Goal: Task Accomplishment & Management: Manage account settings

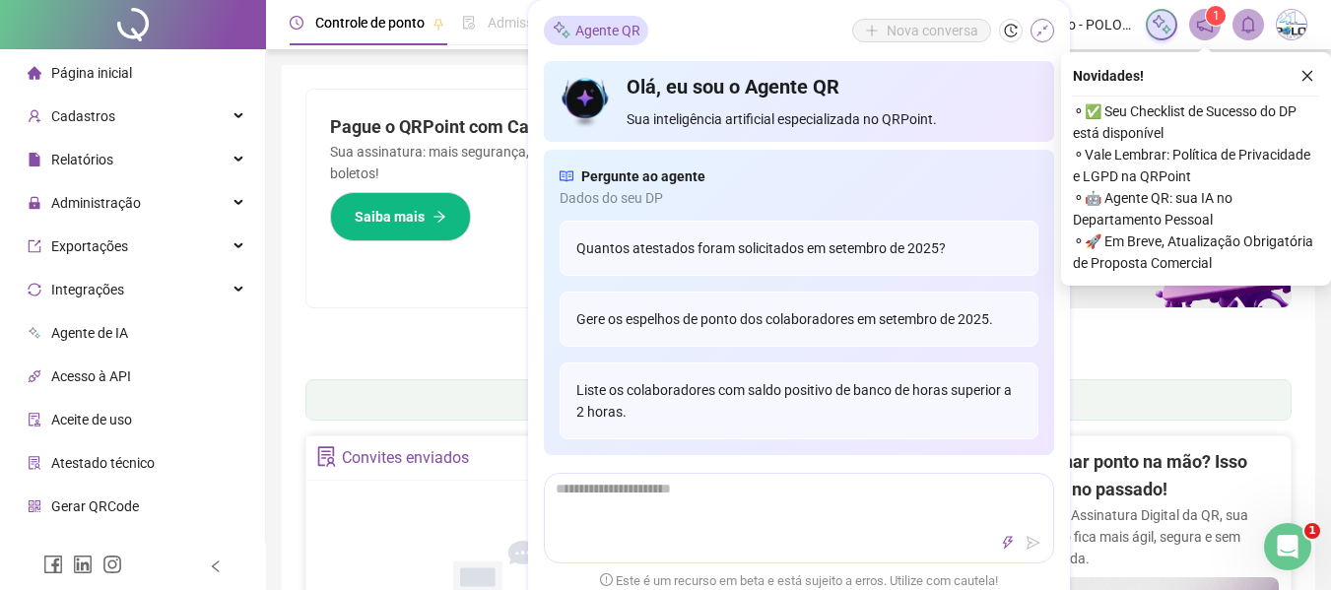
click at [1050, 34] on button "button" at bounding box center [1043, 31] width 24 height 24
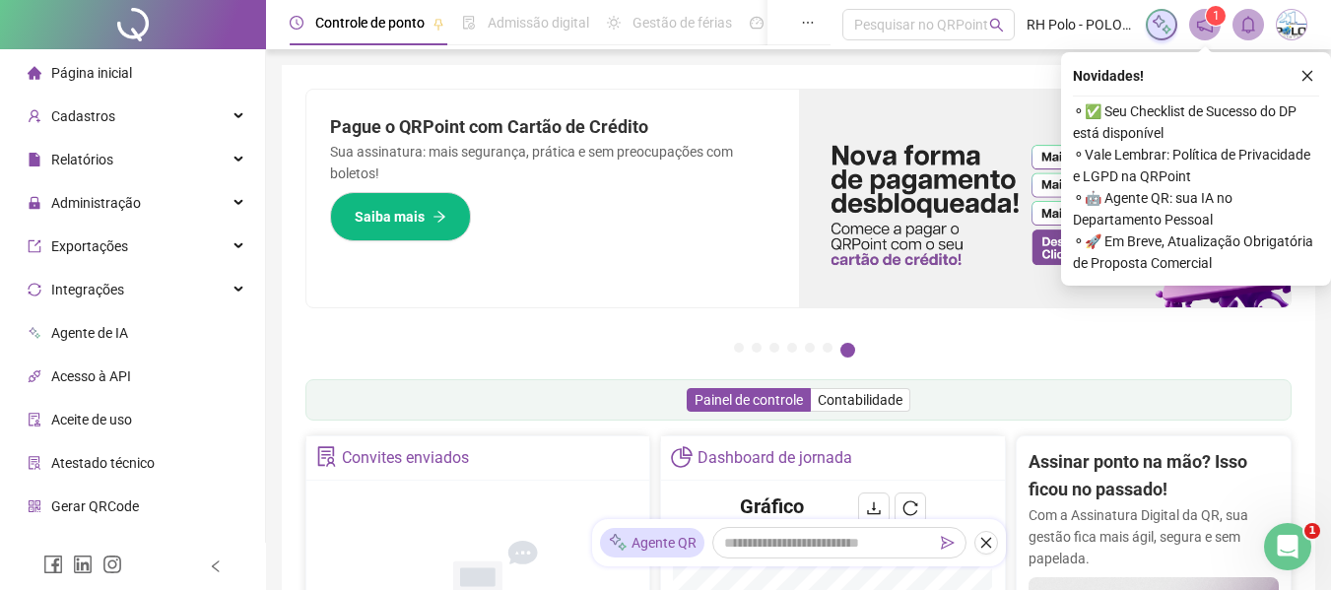
click at [1311, 70] on icon "close" at bounding box center [1308, 76] width 14 height 14
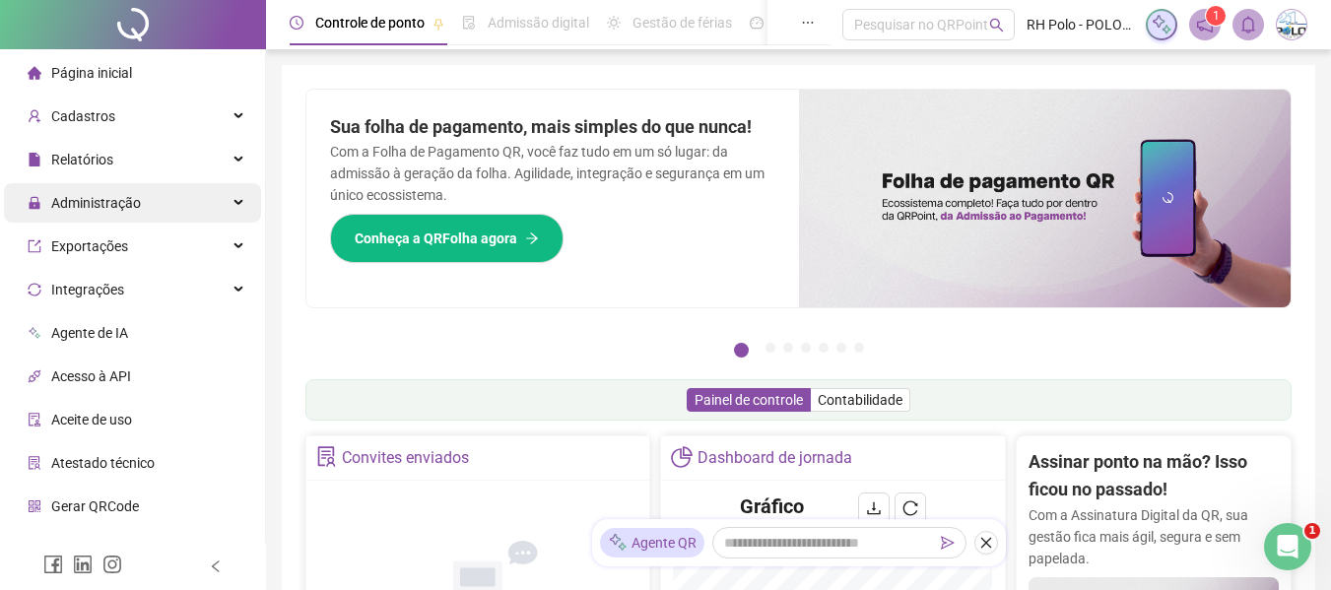
click at [114, 203] on span "Administração" at bounding box center [96, 203] width 90 height 16
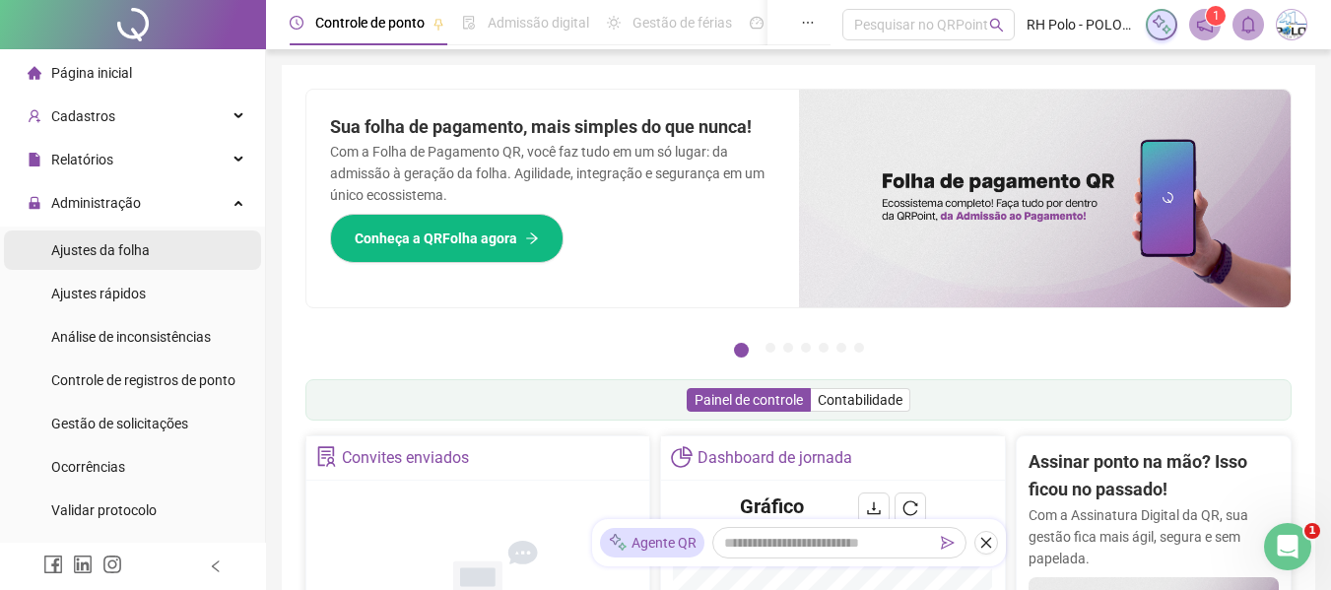
click at [122, 246] on span "Ajustes da folha" at bounding box center [100, 250] width 99 height 16
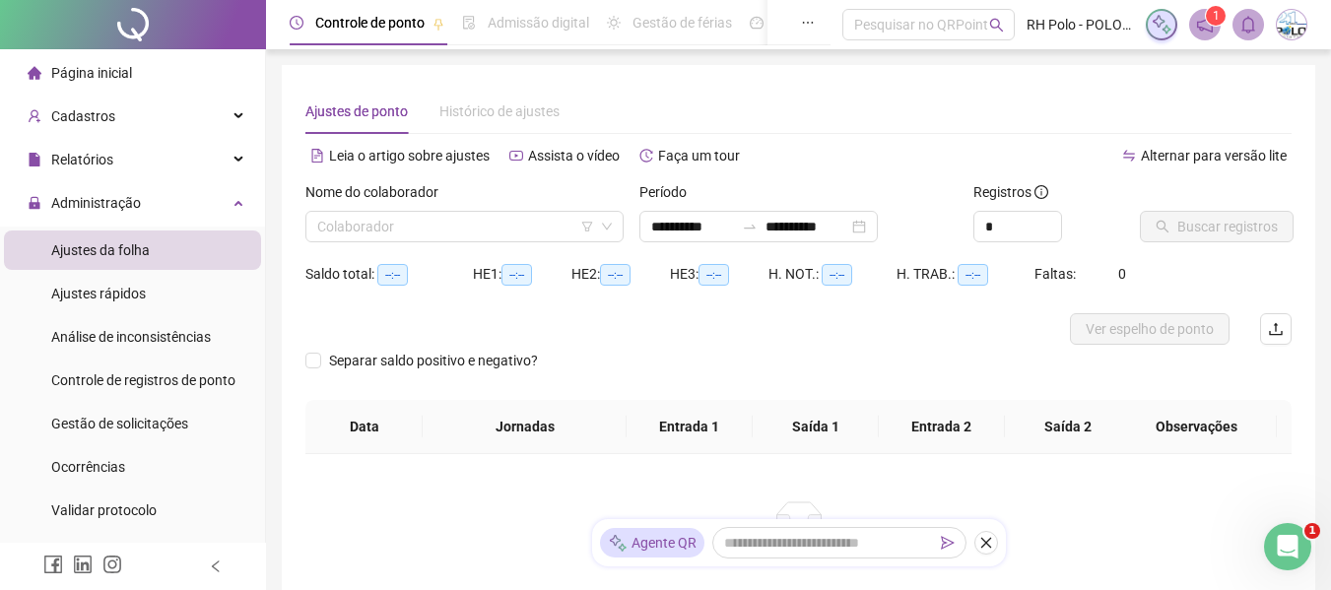
type input "**********"
click at [697, 231] on input "**********" at bounding box center [692, 227] width 83 height 22
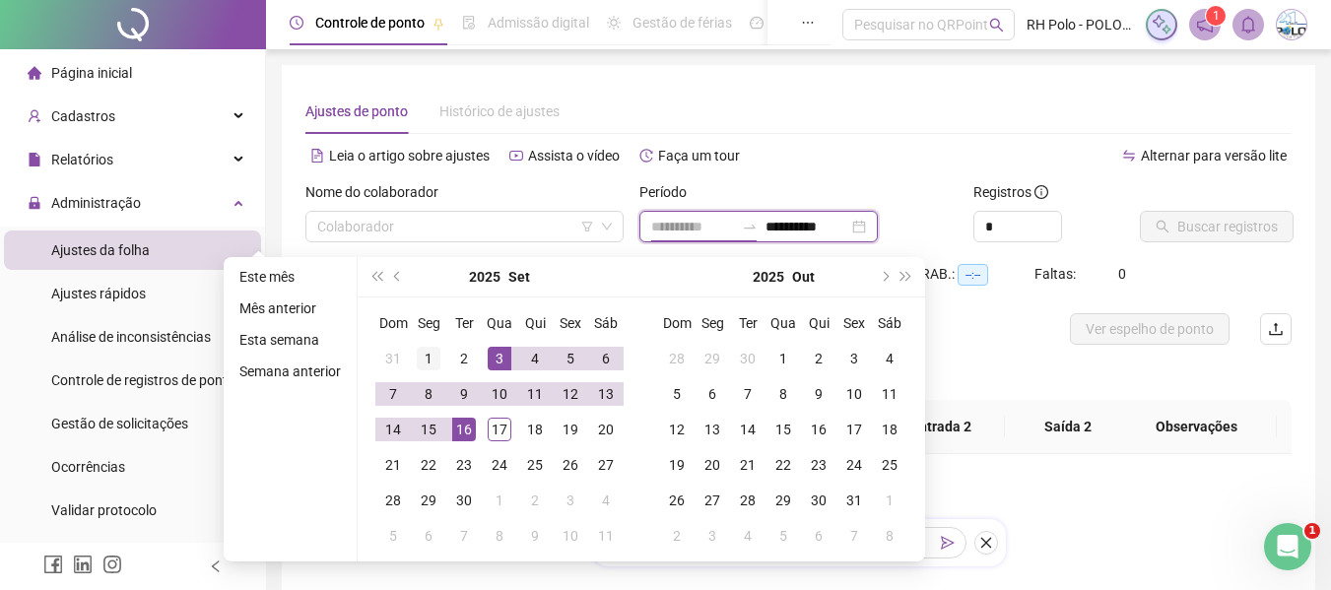
type input "**********"
click at [414, 359] on td "1" at bounding box center [428, 358] width 35 height 35
type input "**********"
click at [455, 431] on div "16" at bounding box center [464, 430] width 24 height 24
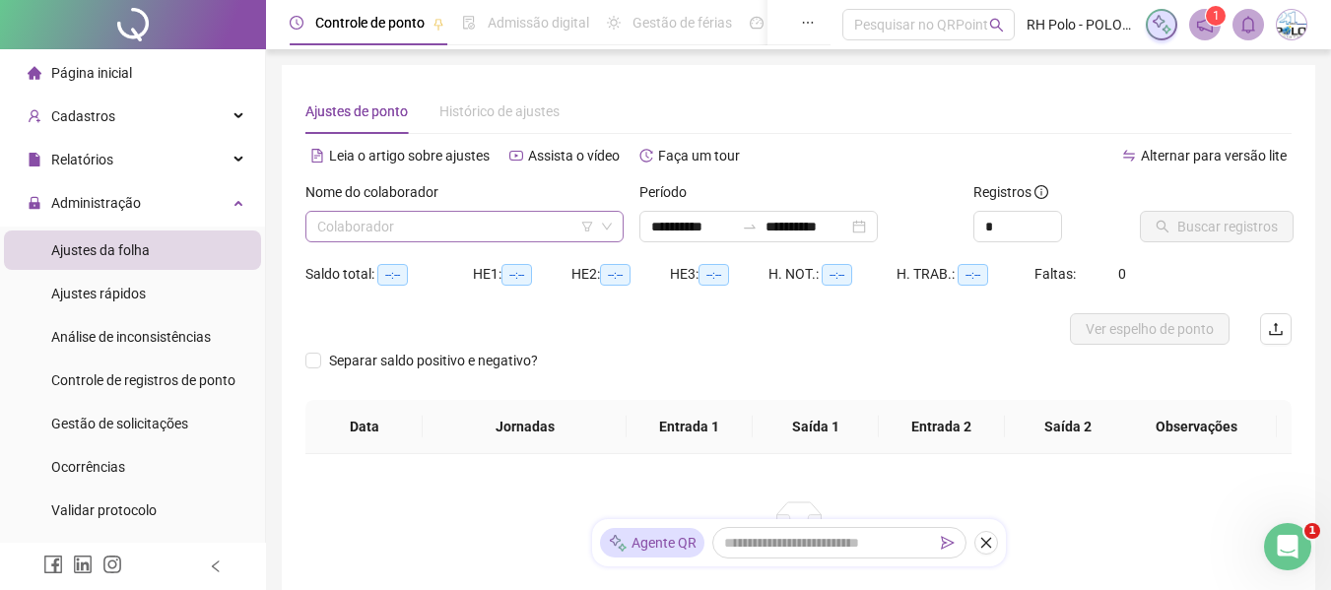
click at [504, 241] on div "Colaborador" at bounding box center [465, 227] width 318 height 32
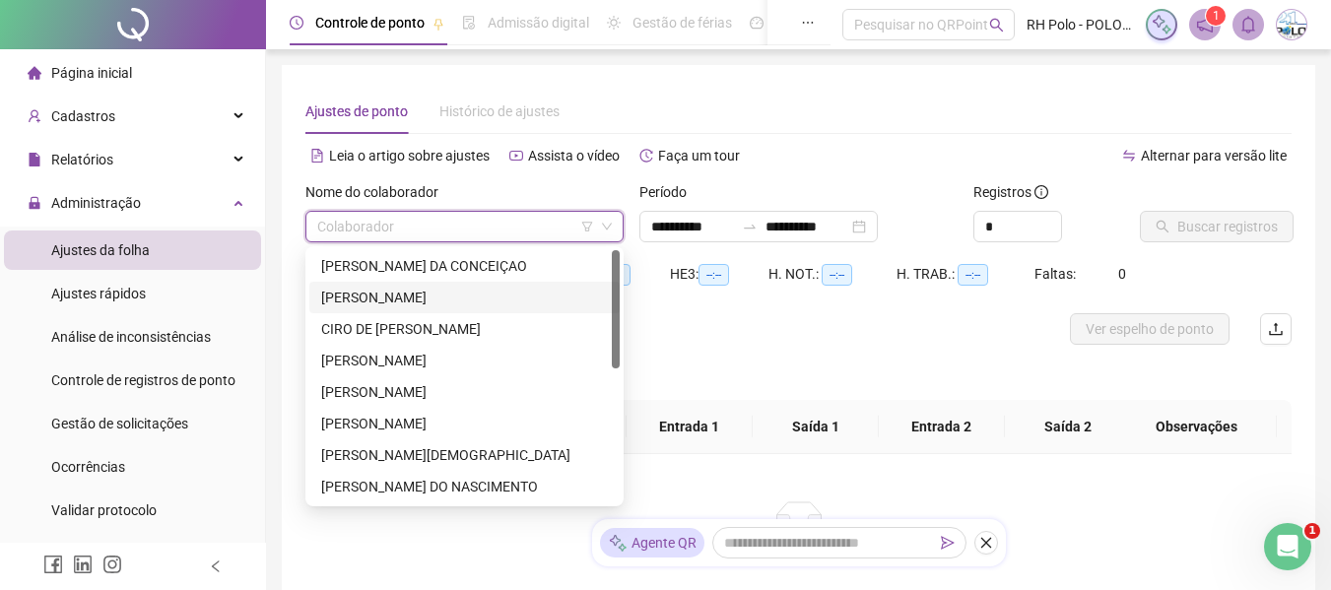
click at [388, 299] on div "[PERSON_NAME]" at bounding box center [464, 298] width 287 height 22
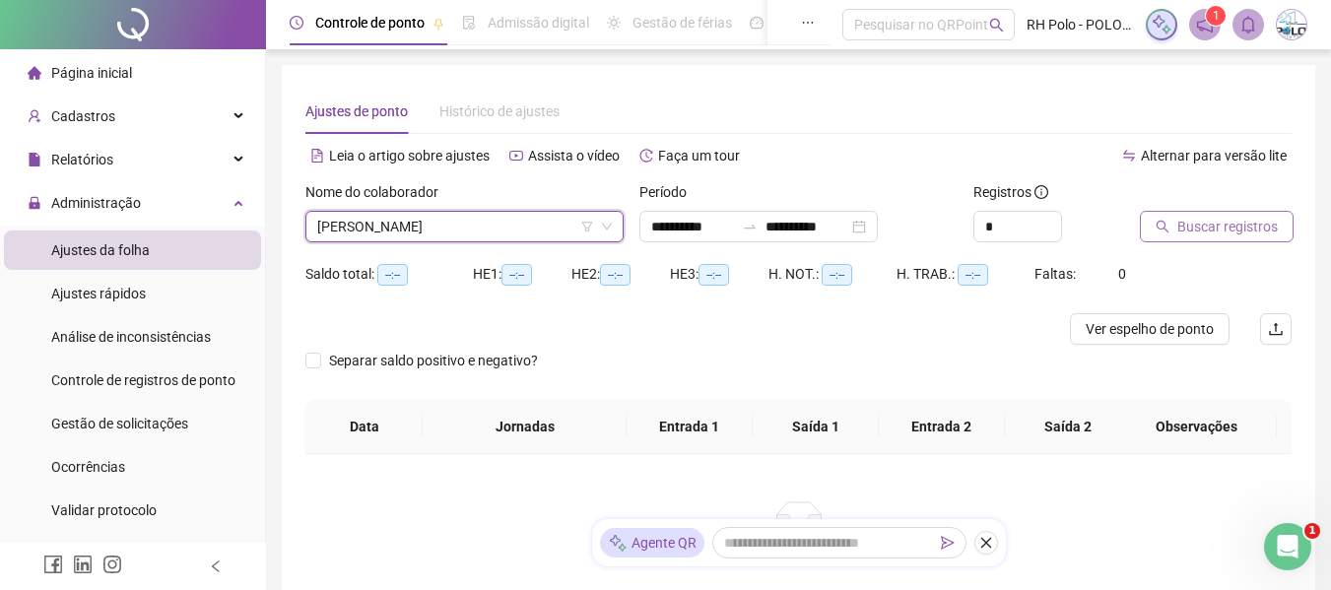
click at [1162, 219] on button "Buscar registros" at bounding box center [1217, 227] width 154 height 32
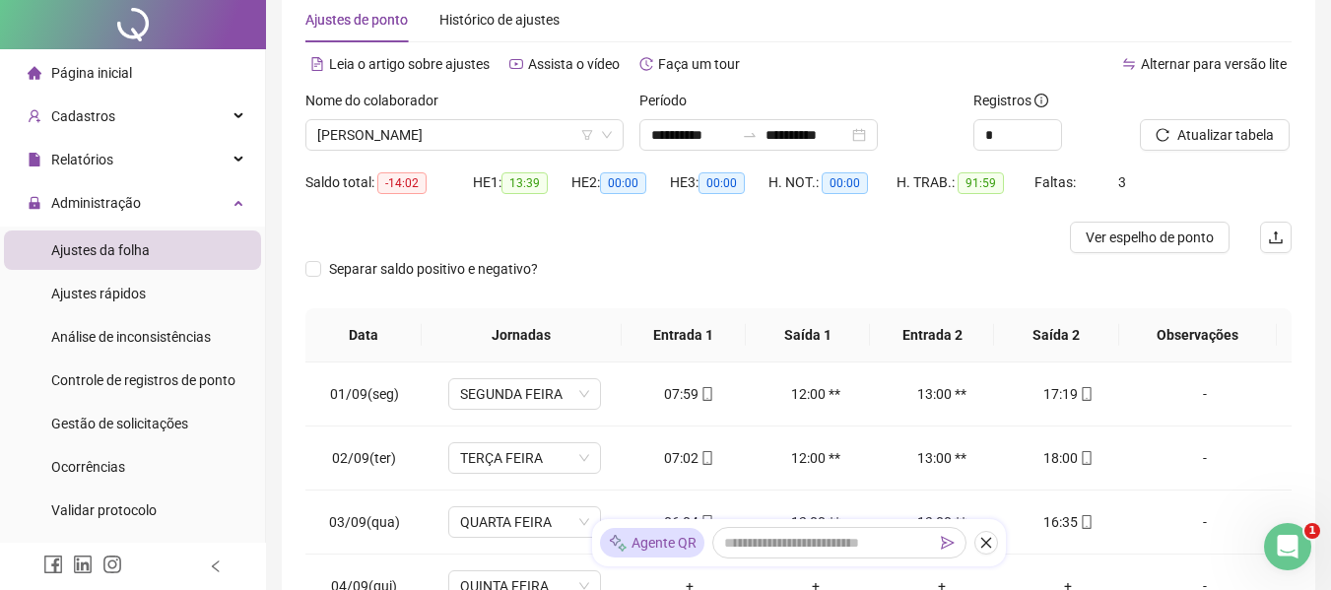
scroll to position [197, 0]
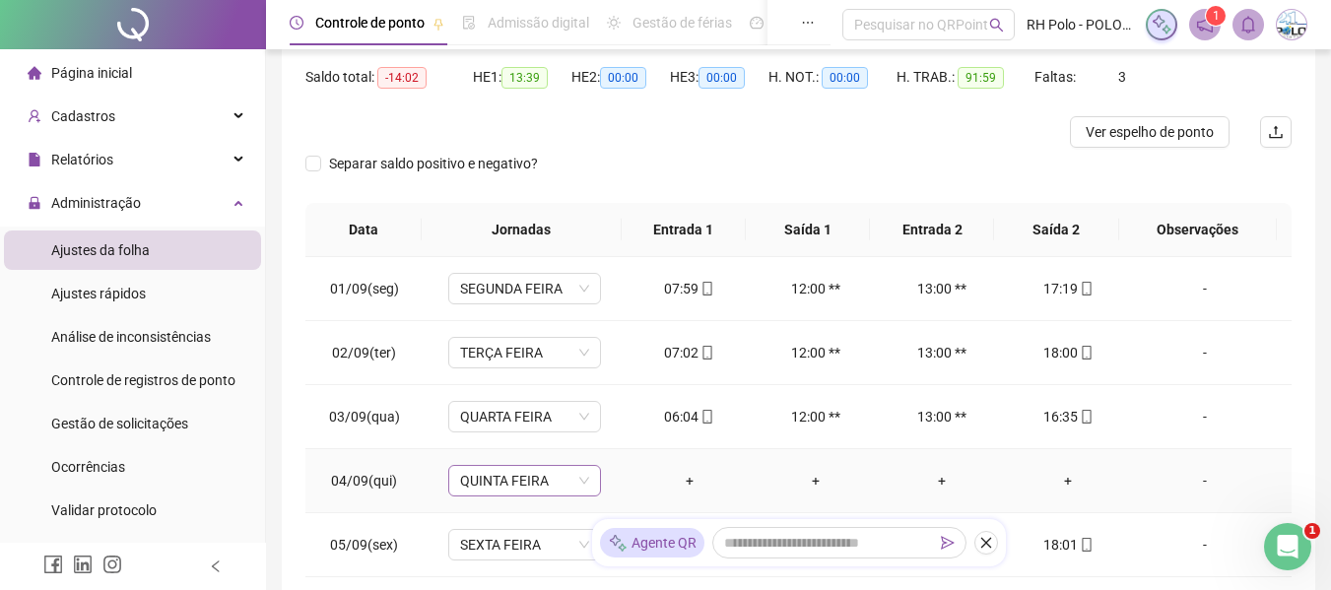
click at [559, 488] on span "QUINTA FEIRA" at bounding box center [524, 481] width 129 height 30
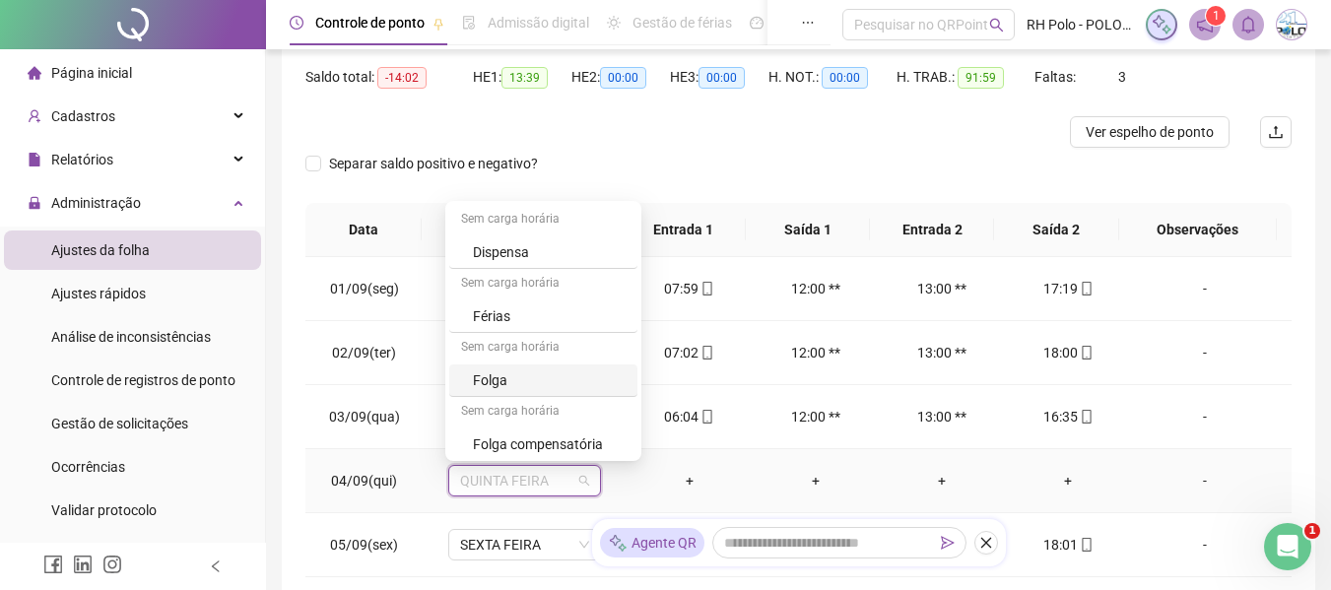
click at [491, 381] on div "Folga" at bounding box center [549, 381] width 153 height 22
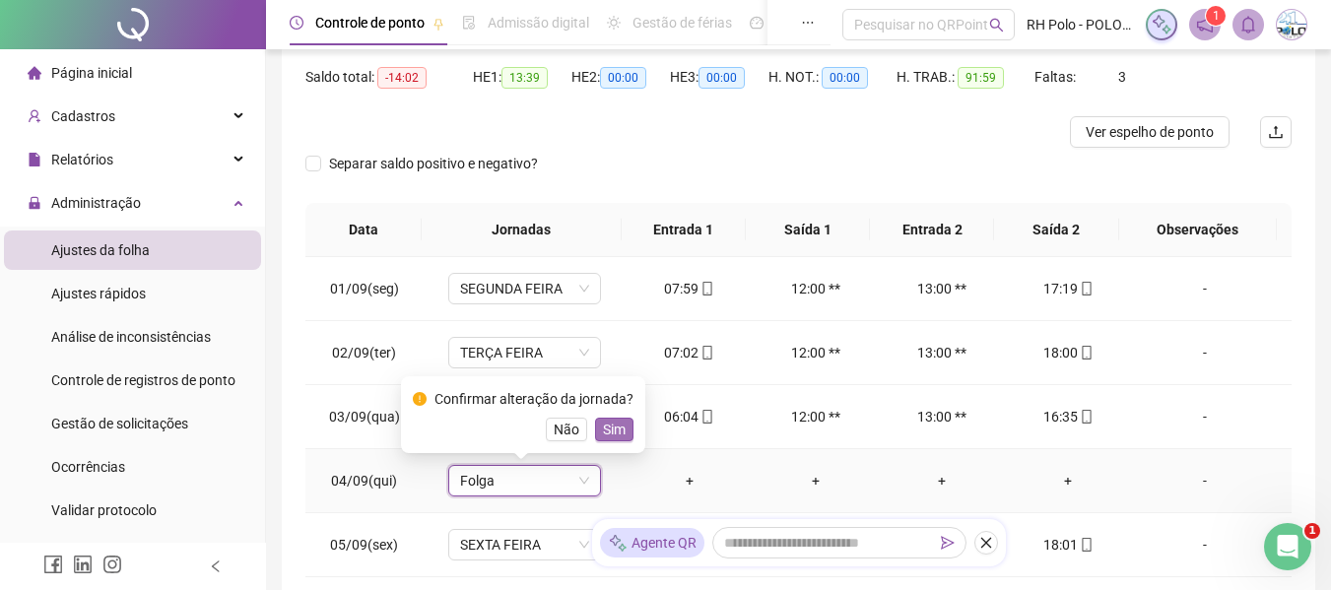
click at [627, 427] on button "Sim" at bounding box center [614, 430] width 38 height 24
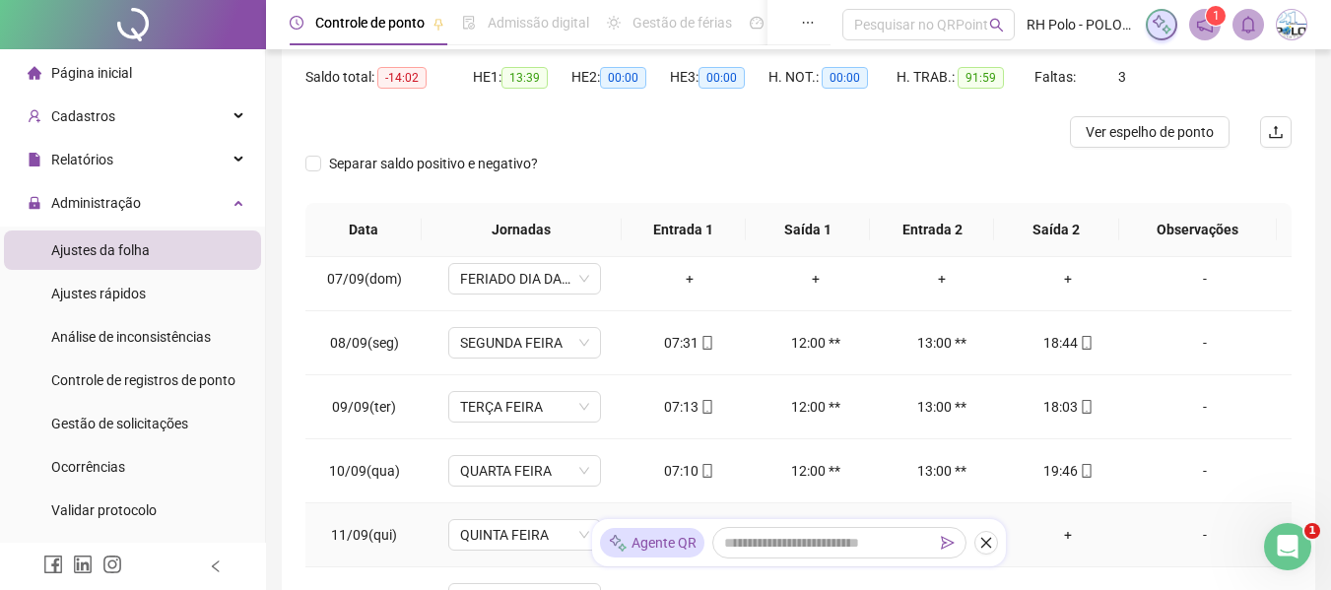
scroll to position [493, 0]
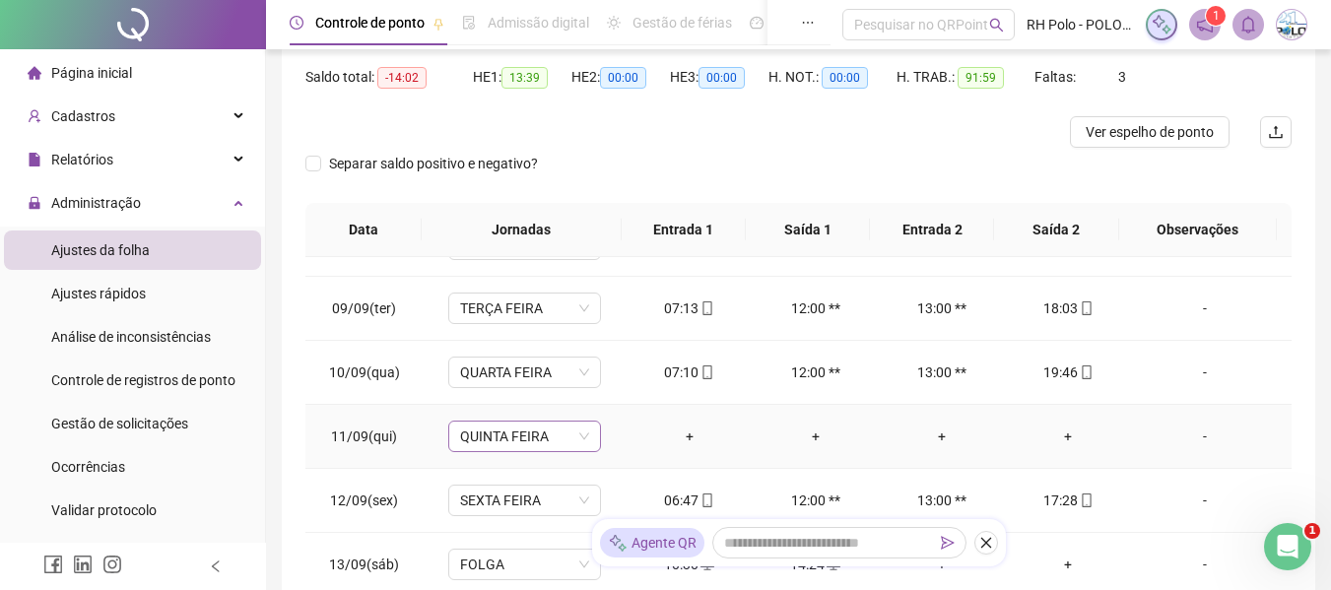
click at [491, 443] on span "QUINTA FEIRA" at bounding box center [524, 437] width 129 height 30
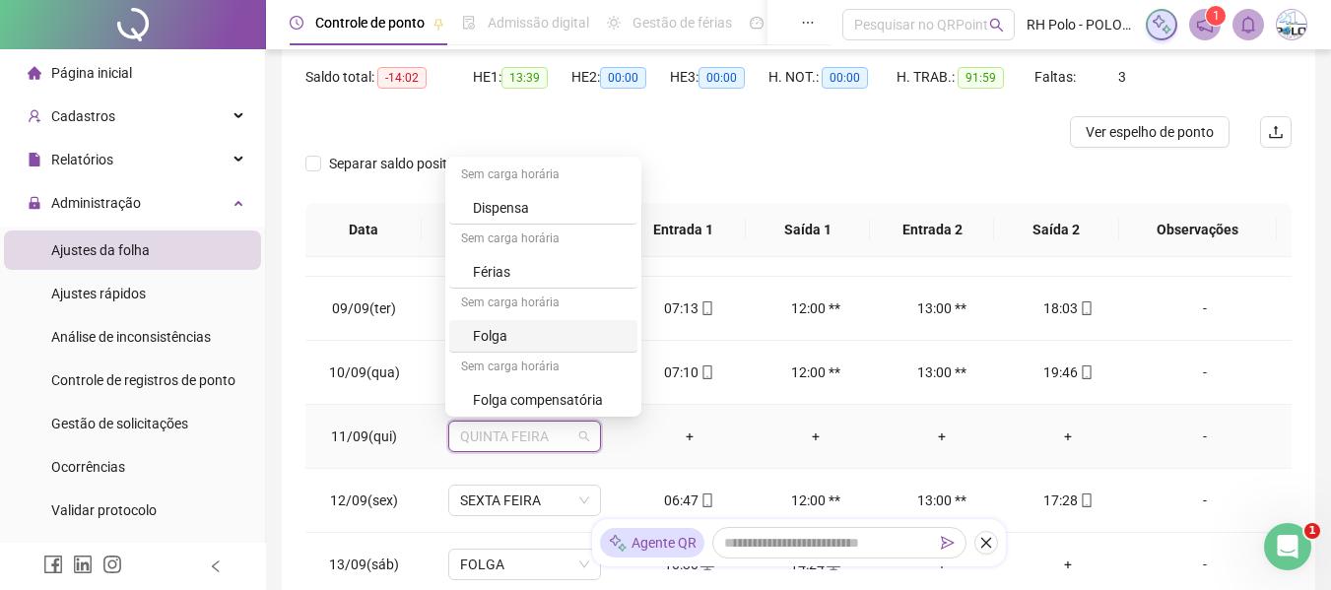
click at [502, 325] on div "Folga" at bounding box center [549, 336] width 153 height 22
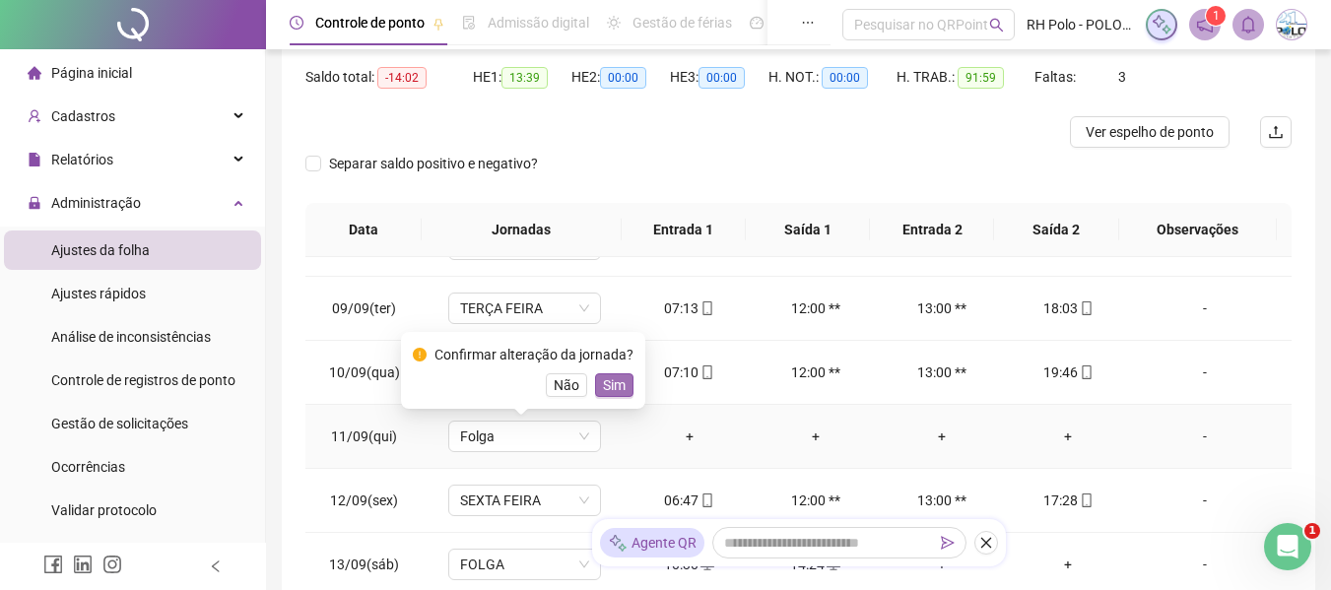
click at [610, 386] on span "Sim" at bounding box center [614, 386] width 23 height 22
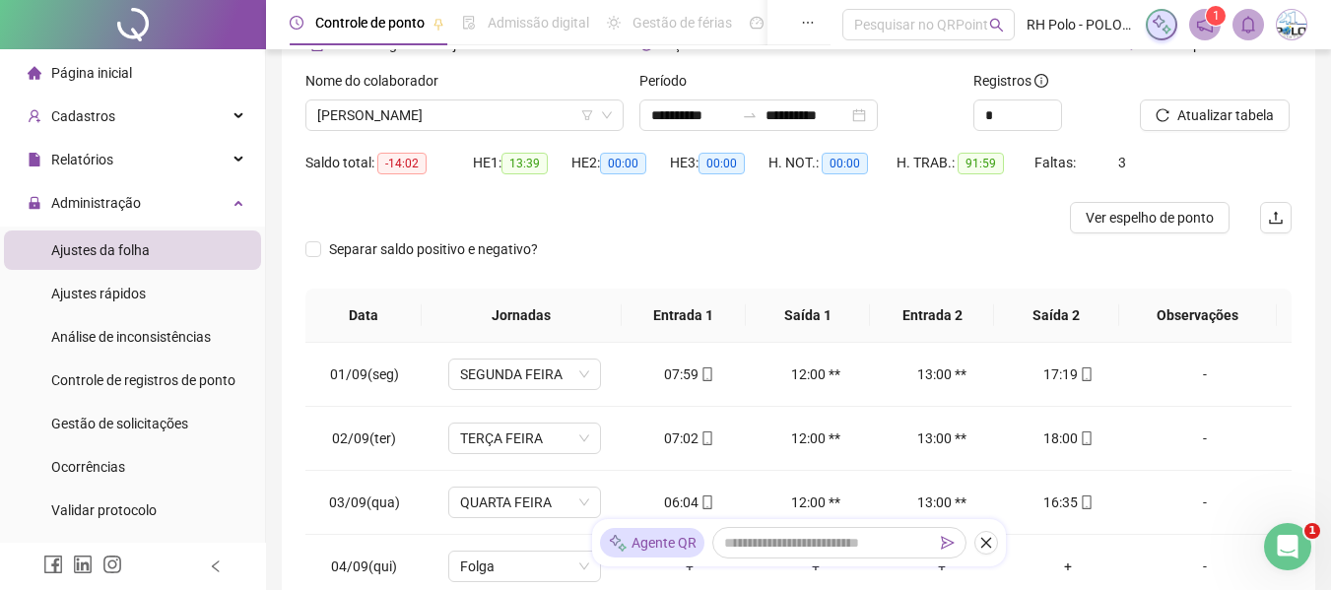
scroll to position [0, 0]
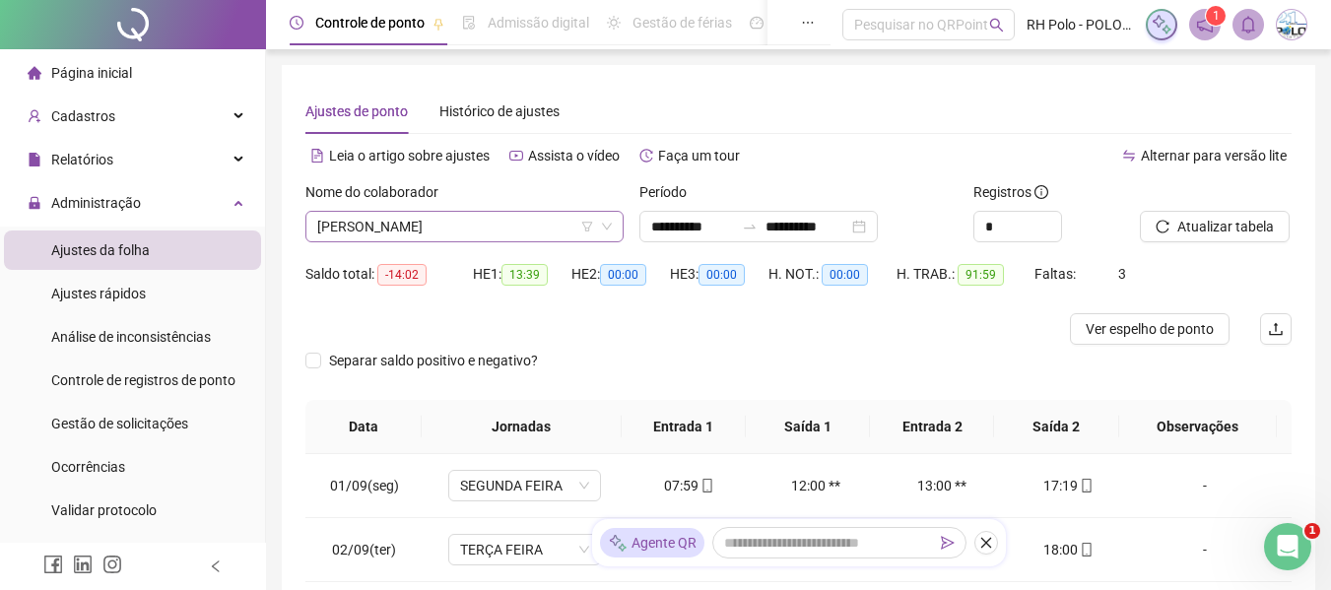
click at [444, 225] on span "[PERSON_NAME]" at bounding box center [464, 227] width 295 height 30
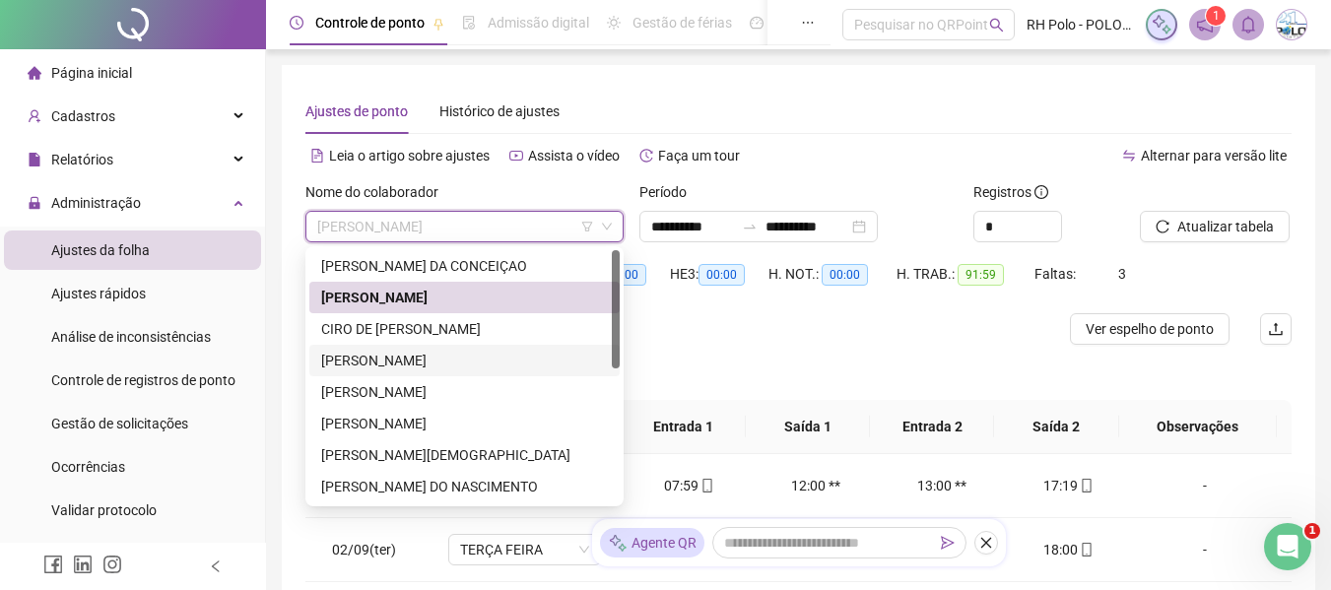
click at [352, 360] on div "[PERSON_NAME]" at bounding box center [464, 361] width 287 height 22
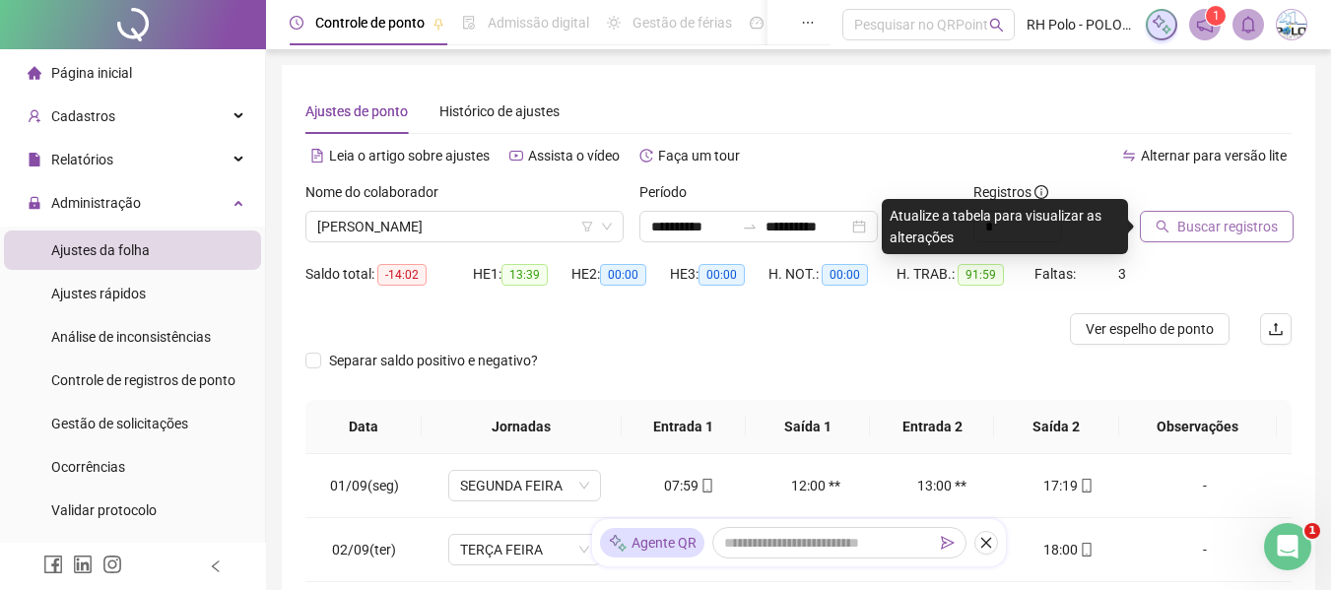
click at [1162, 229] on icon "search" at bounding box center [1163, 227] width 13 height 13
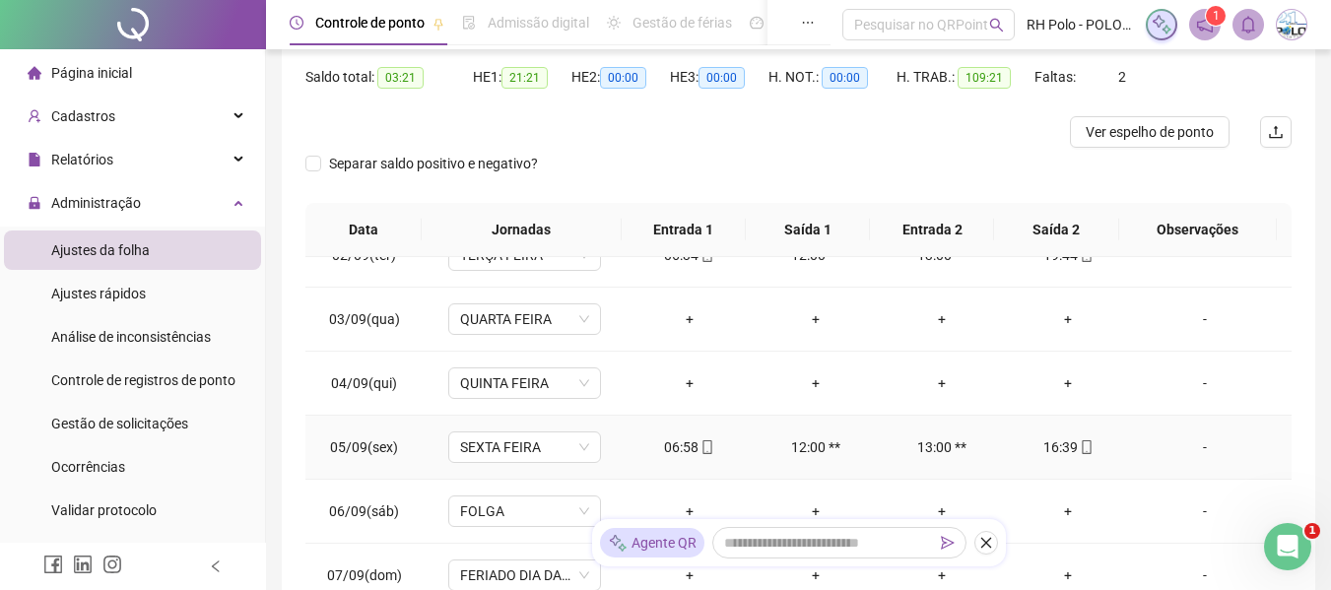
scroll to position [99, 0]
click at [530, 320] on span "QUARTA FEIRA" at bounding box center [524, 319] width 129 height 30
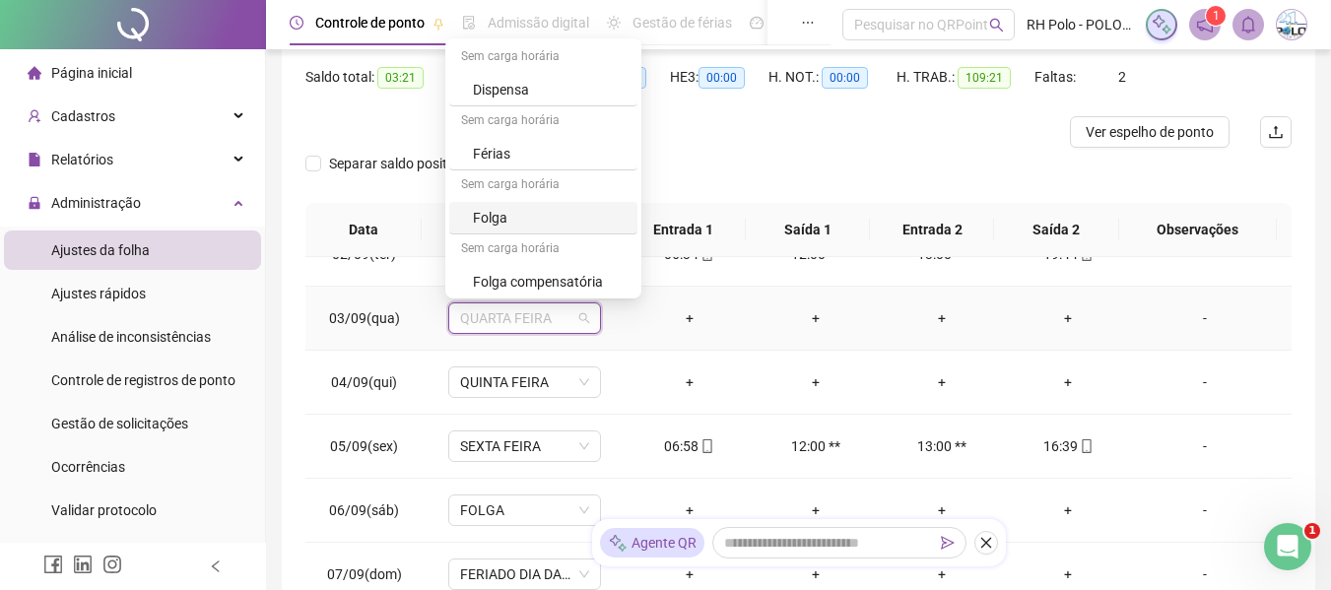
click at [504, 210] on div "Folga" at bounding box center [549, 218] width 153 height 22
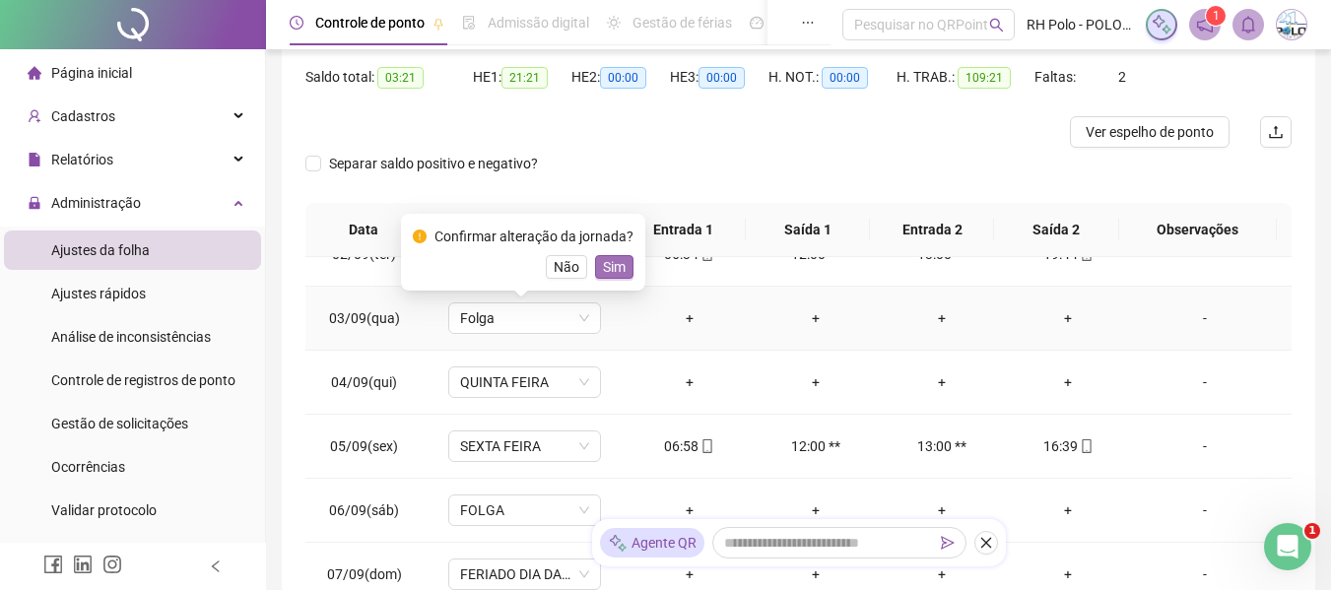
click at [603, 260] on span "Sim" at bounding box center [614, 267] width 23 height 22
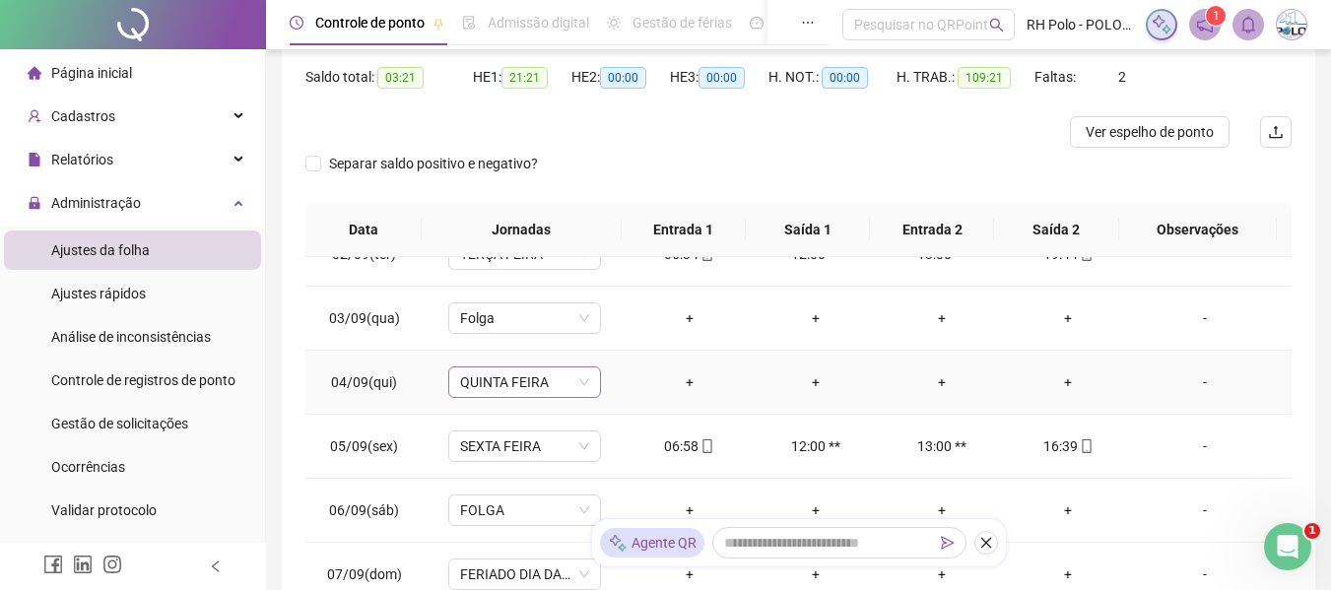
click at [579, 383] on span "QUINTA FEIRA" at bounding box center [524, 383] width 129 height 30
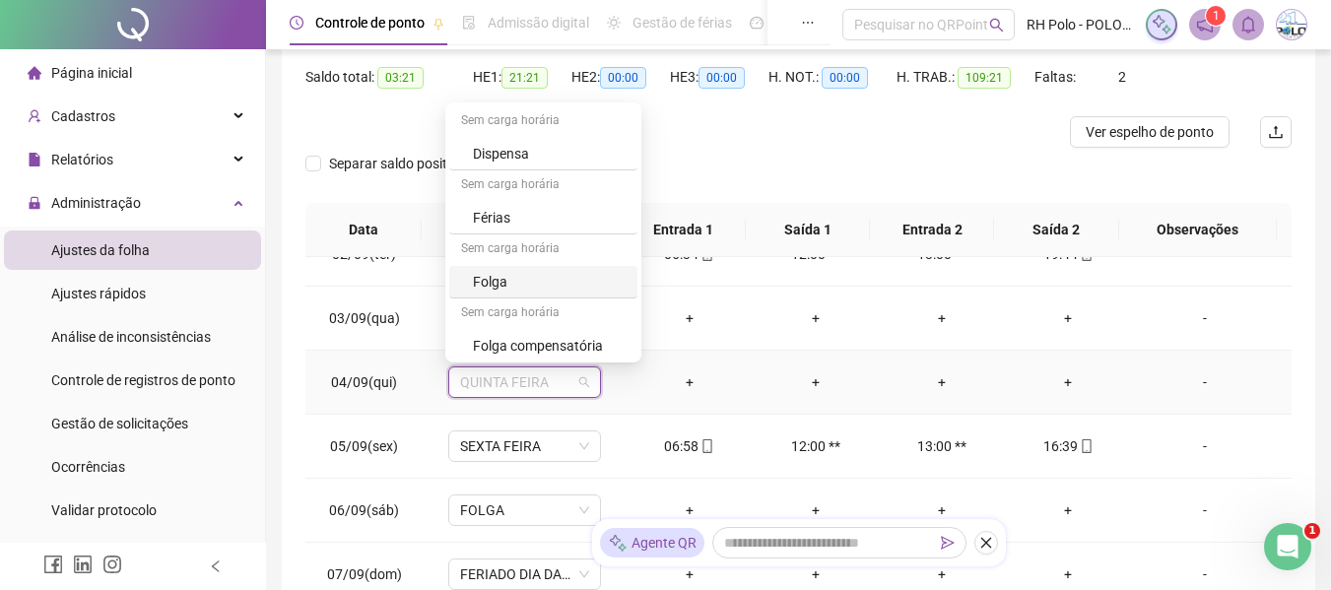
click at [493, 290] on div "Folga" at bounding box center [549, 282] width 153 height 22
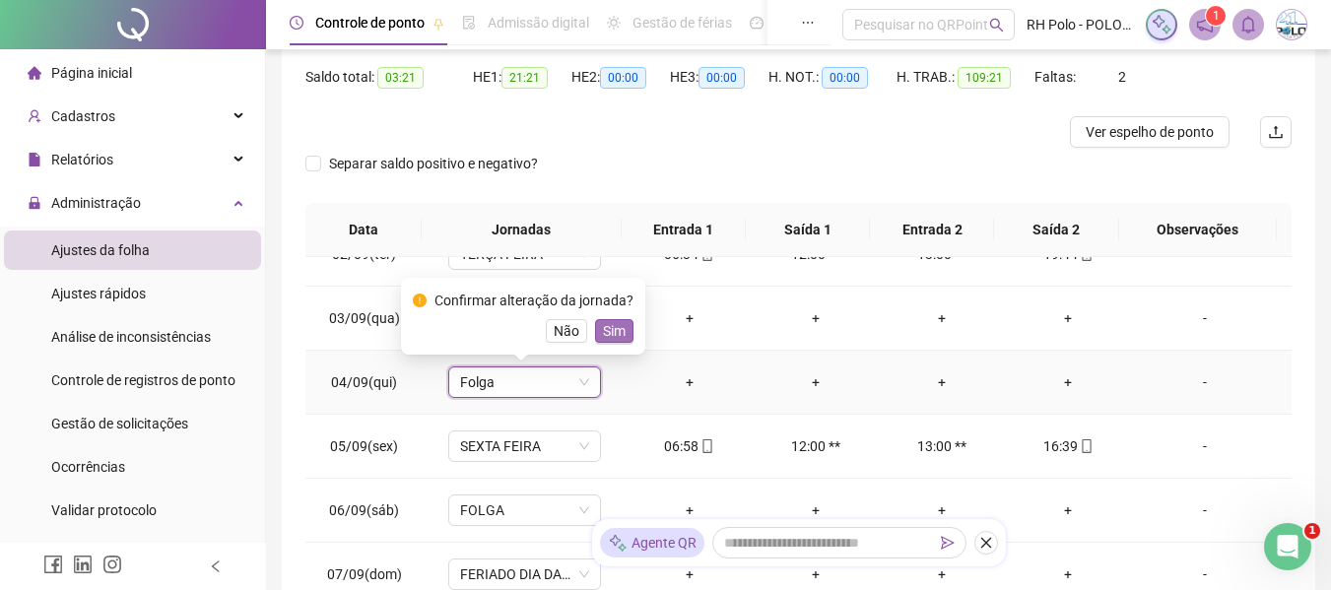
click at [603, 331] on span "Sim" at bounding box center [614, 331] width 23 height 22
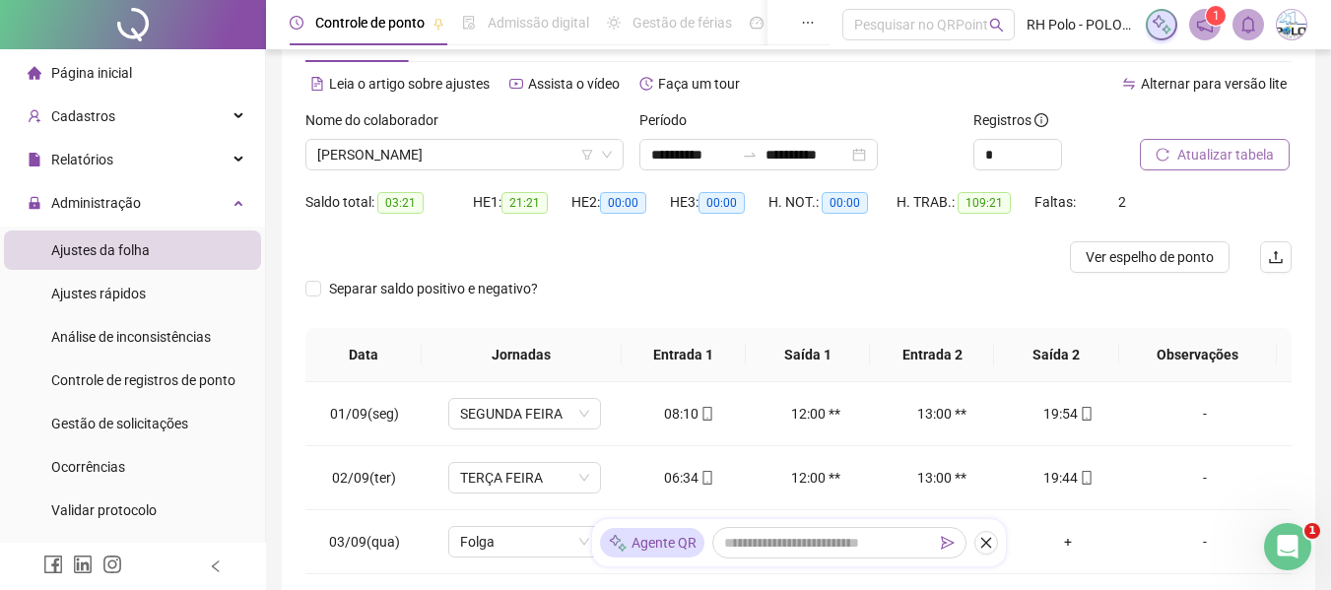
scroll to position [0, 0]
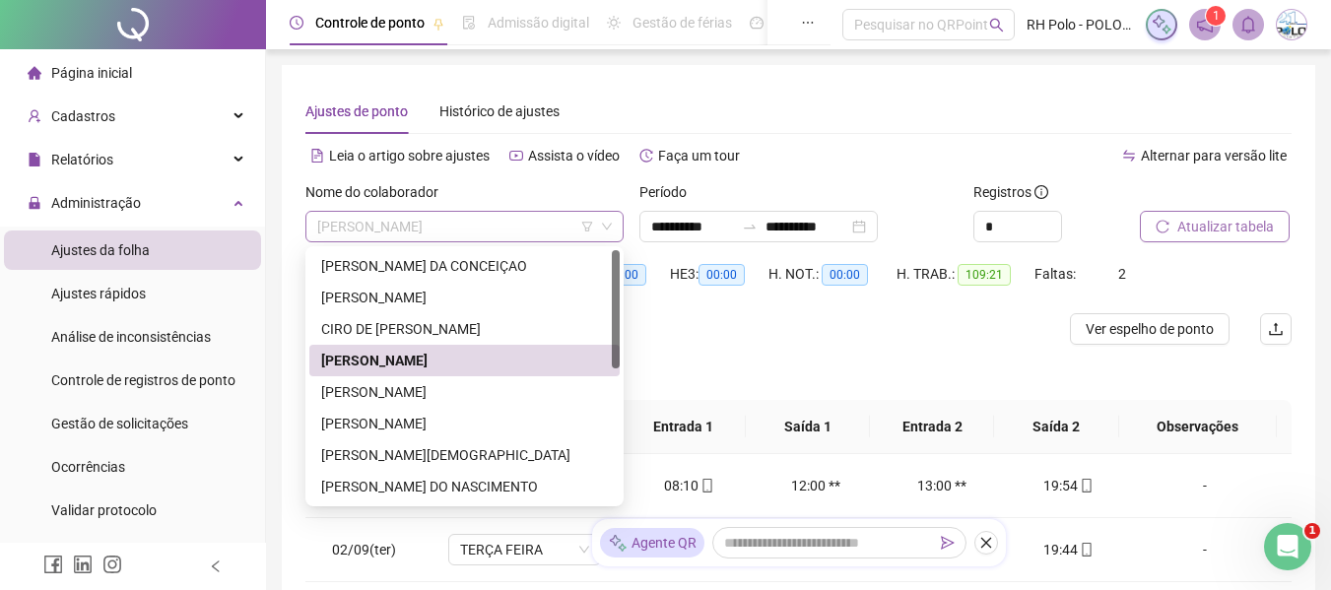
click at [446, 233] on span "[PERSON_NAME]" at bounding box center [464, 227] width 295 height 30
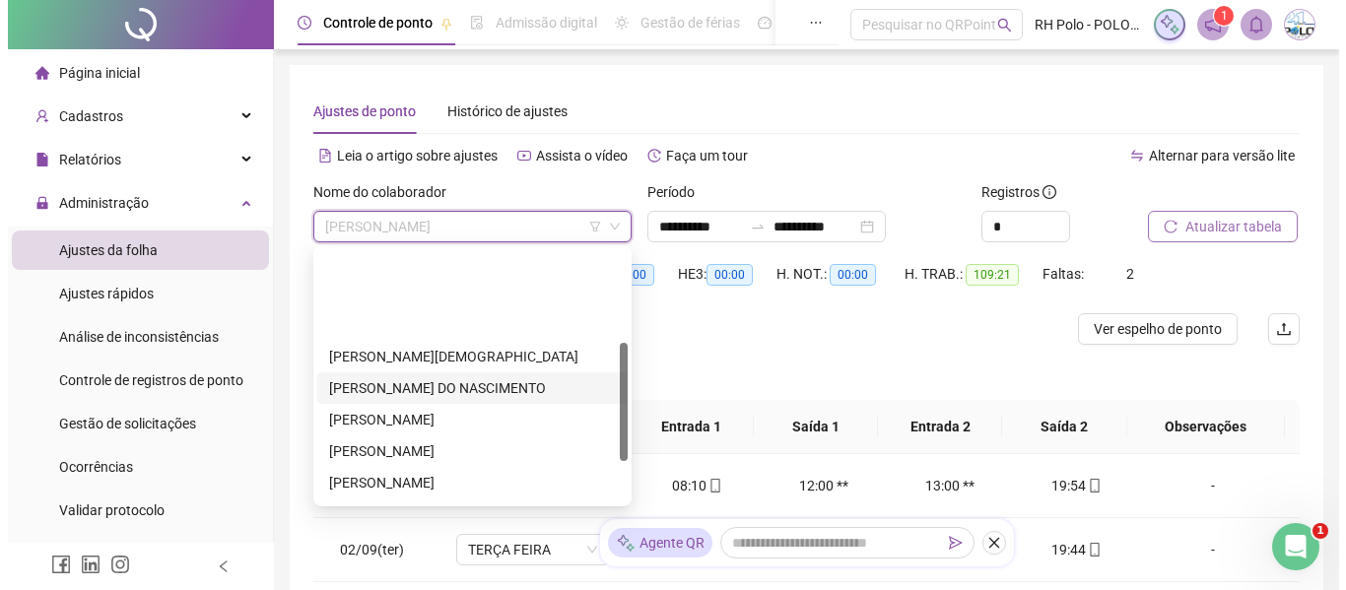
scroll to position [197, 0]
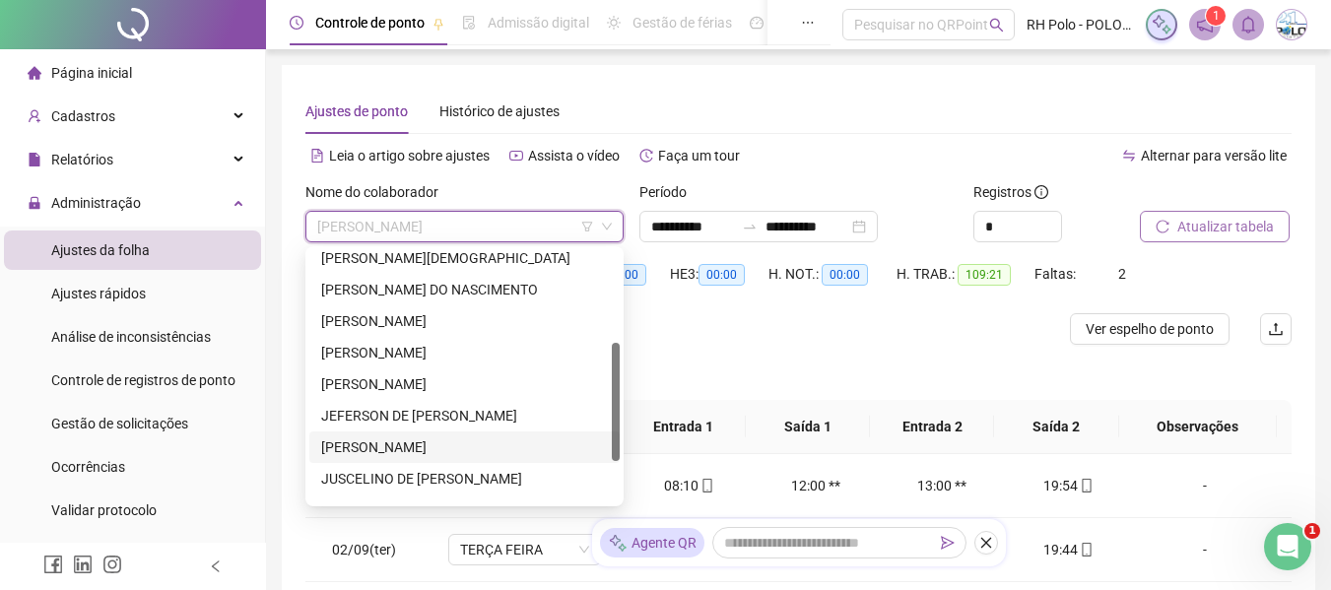
click at [354, 449] on div "[PERSON_NAME]" at bounding box center [464, 448] width 287 height 22
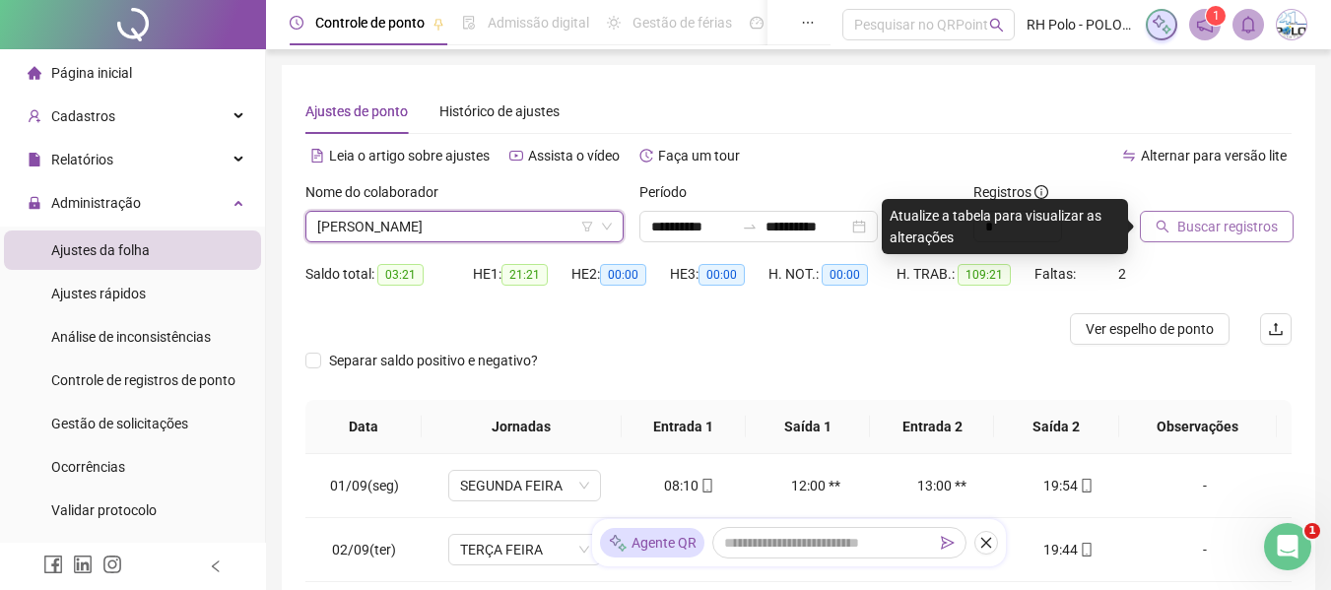
click at [1201, 236] on span "Buscar registros" at bounding box center [1228, 227] width 101 height 22
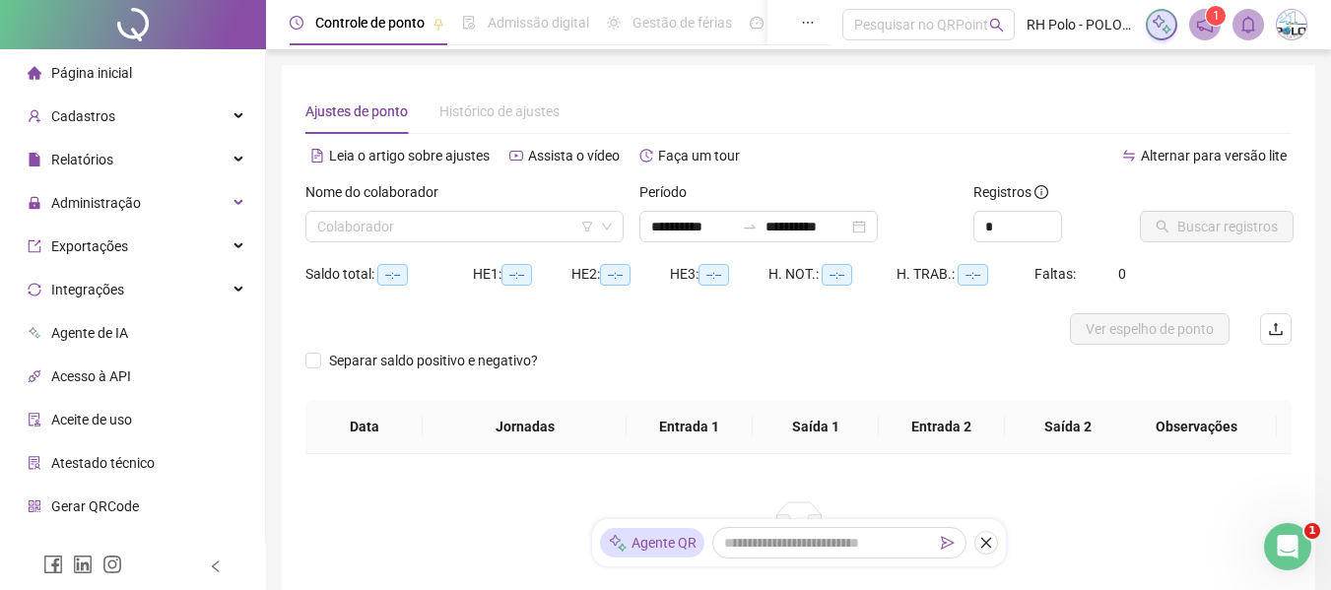
type input "**********"
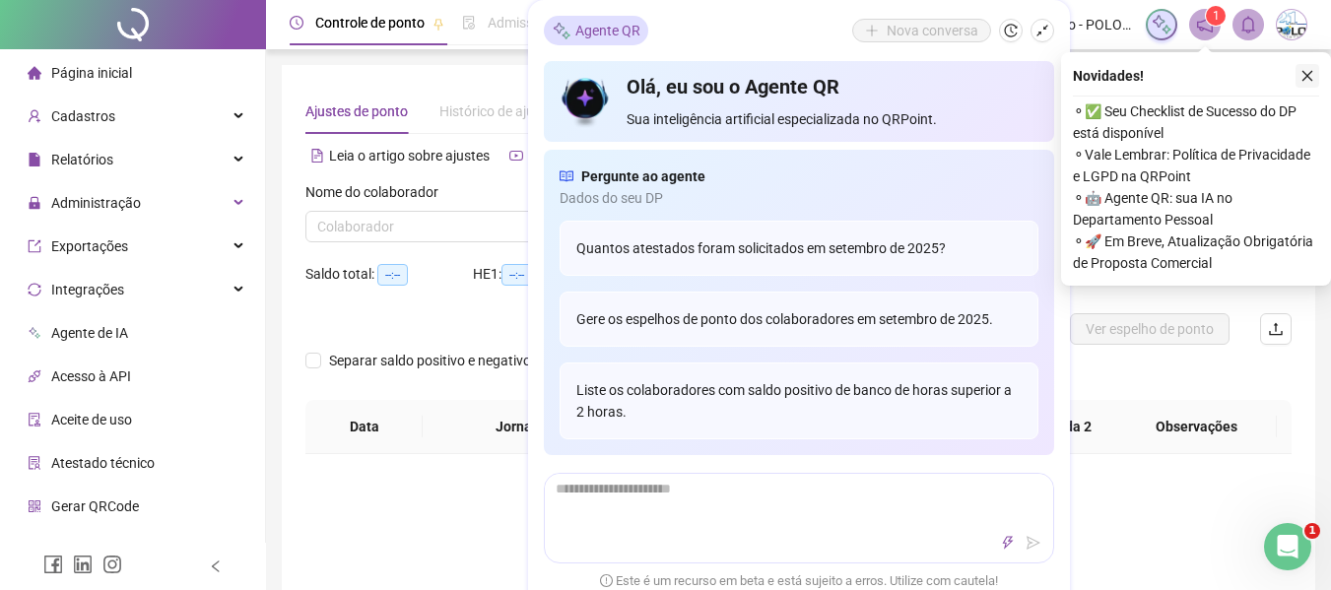
click at [1300, 67] on button "button" at bounding box center [1308, 76] width 24 height 24
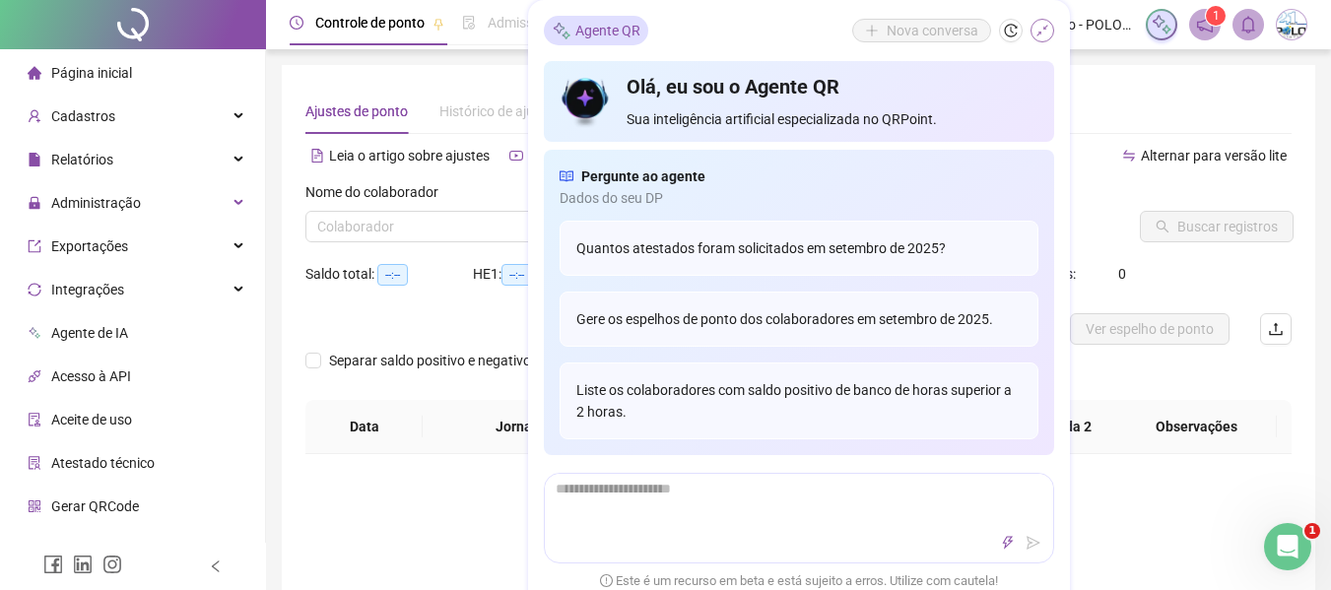
click at [1047, 36] on icon "shrink" at bounding box center [1043, 31] width 14 height 14
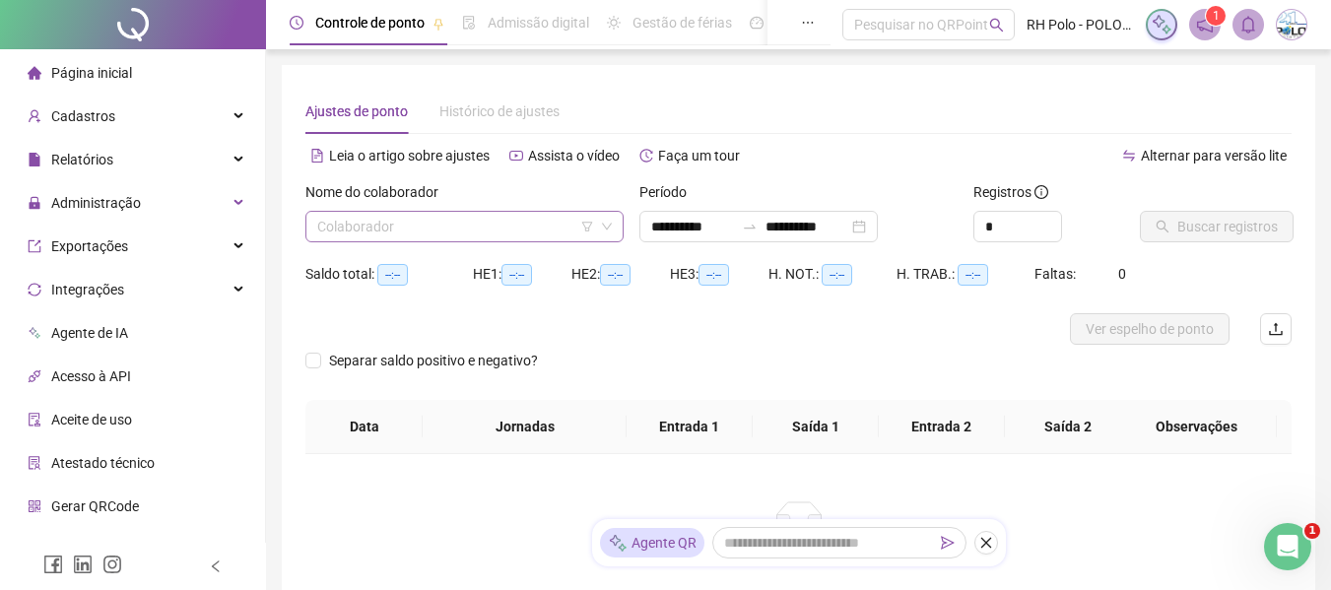
click at [474, 220] on input "search" at bounding box center [455, 227] width 277 height 30
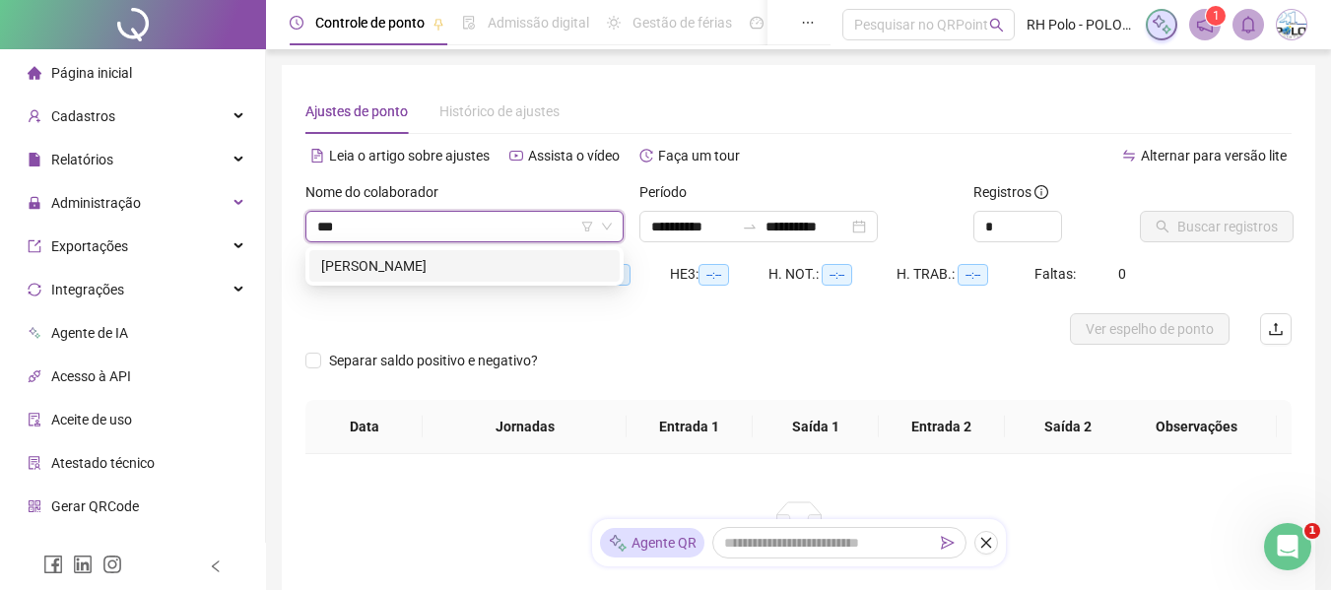
type input "****"
click at [464, 271] on div "[PERSON_NAME]" at bounding box center [464, 266] width 287 height 22
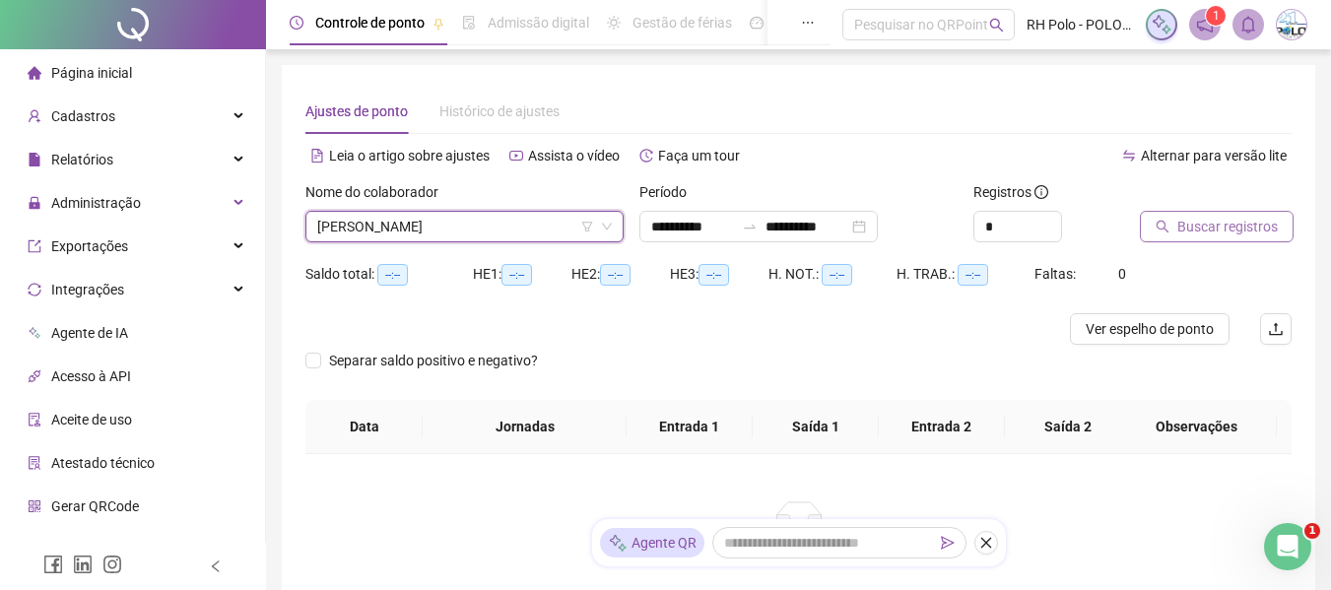
click at [1164, 228] on icon "search" at bounding box center [1163, 227] width 14 height 14
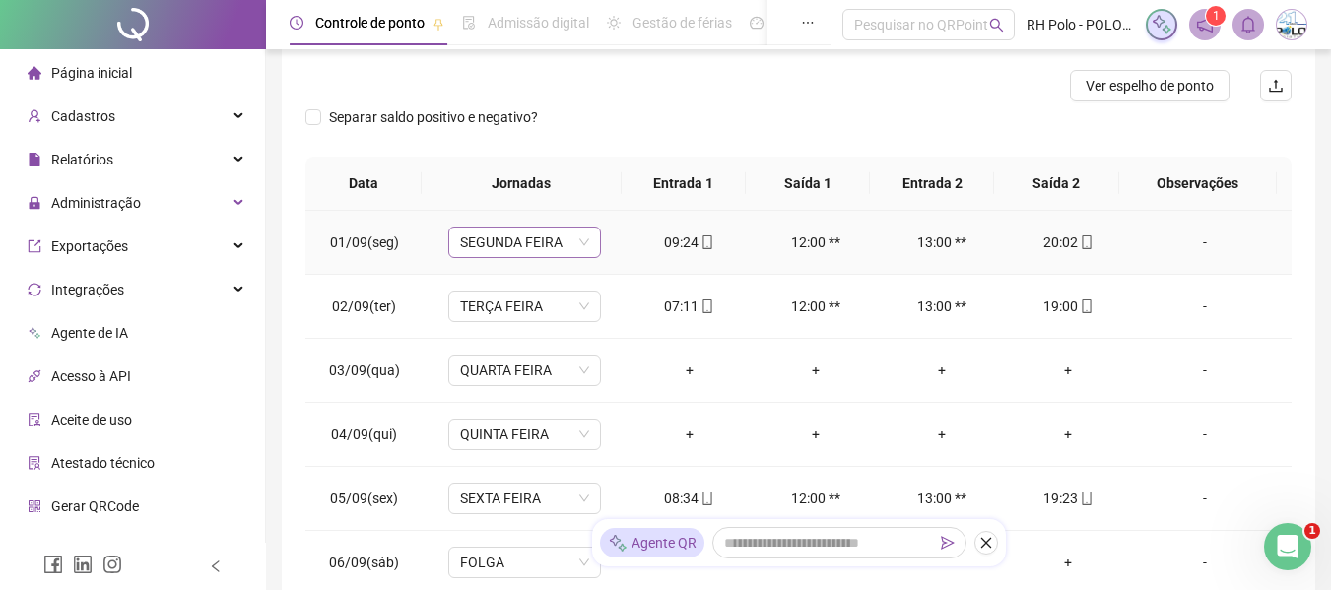
scroll to position [99, 0]
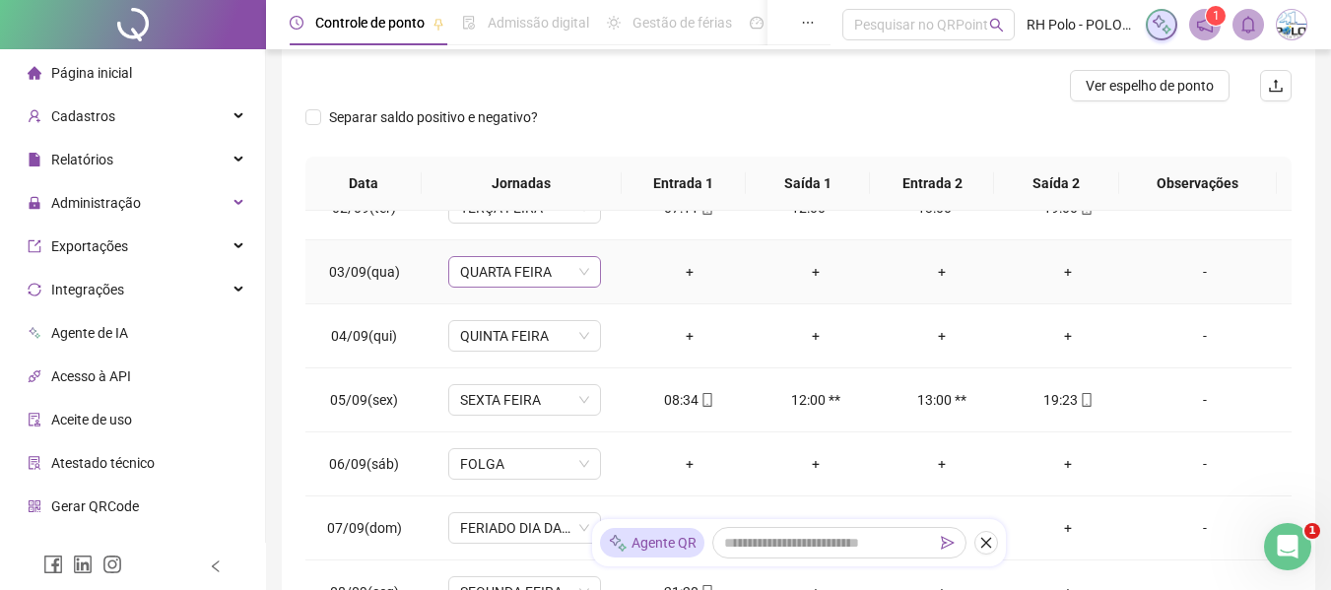
click at [501, 263] on span "QUARTA FEIRA" at bounding box center [524, 272] width 129 height 30
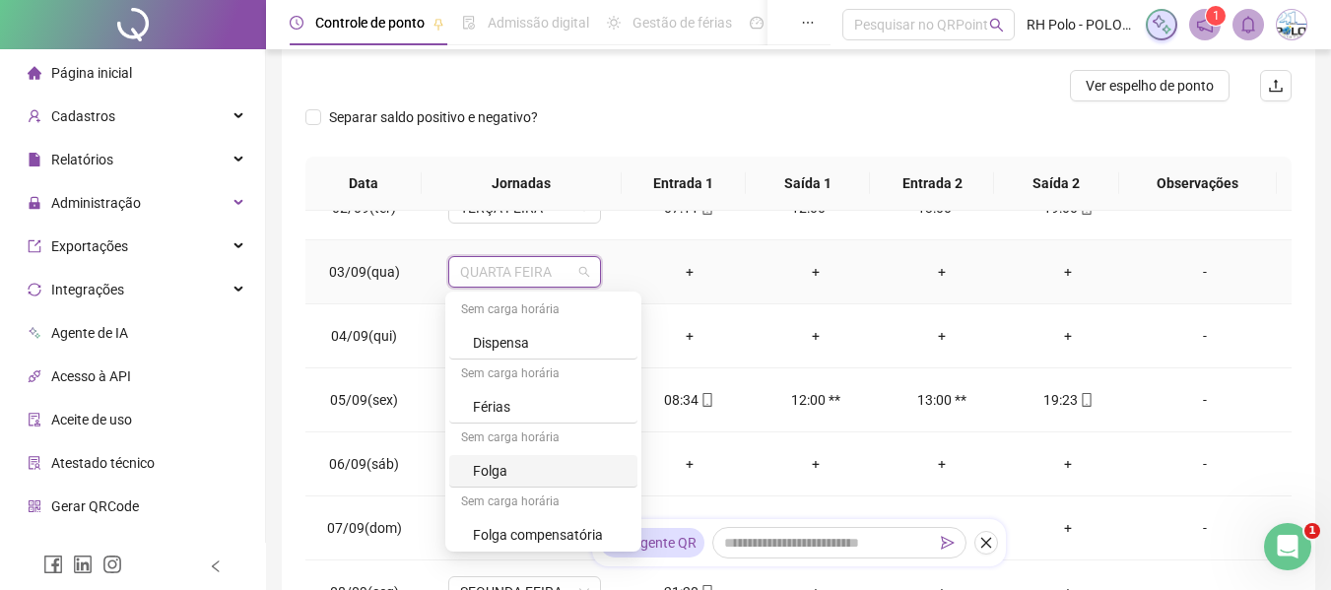
click at [494, 460] on div "Folga" at bounding box center [549, 471] width 153 height 22
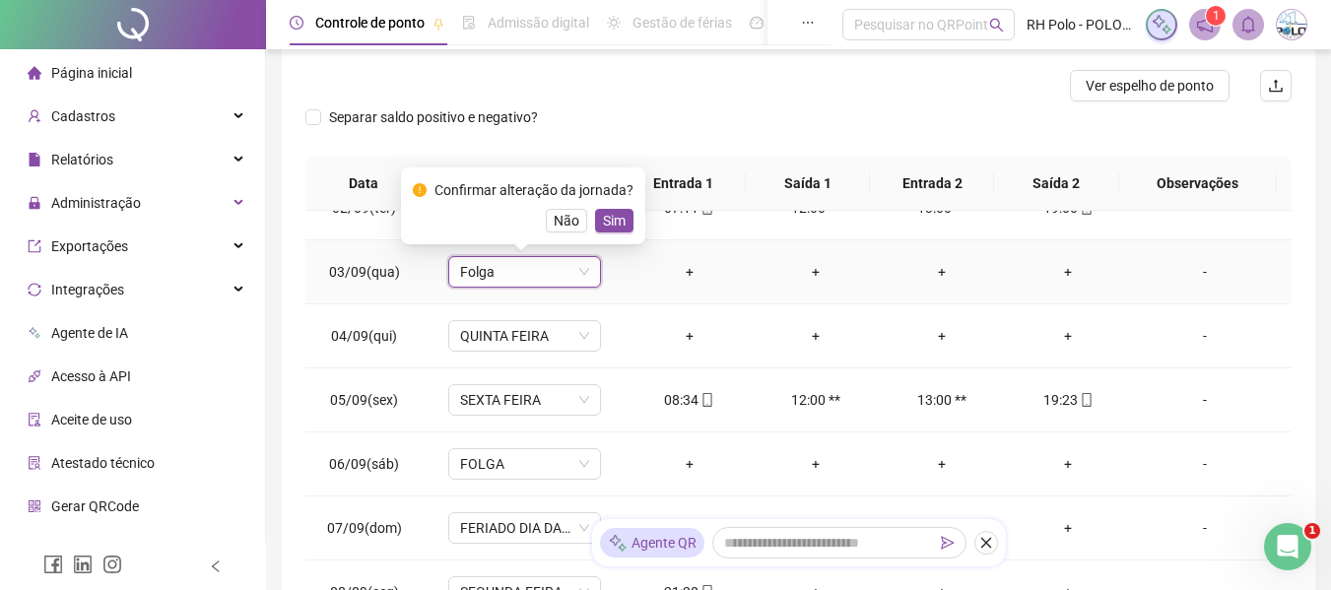
click at [605, 230] on span "Sim" at bounding box center [614, 221] width 23 height 22
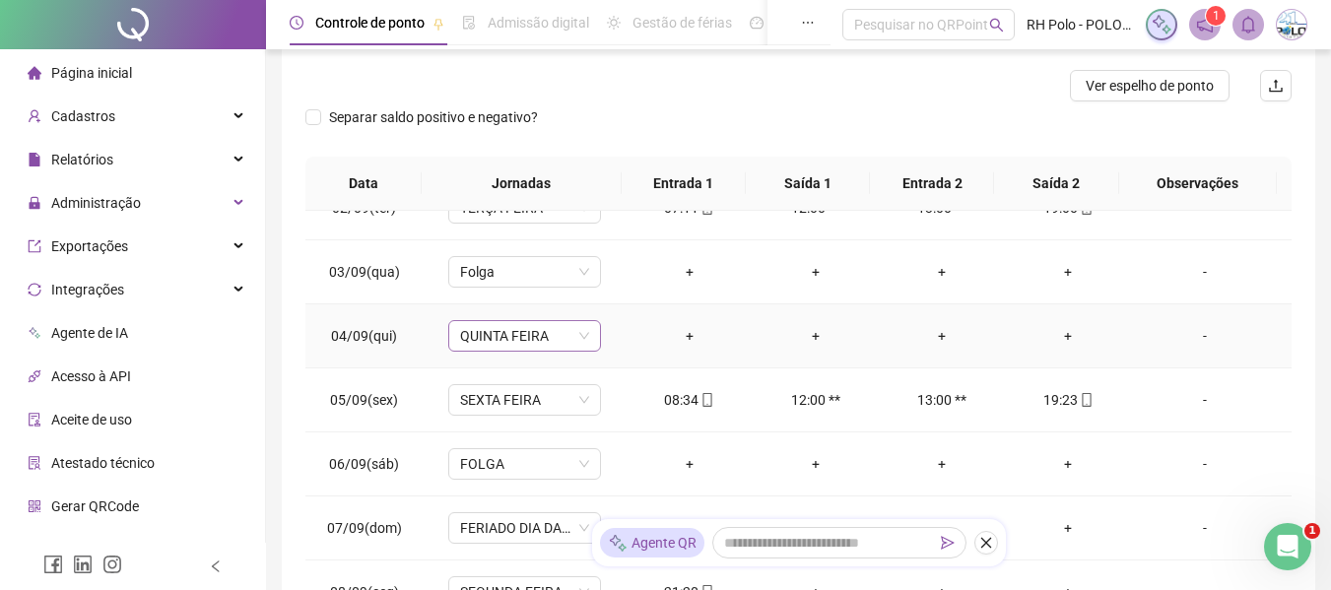
click at [534, 340] on span "QUINTA FEIRA" at bounding box center [524, 336] width 129 height 30
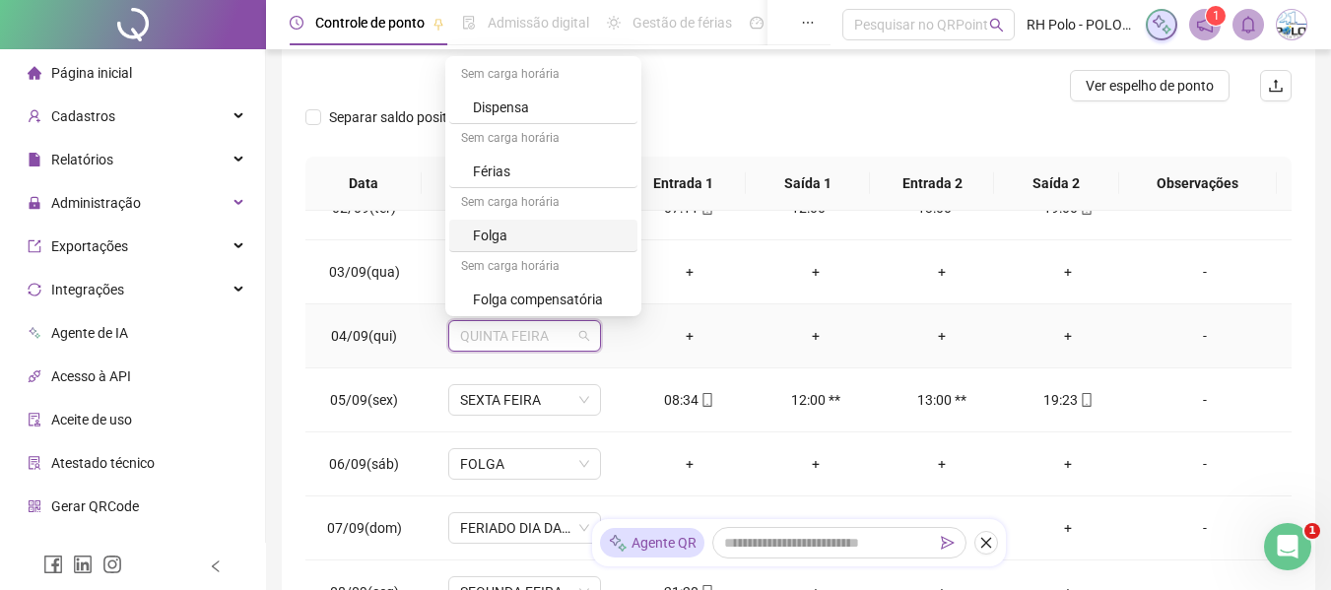
click at [502, 242] on div "Folga" at bounding box center [549, 236] width 153 height 22
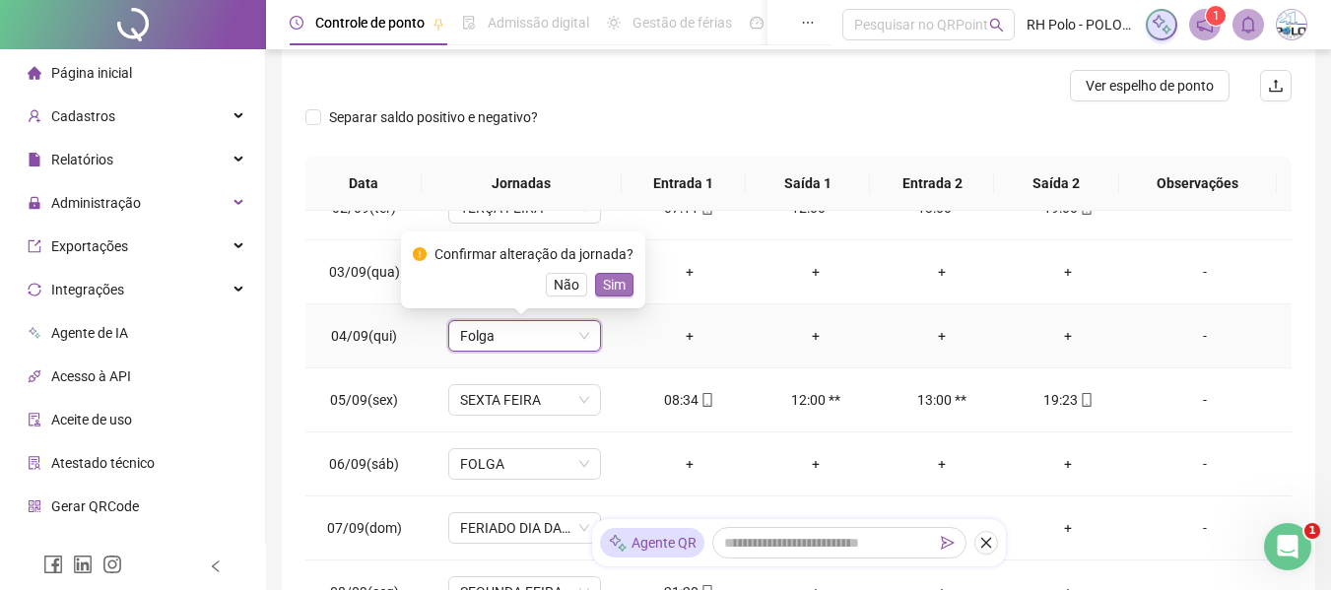
click at [603, 281] on span "Sim" at bounding box center [614, 285] width 23 height 22
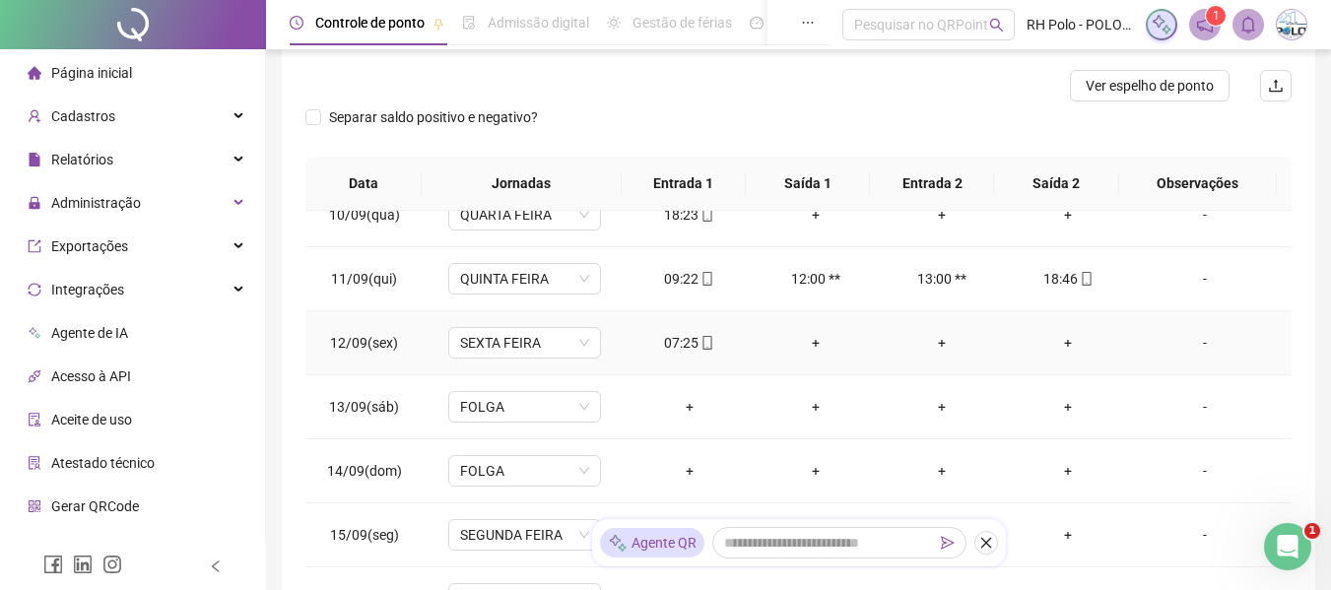
scroll to position [441, 0]
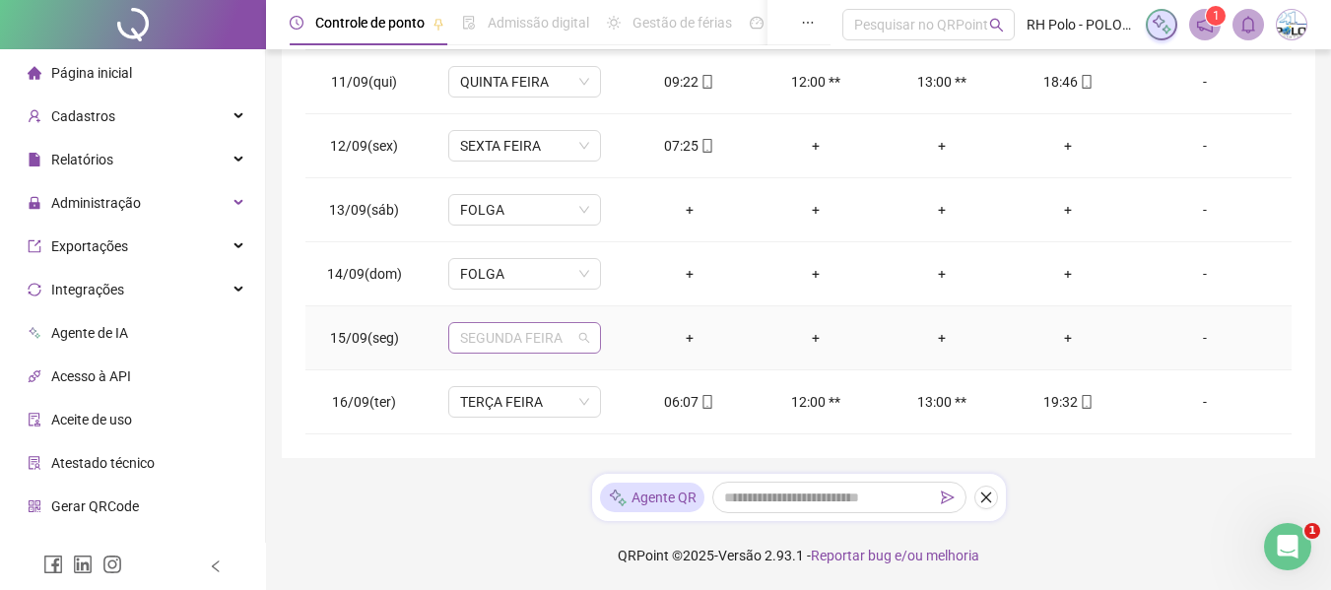
click at [492, 346] on span "SEGUNDA FEIRA" at bounding box center [524, 338] width 129 height 30
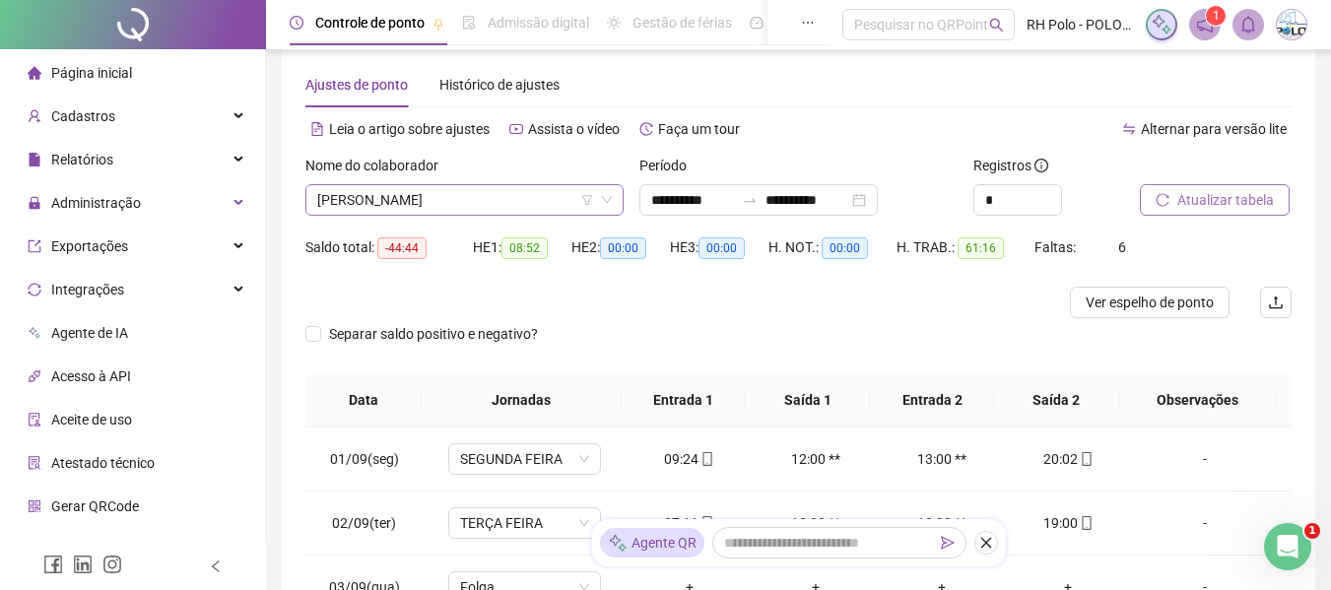
scroll to position [0, 0]
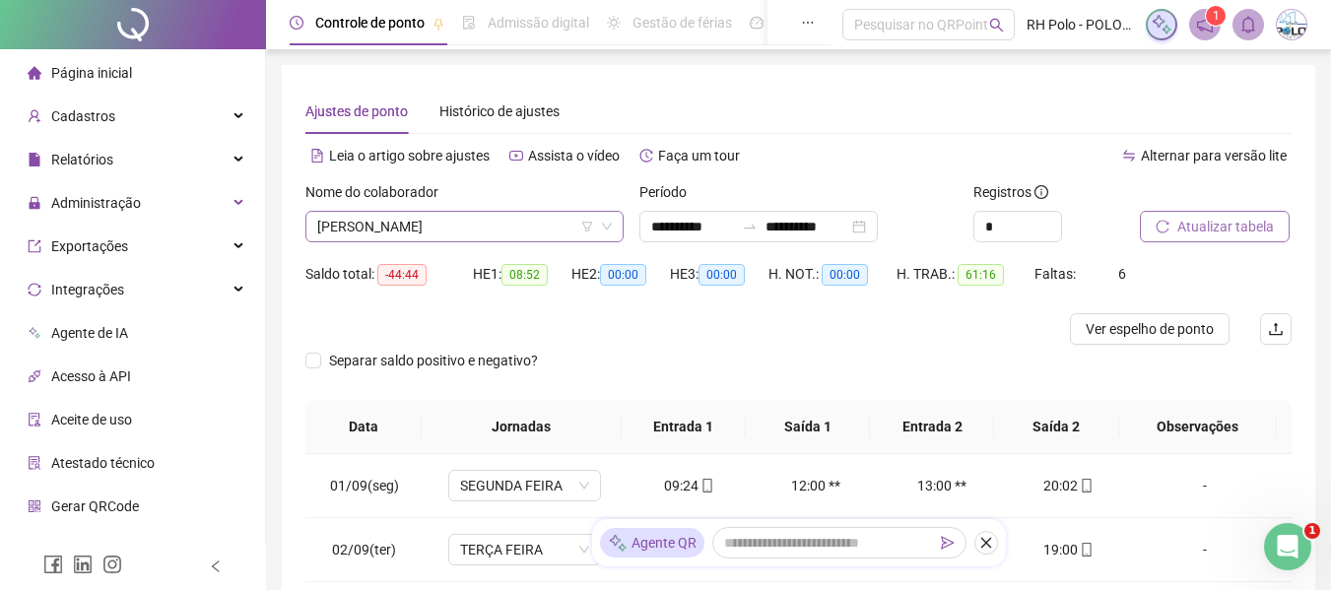
click at [458, 221] on span "[PERSON_NAME]" at bounding box center [464, 227] width 295 height 30
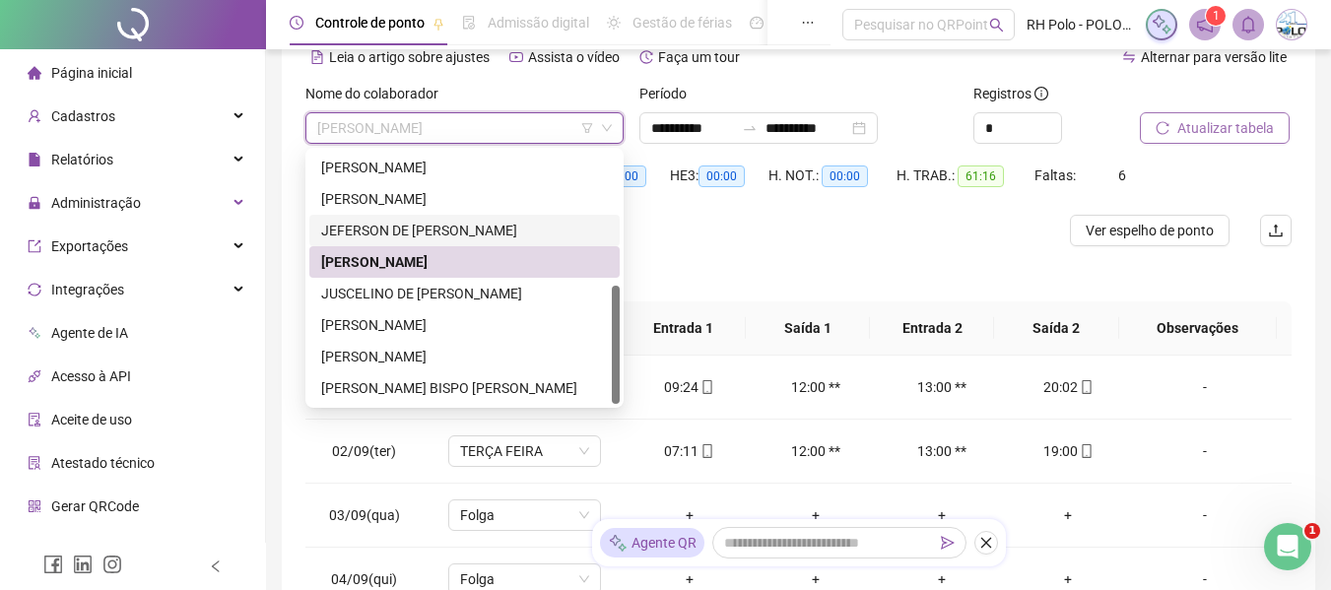
scroll to position [185, 0]
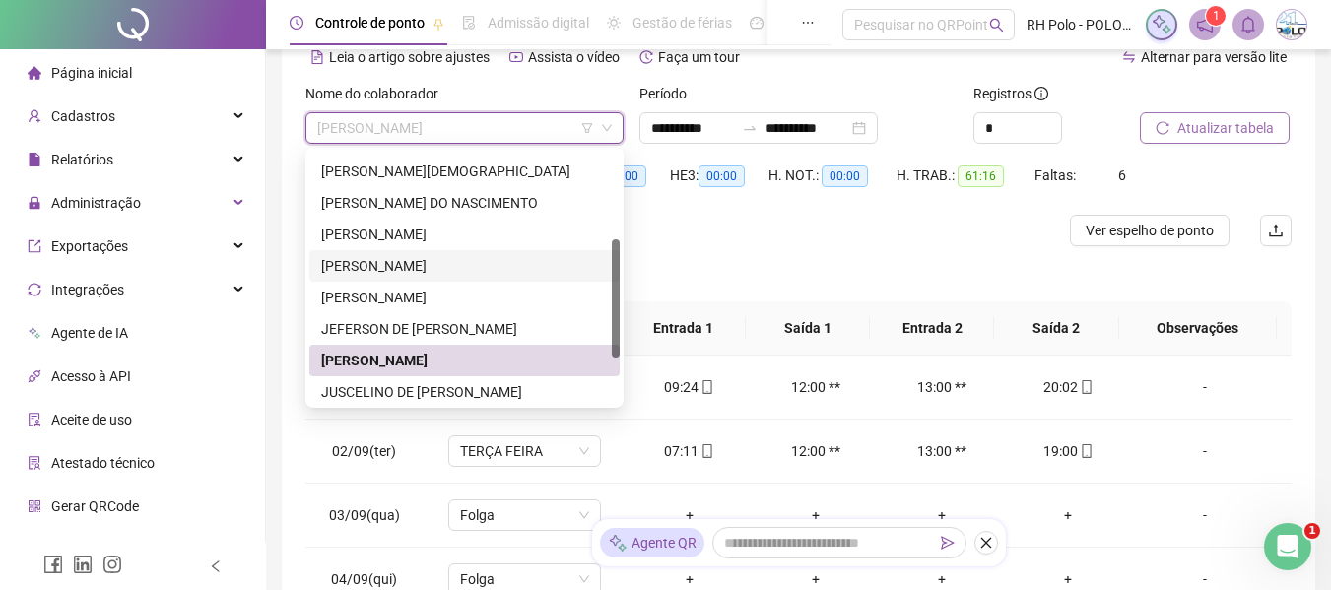
click at [356, 274] on div "[PERSON_NAME]" at bounding box center [464, 266] width 287 height 22
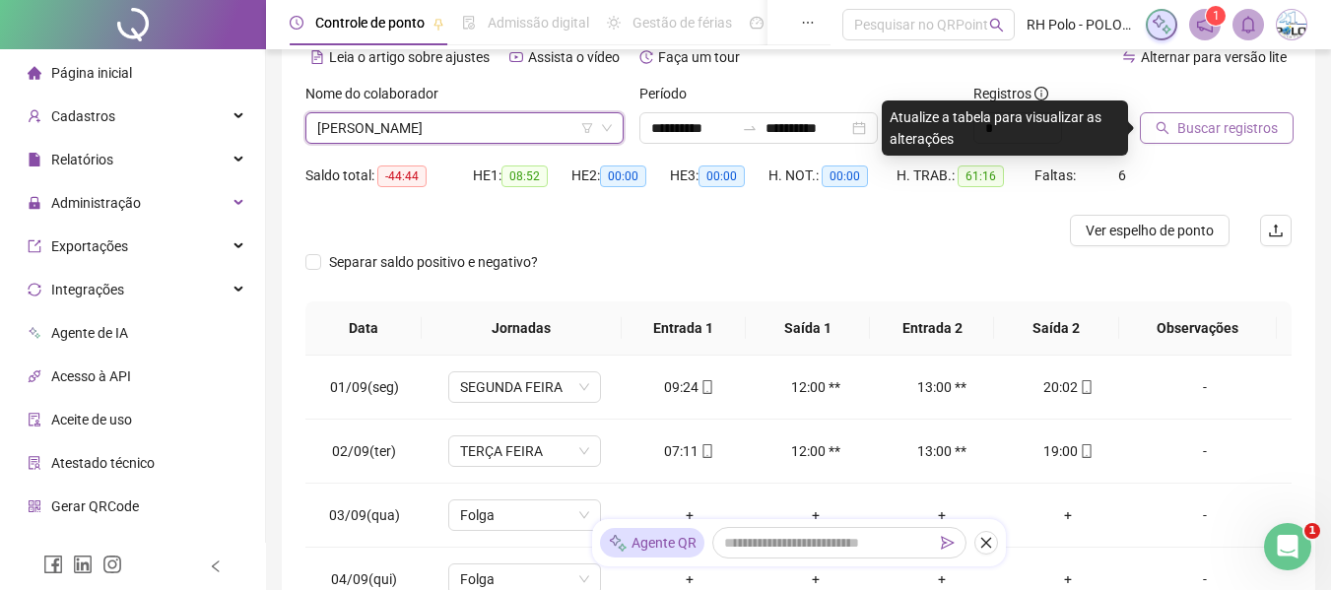
click at [1169, 125] on icon "search" at bounding box center [1163, 128] width 14 height 14
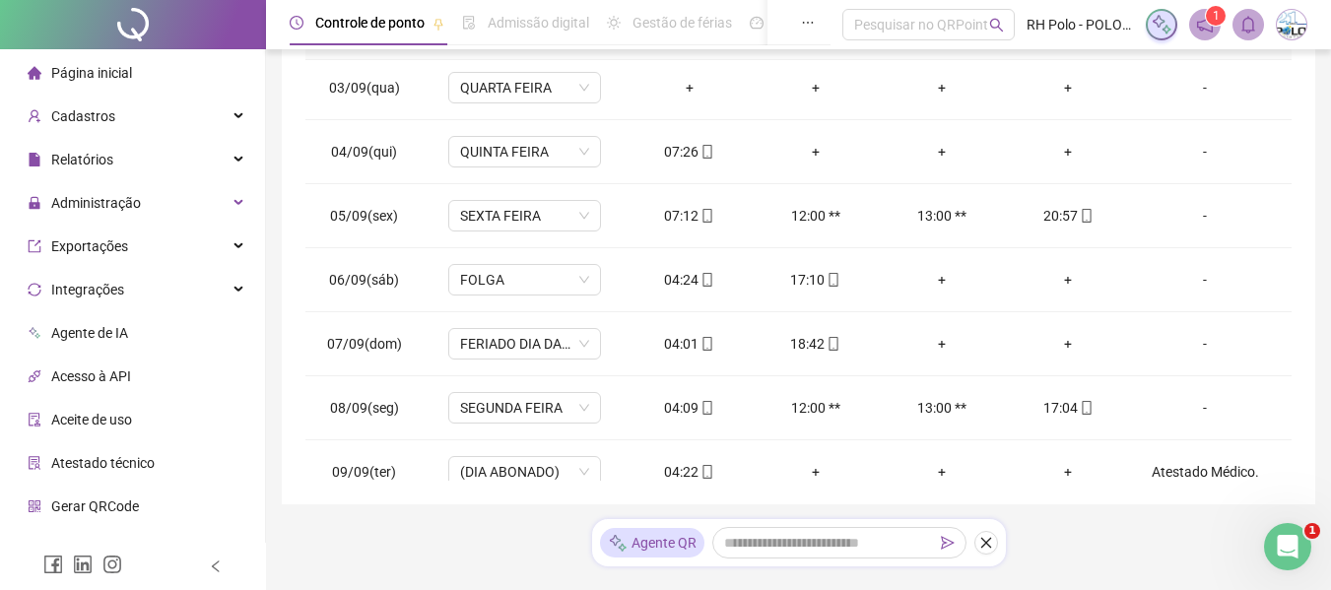
scroll to position [0, 0]
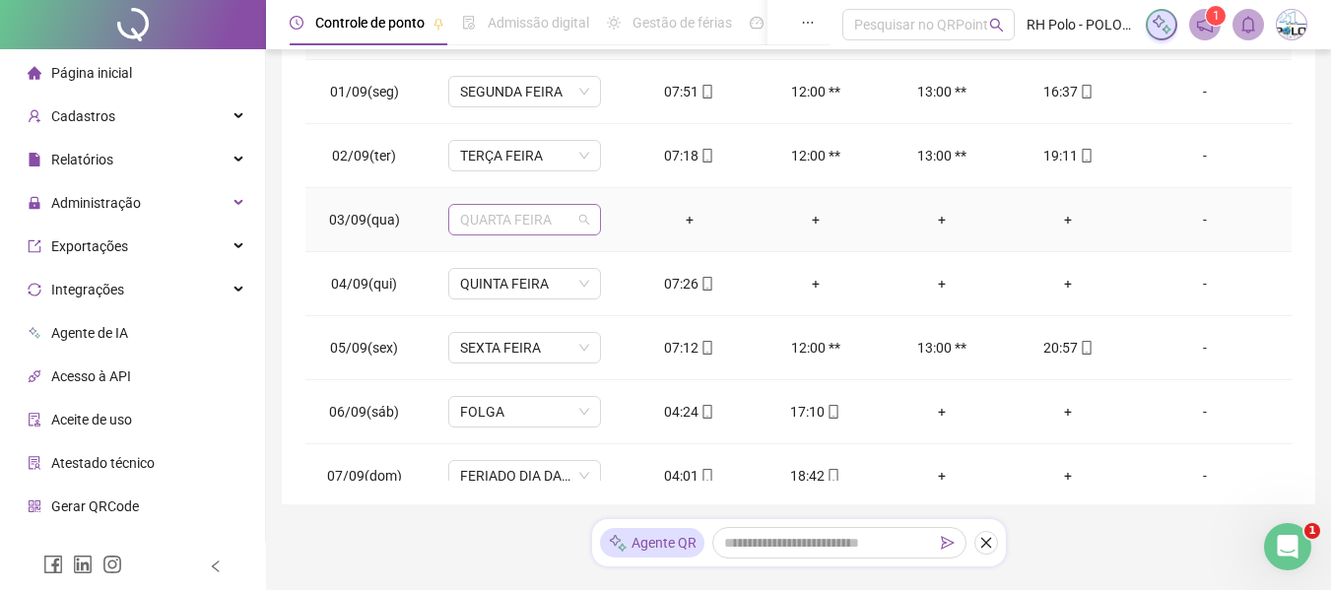
click at [511, 214] on span "QUARTA FEIRA" at bounding box center [524, 220] width 129 height 30
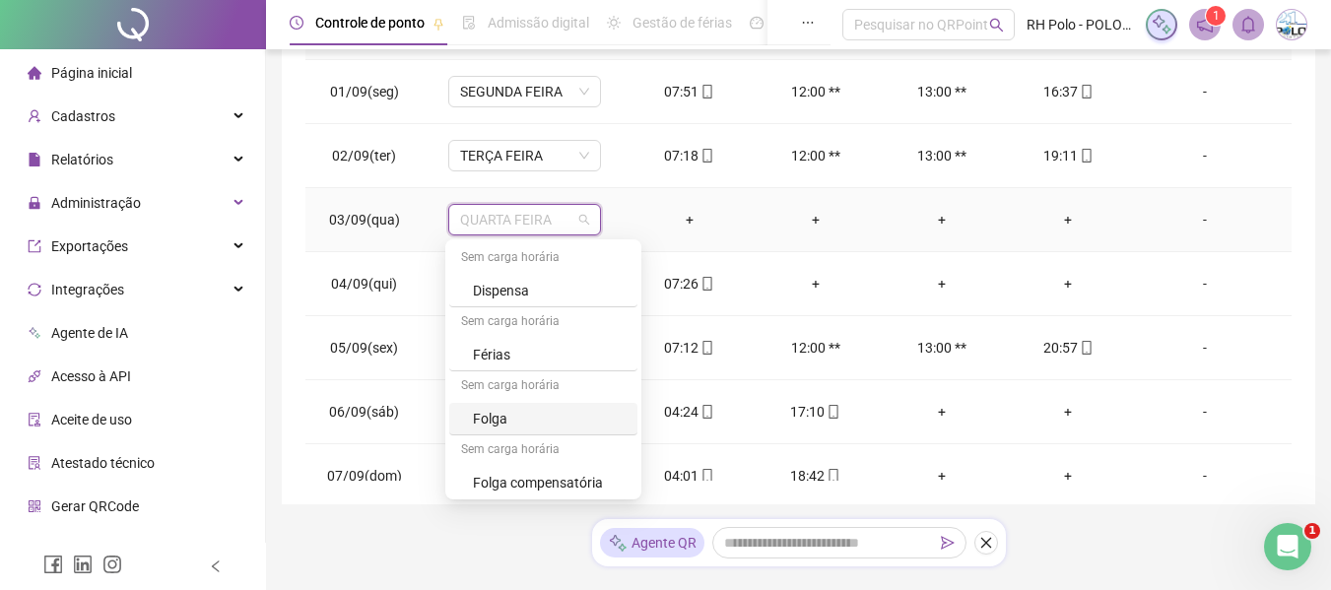
click at [484, 409] on div "Folga" at bounding box center [549, 419] width 153 height 22
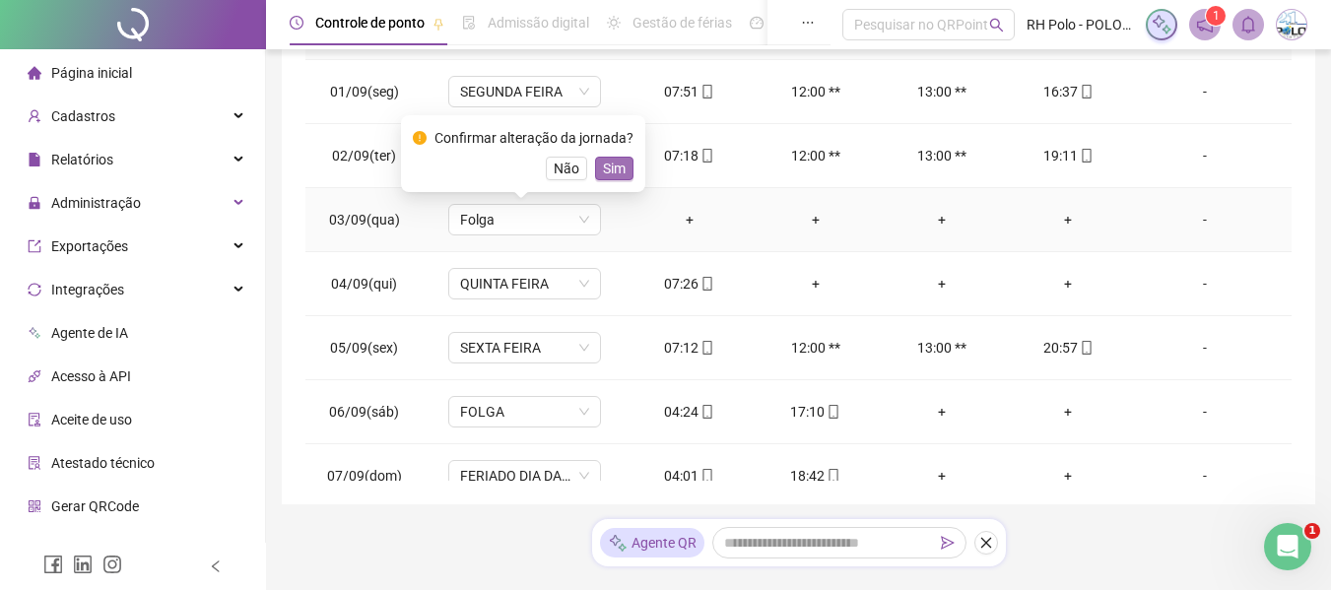
click at [613, 169] on span "Sim" at bounding box center [614, 169] width 23 height 22
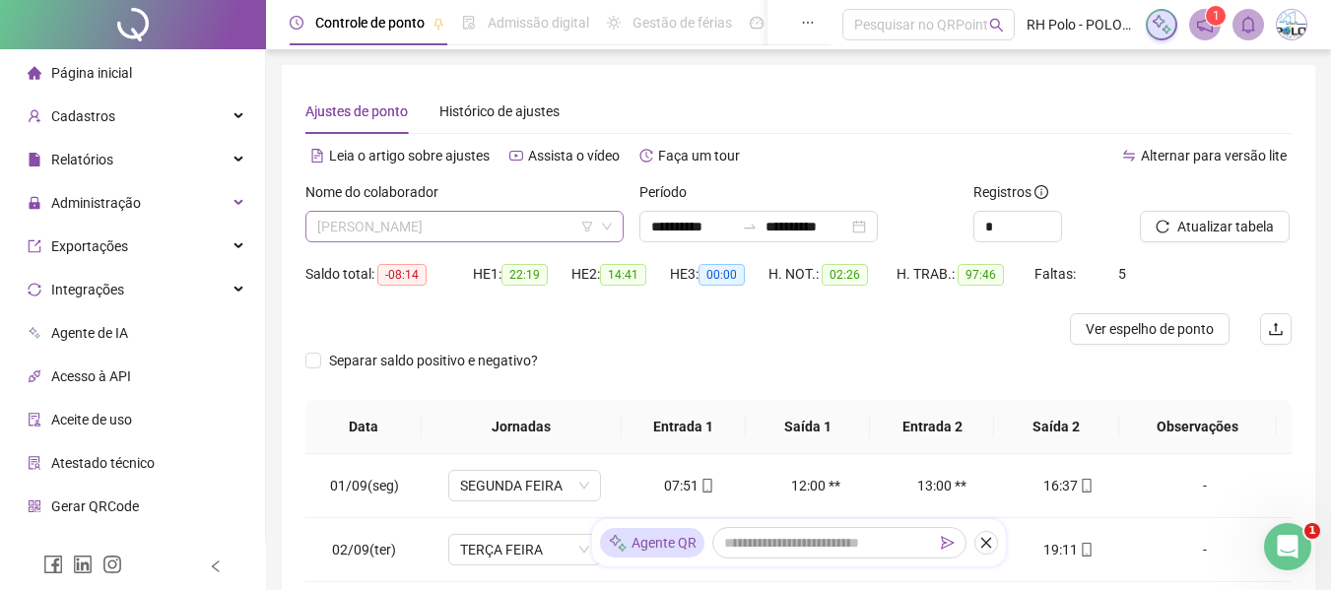
click at [430, 232] on span "[PERSON_NAME]" at bounding box center [464, 227] width 295 height 30
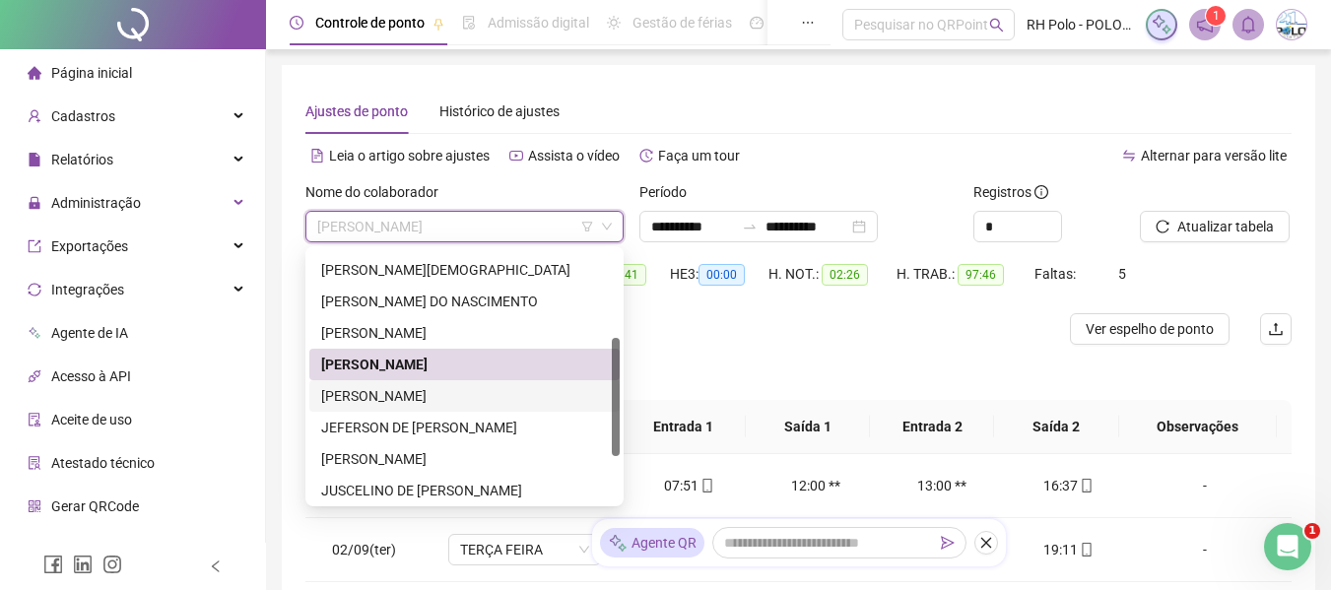
scroll to position [284, 0]
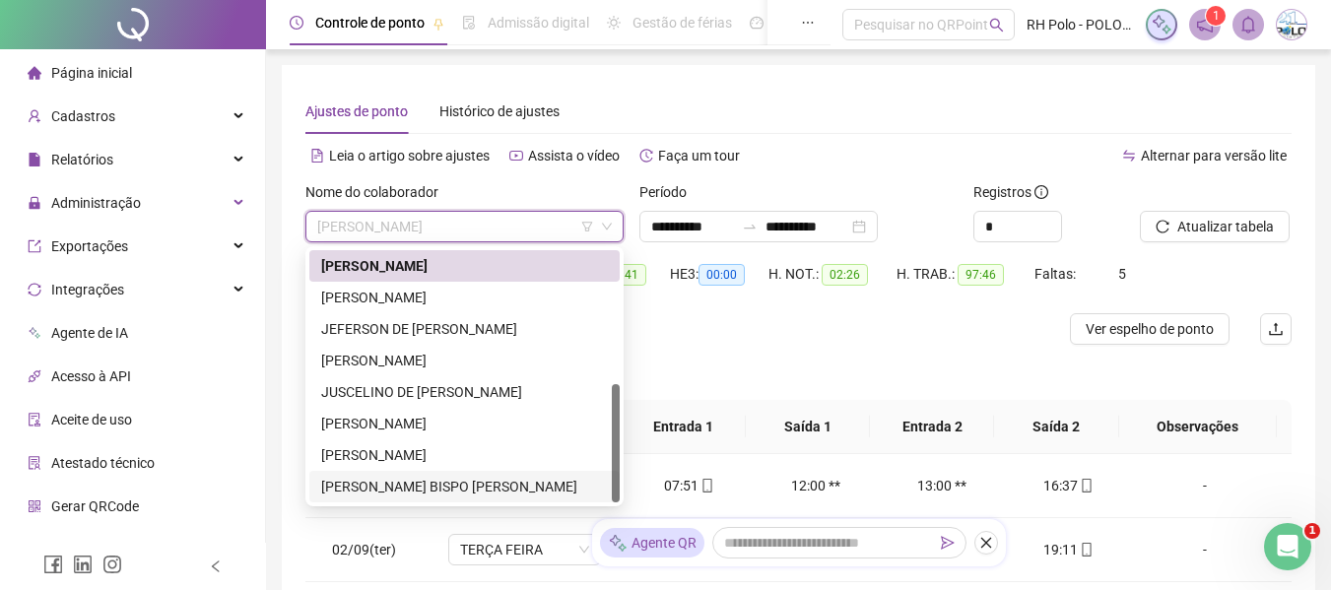
click at [379, 485] on div "[PERSON_NAME] BISPO [PERSON_NAME]" at bounding box center [464, 487] width 287 height 22
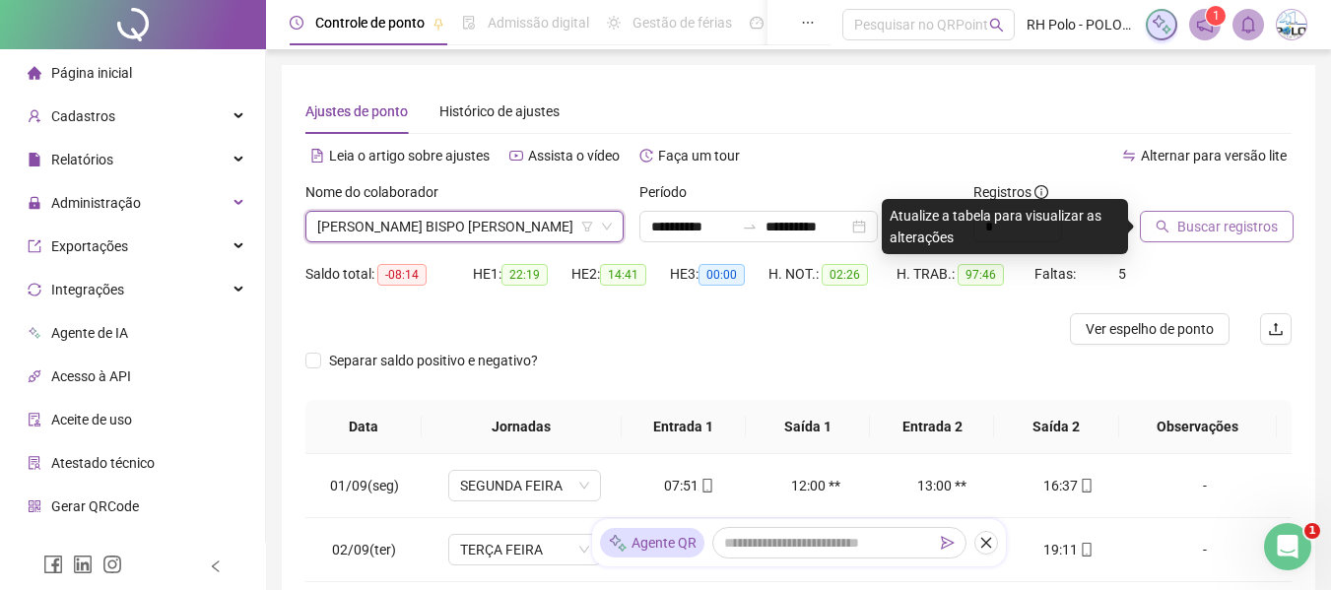
click at [1217, 236] on span "Buscar registros" at bounding box center [1228, 227] width 101 height 22
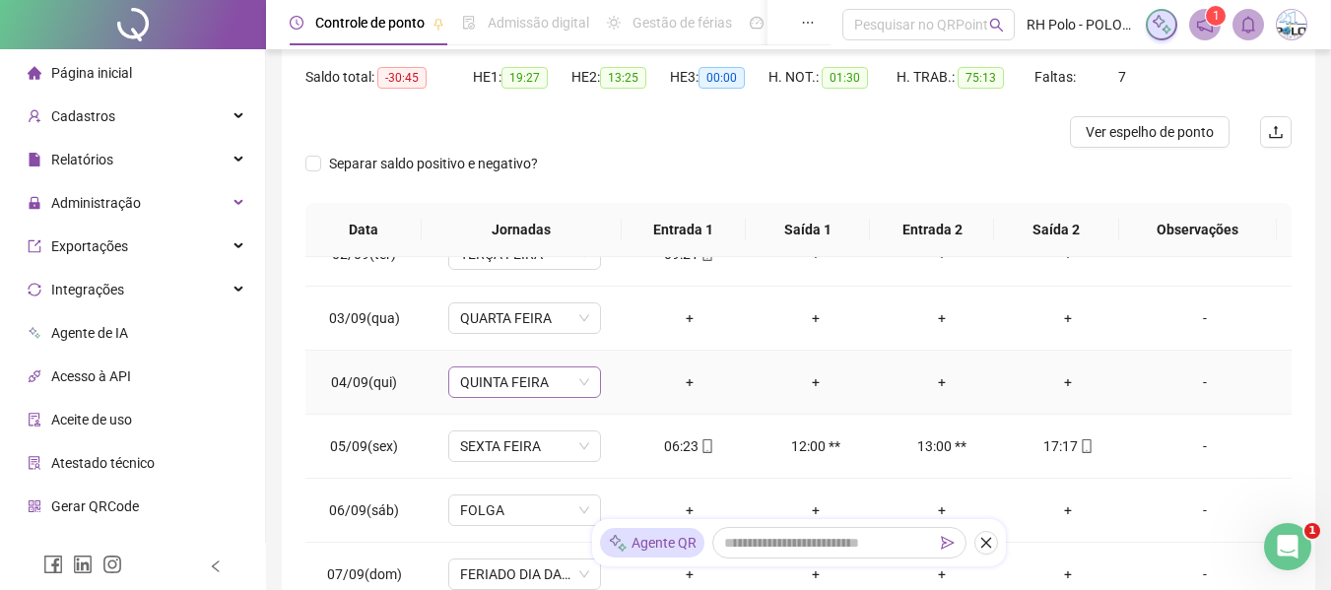
scroll to position [0, 0]
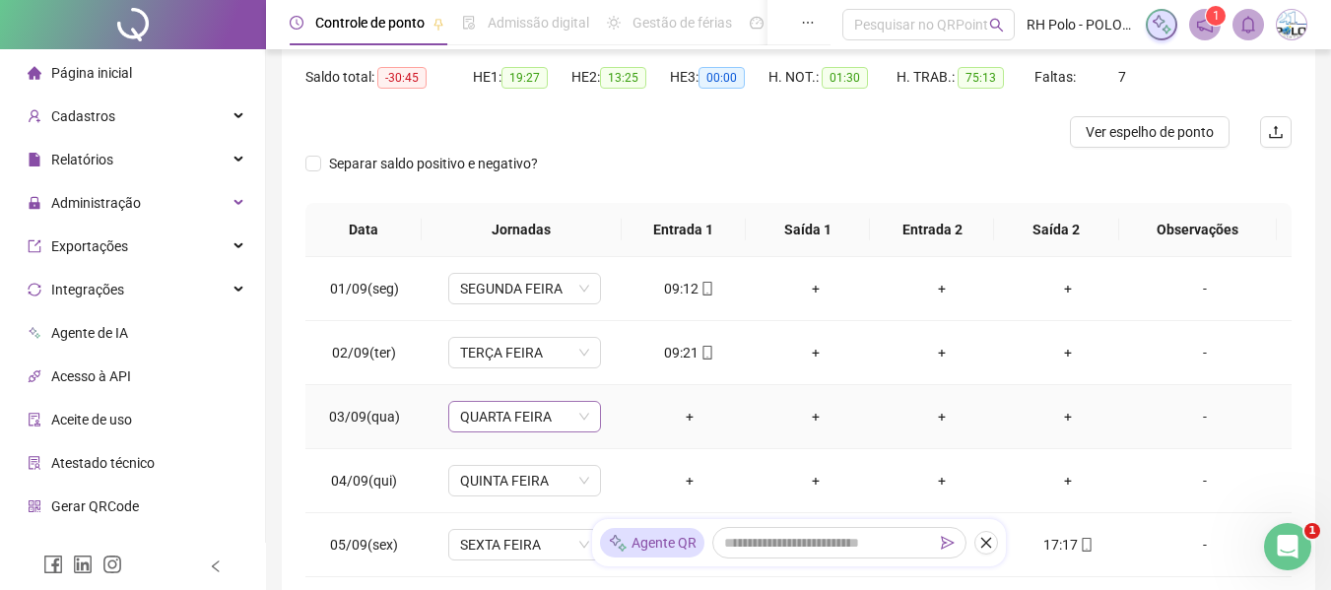
click at [503, 429] on span "QUARTA FEIRA" at bounding box center [524, 417] width 129 height 30
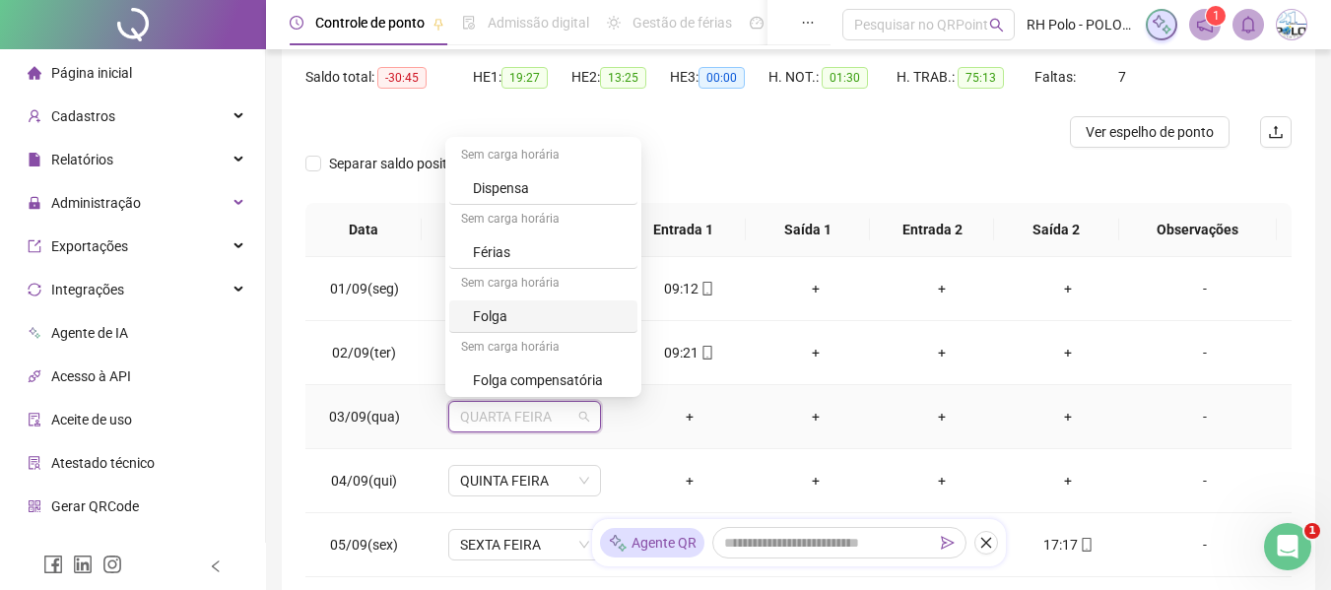
click at [511, 314] on div "Folga" at bounding box center [549, 317] width 153 height 22
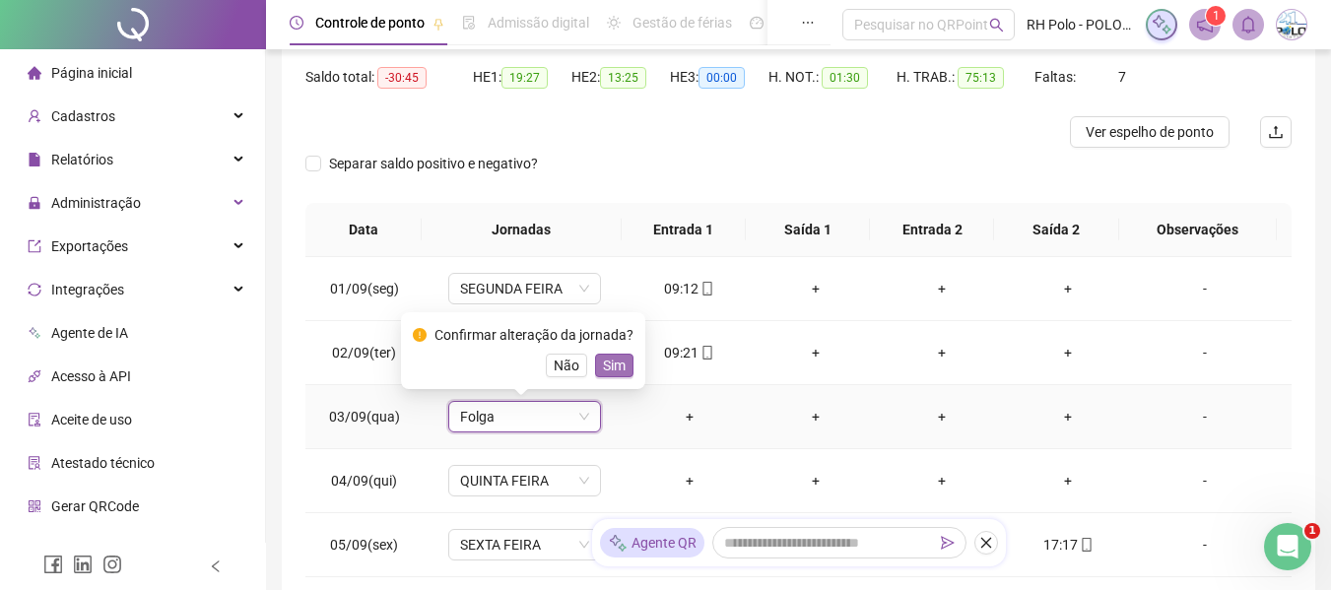
click at [612, 366] on span "Sim" at bounding box center [614, 366] width 23 height 22
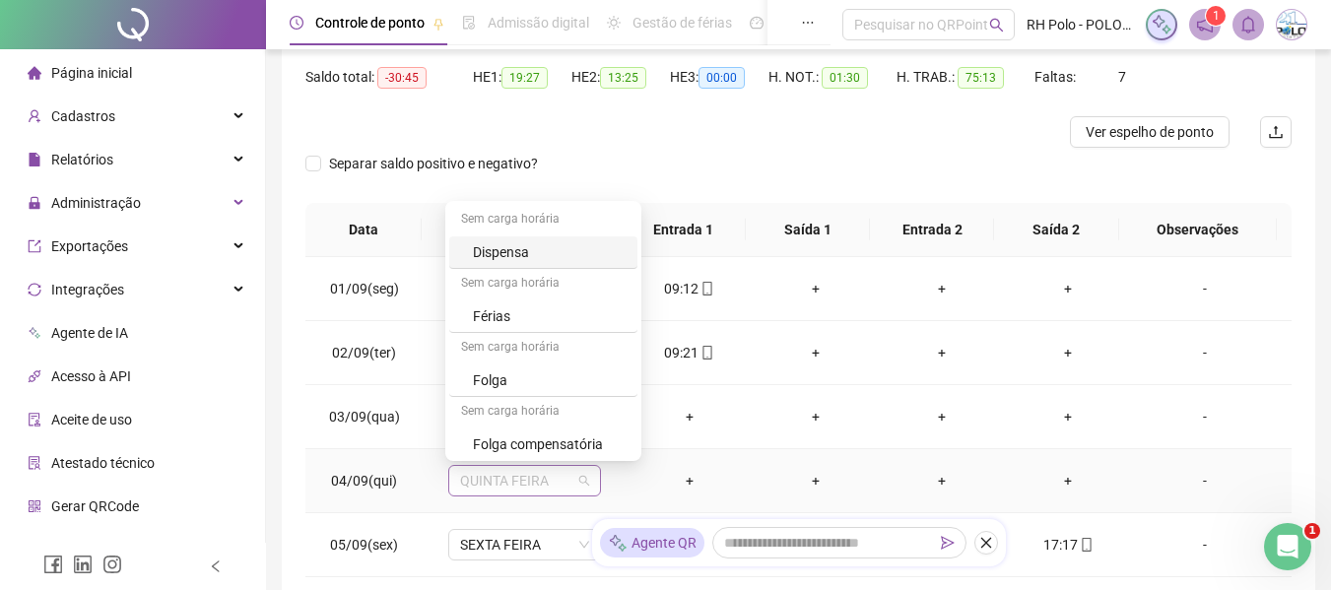
click at [523, 490] on span "QUINTA FEIRA" at bounding box center [524, 481] width 129 height 30
click at [479, 369] on div "Folga" at bounding box center [543, 381] width 188 height 33
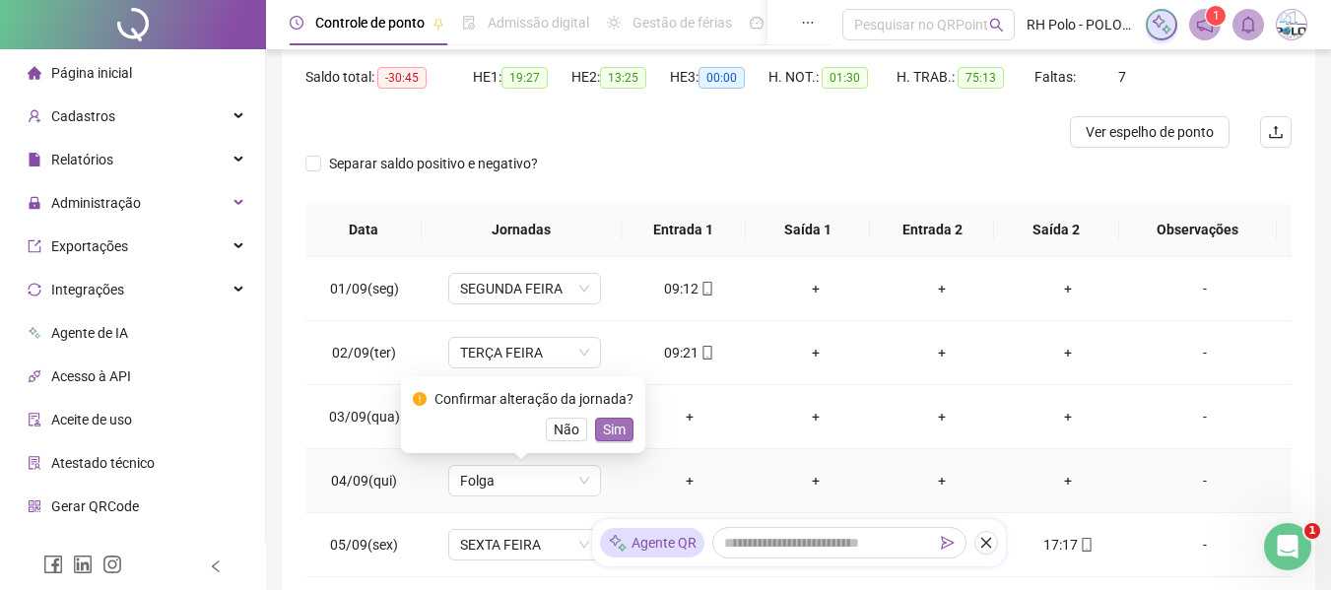
click at [613, 428] on span "Sim" at bounding box center [614, 430] width 23 height 22
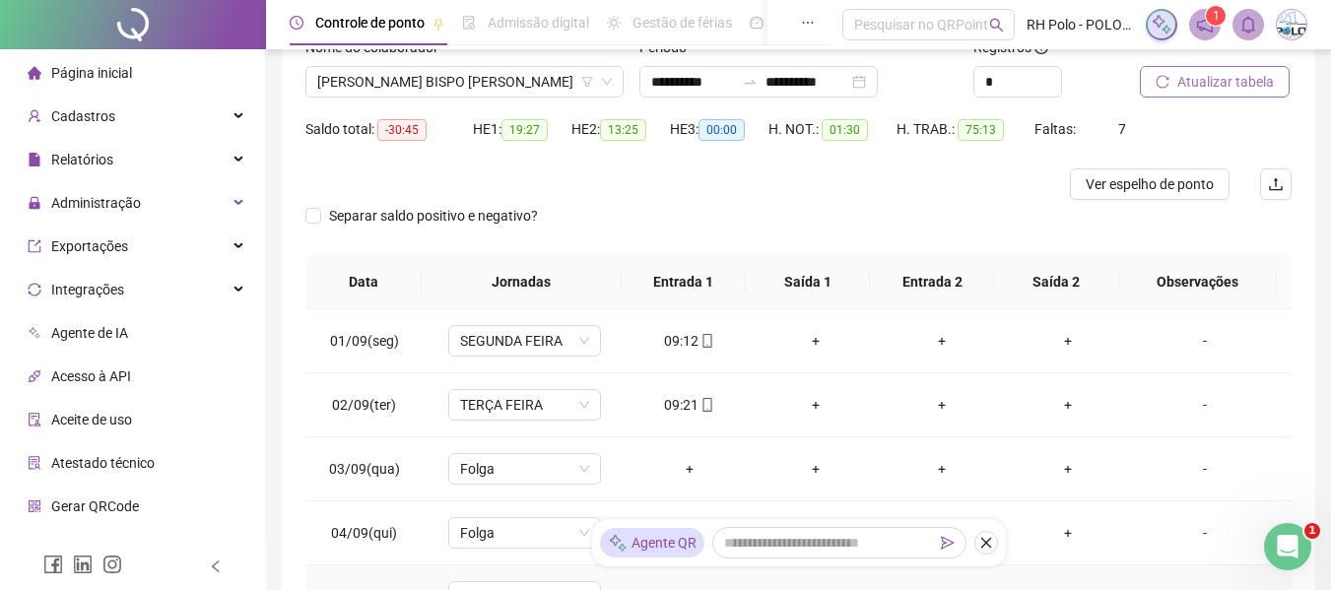
scroll to position [46, 0]
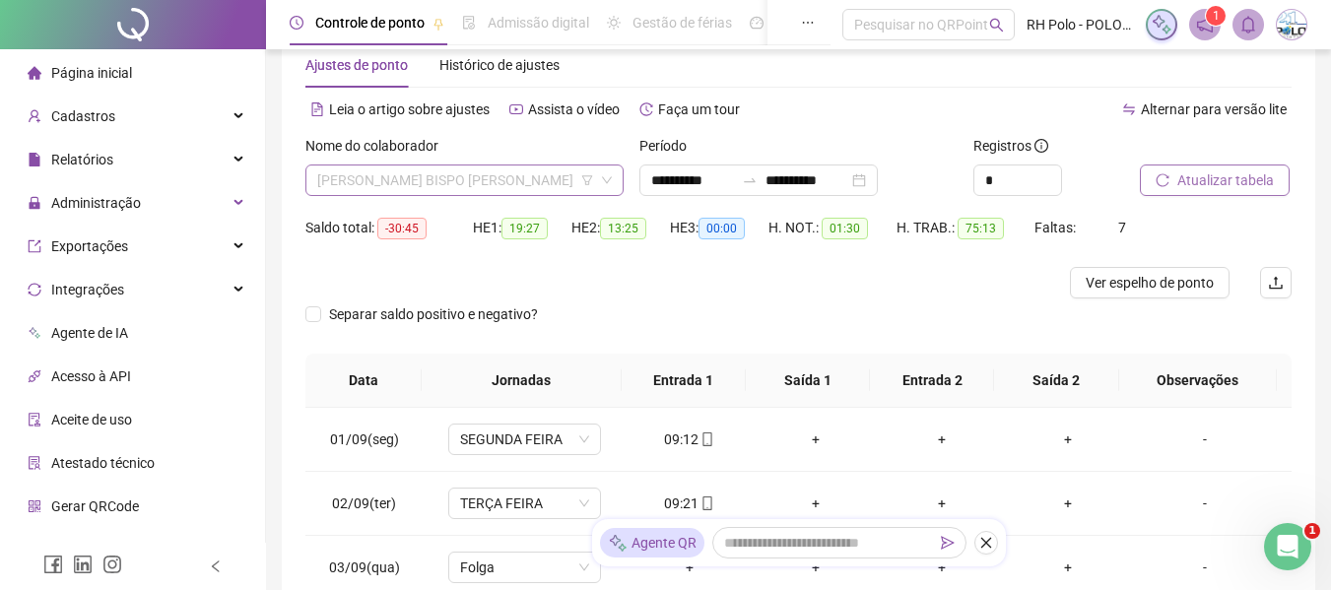
click at [452, 177] on span "[PERSON_NAME] BISPO [PERSON_NAME]" at bounding box center [464, 181] width 295 height 30
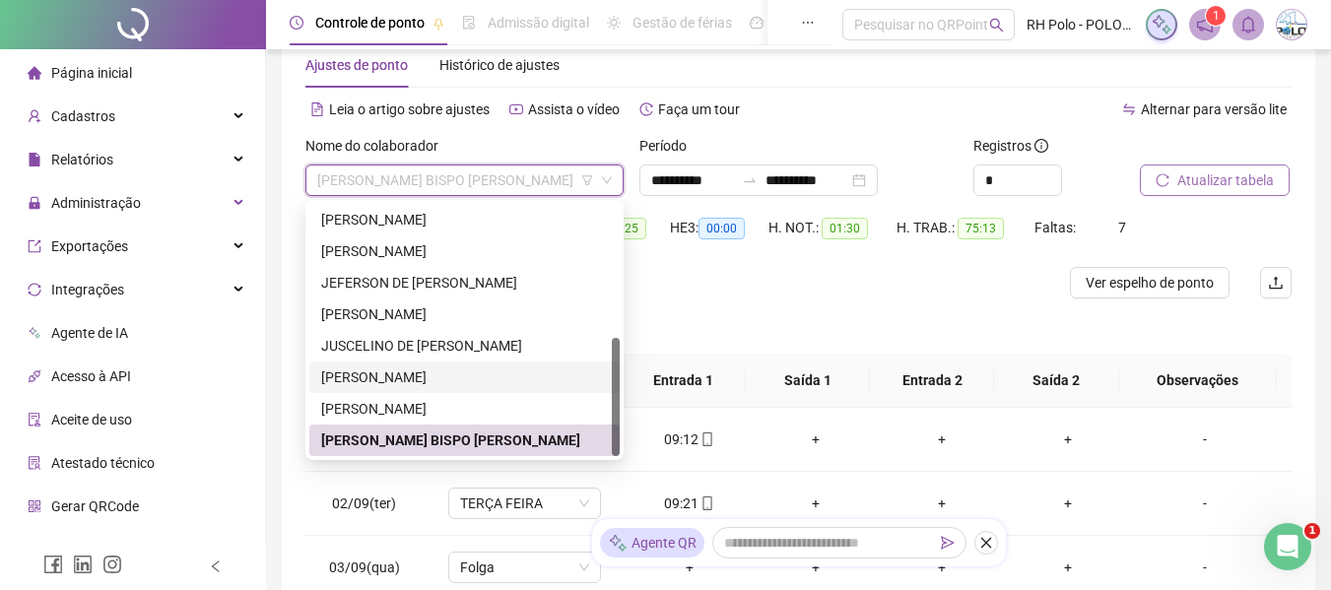
scroll to position [185, 0]
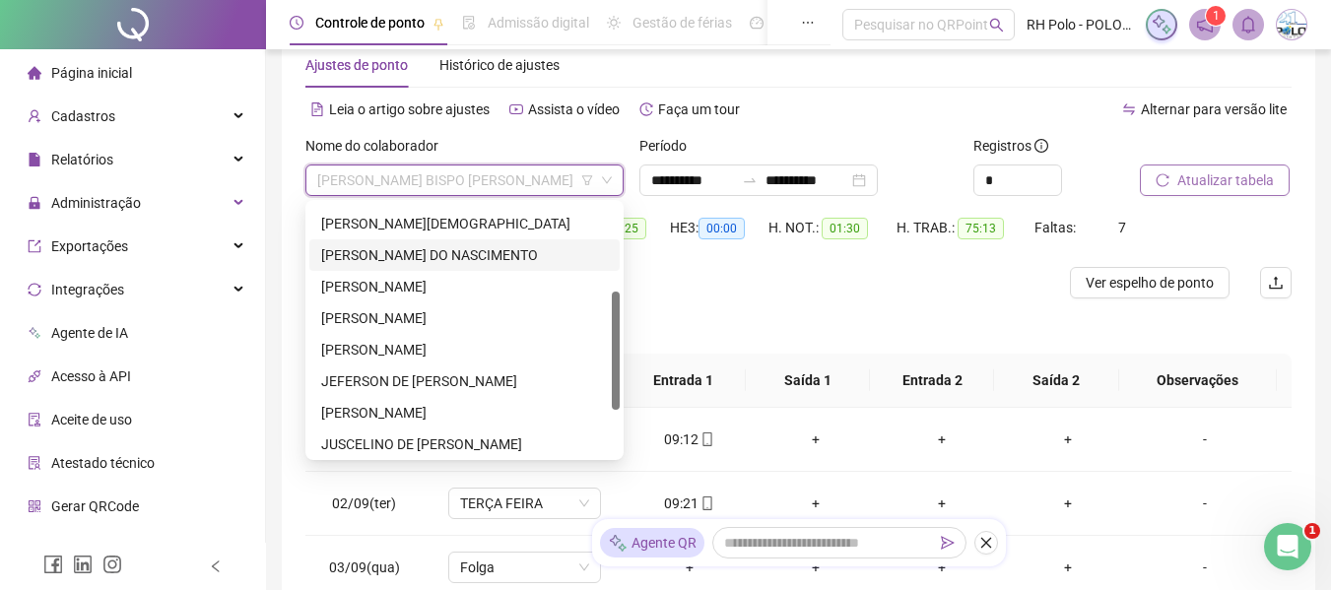
click at [357, 258] on div "[PERSON_NAME] DO NASCIMENTO" at bounding box center [464, 255] width 287 height 22
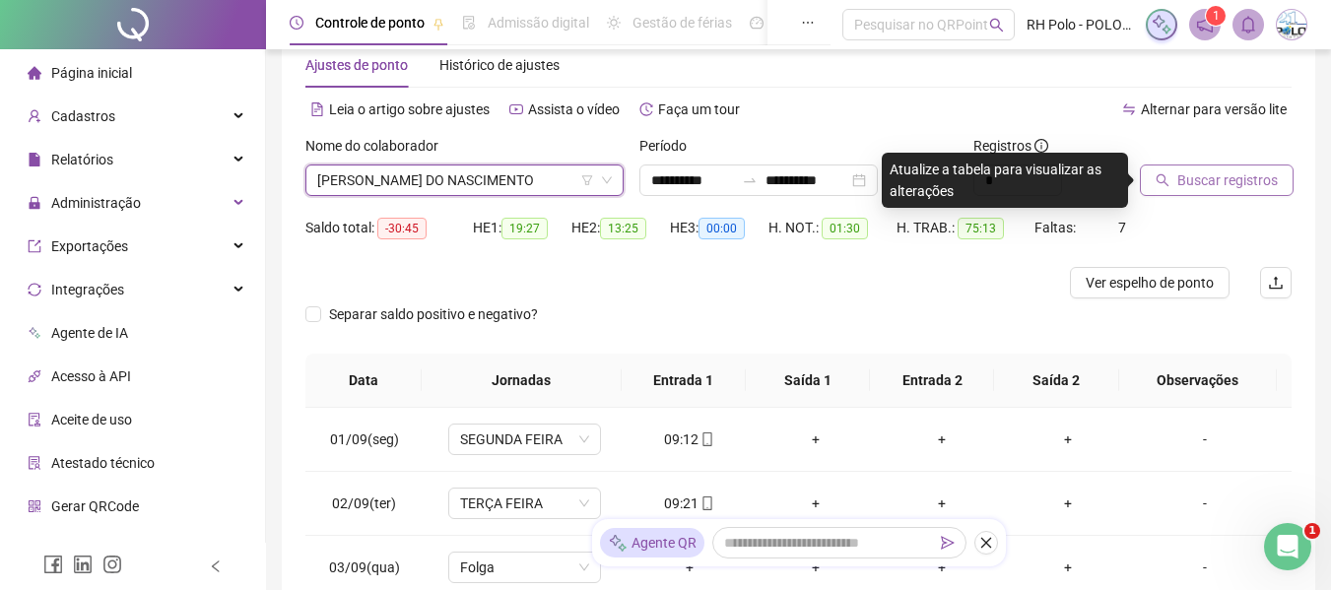
click at [1216, 183] on span "Buscar registros" at bounding box center [1228, 181] width 101 height 22
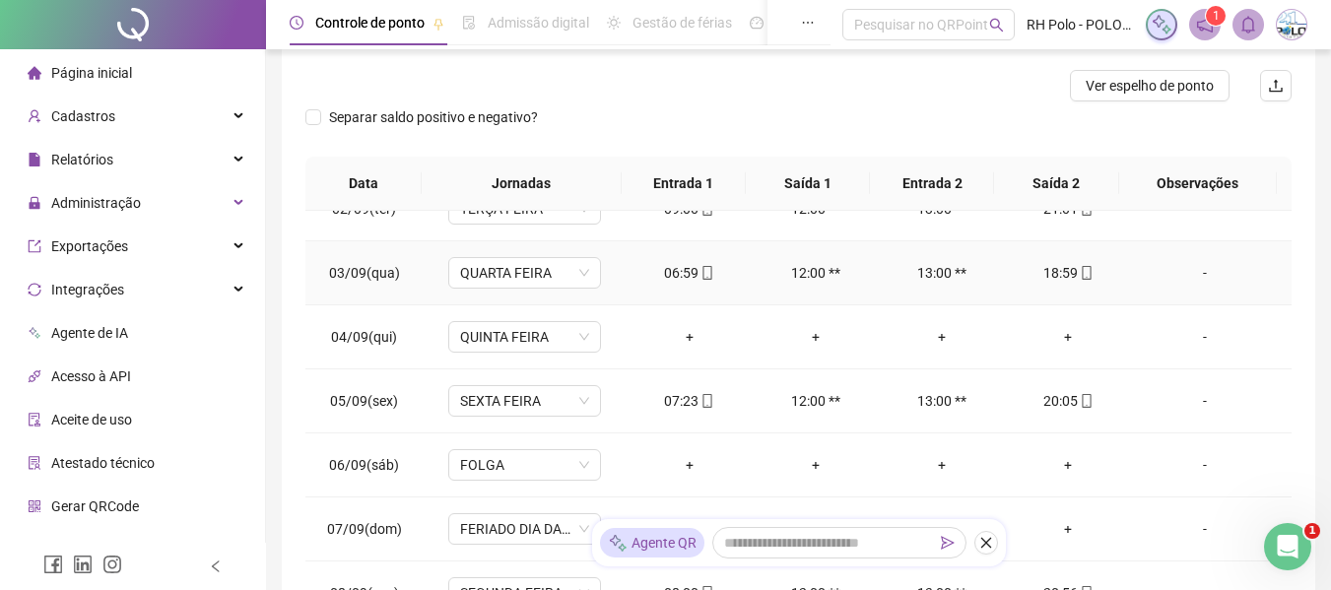
scroll to position [99, 0]
click at [494, 327] on span "QUINTA FEIRA" at bounding box center [524, 336] width 129 height 30
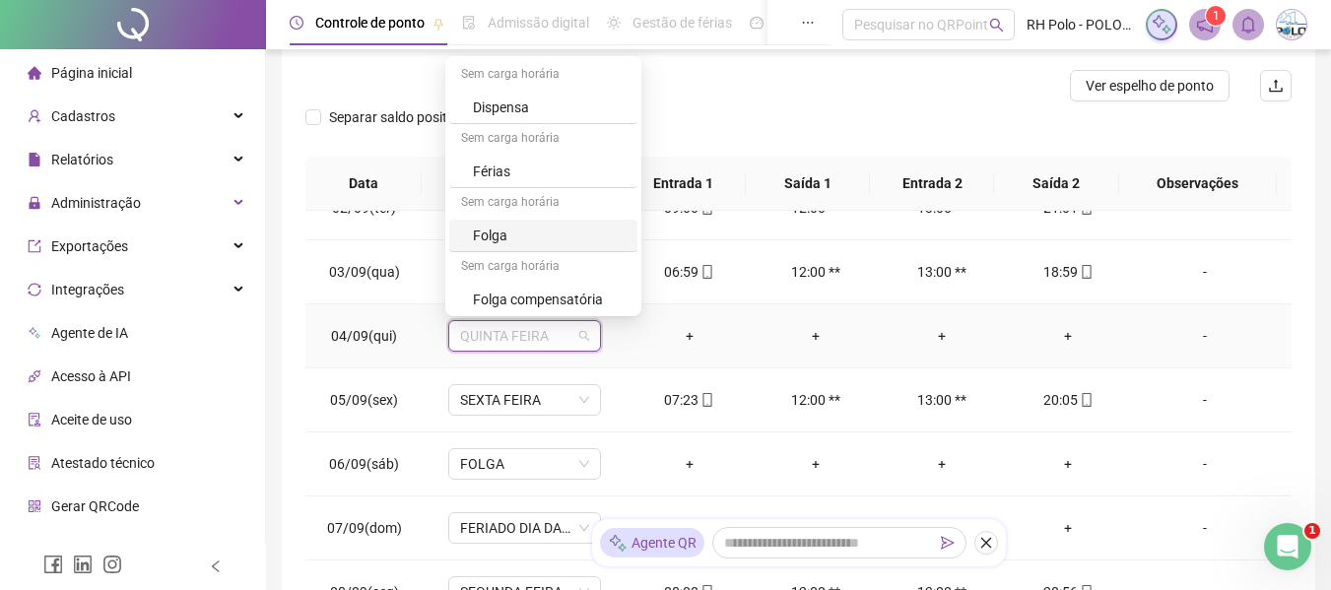
click at [526, 222] on div "Folga" at bounding box center [543, 236] width 188 height 33
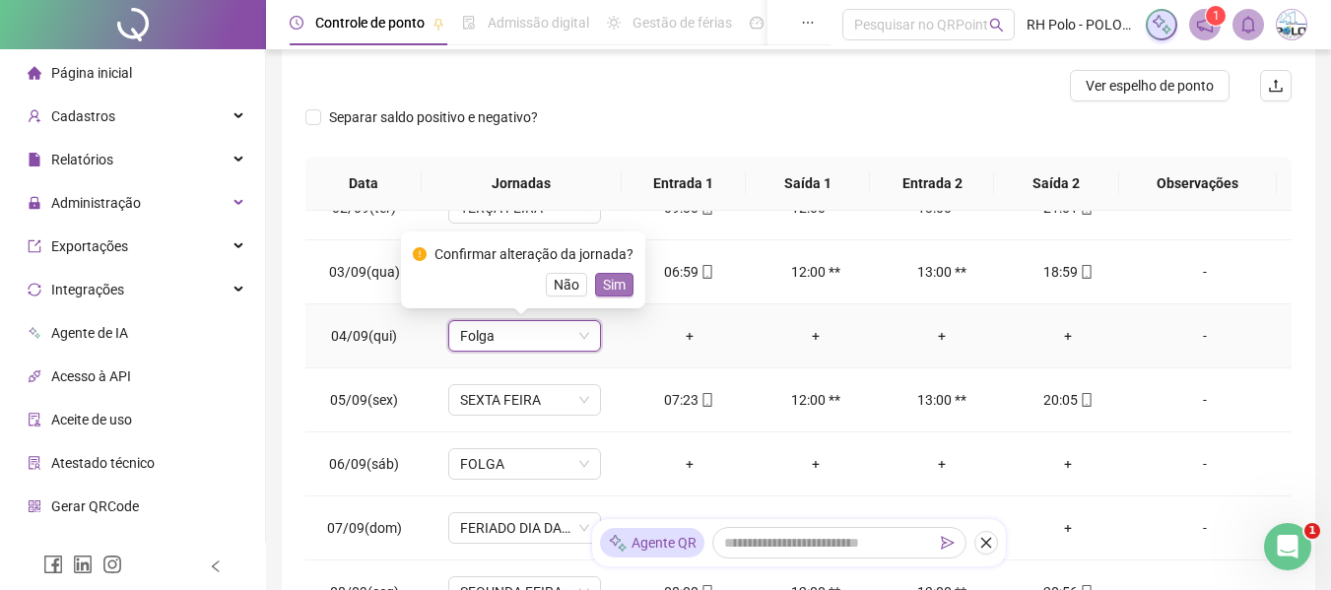
click at [605, 282] on span "Sim" at bounding box center [614, 285] width 23 height 22
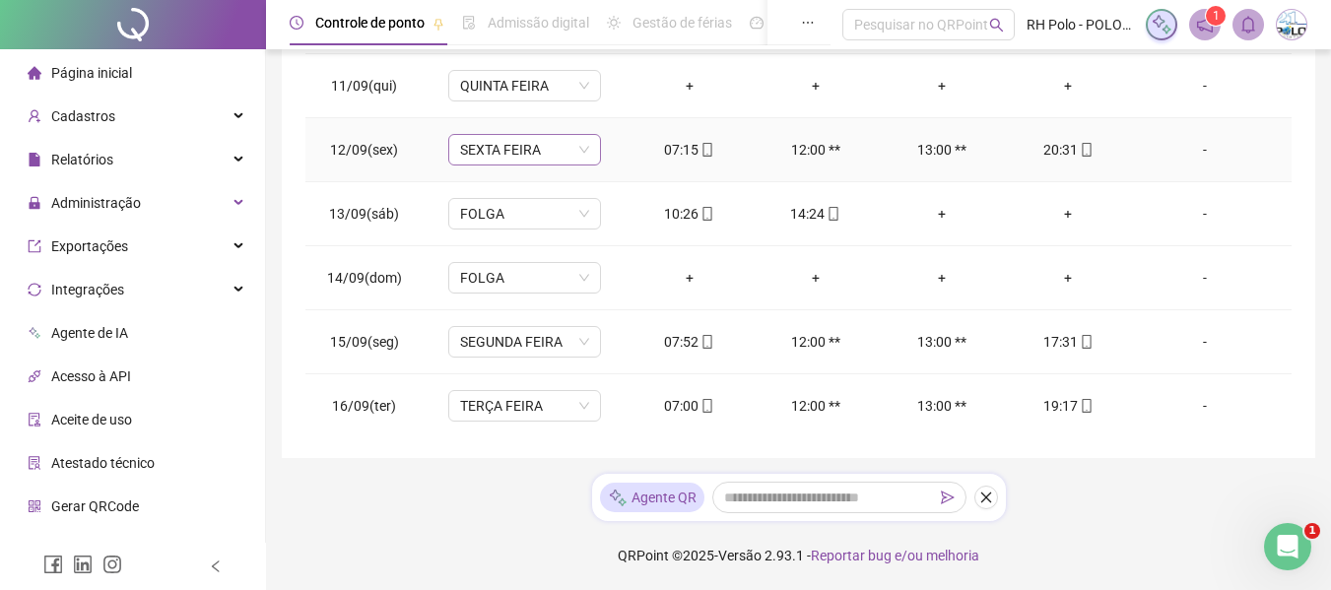
scroll to position [604, 0]
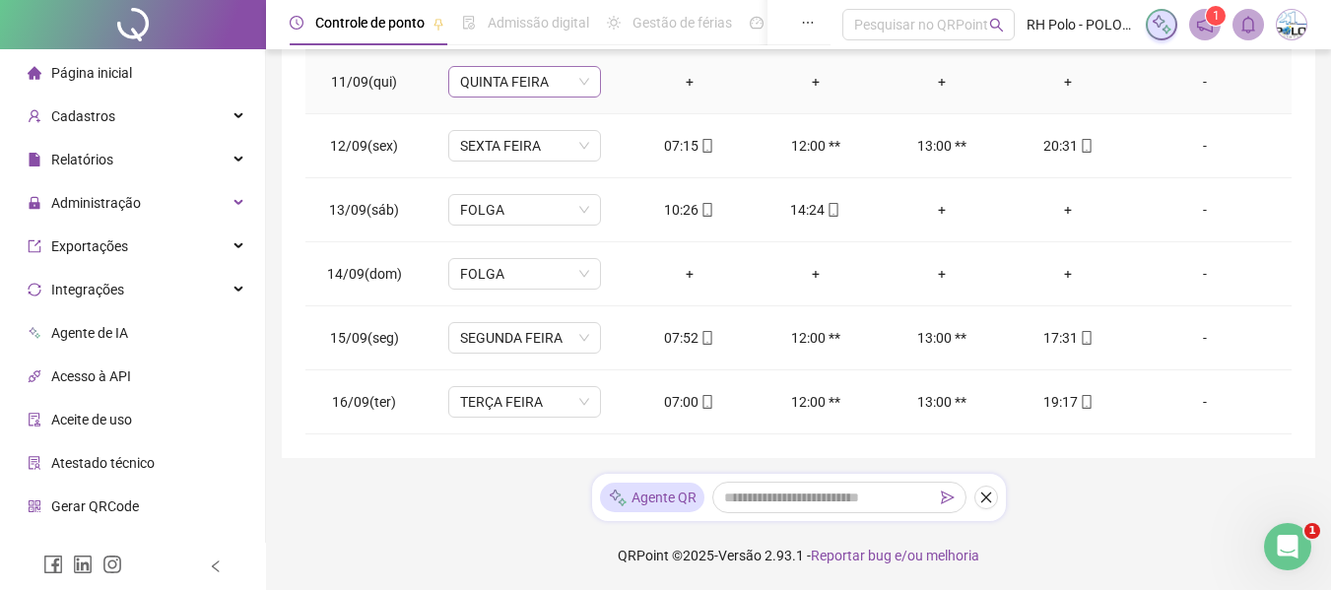
click at [499, 84] on span "QUINTA FEIRA" at bounding box center [524, 82] width 129 height 30
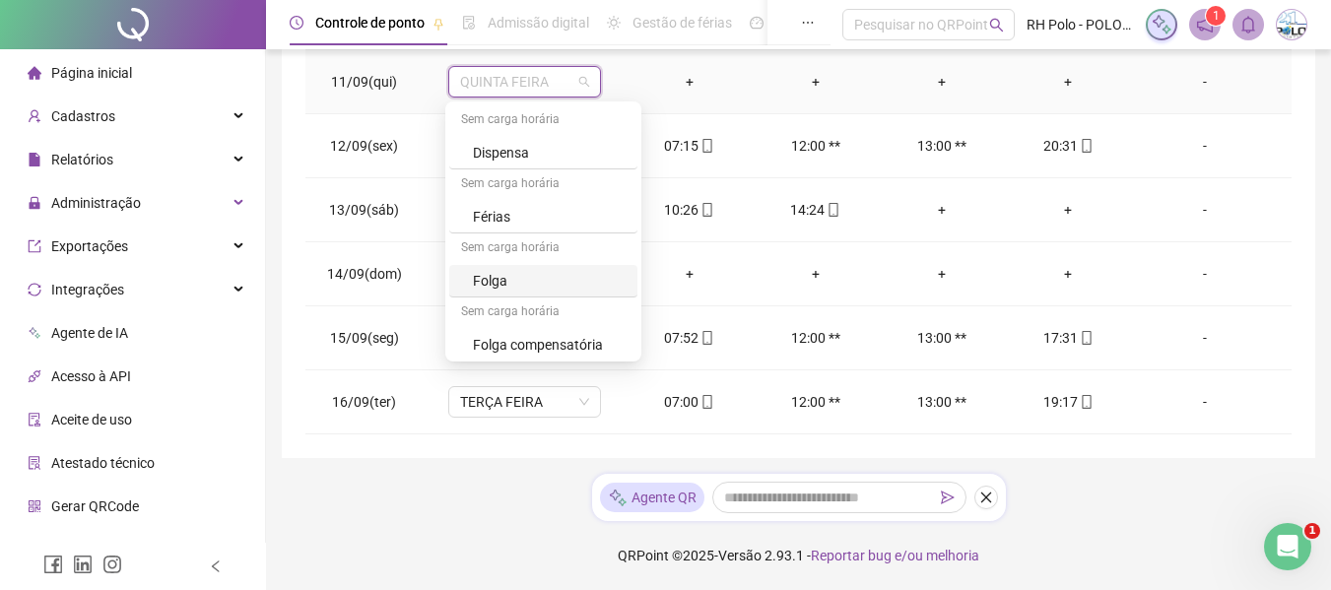
click at [499, 273] on div "Folga" at bounding box center [549, 281] width 153 height 22
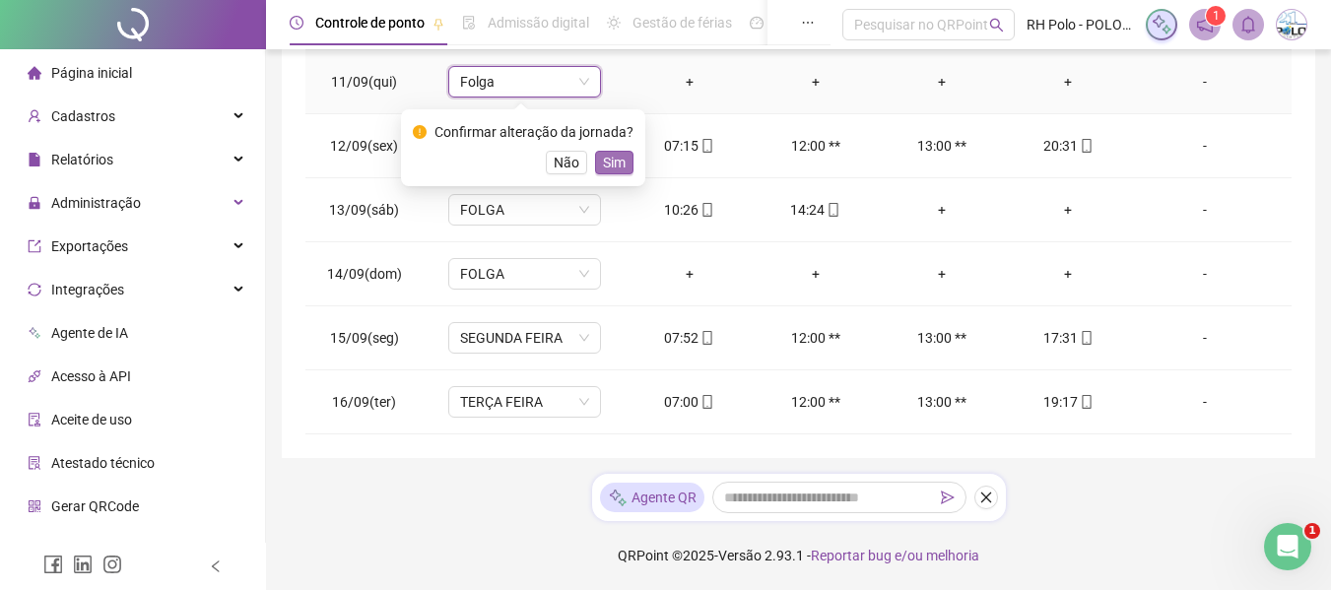
click at [610, 167] on span "Sim" at bounding box center [614, 163] width 23 height 22
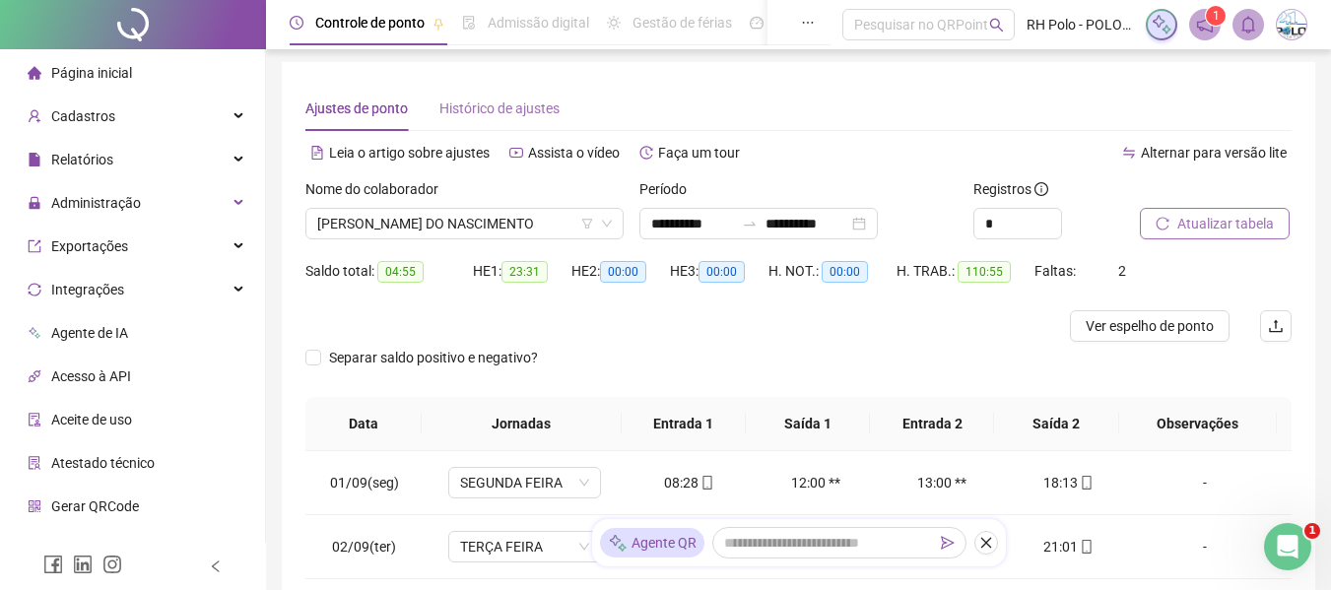
scroll to position [0, 0]
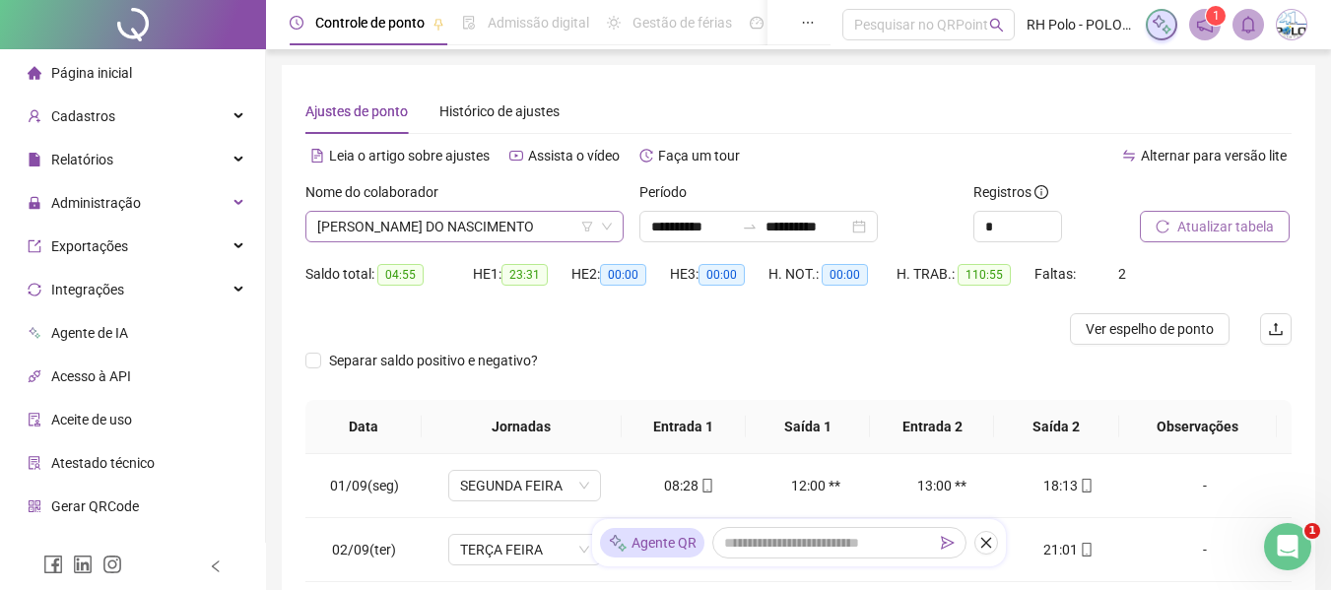
click at [434, 221] on span "[PERSON_NAME] DO NASCIMENTO" at bounding box center [464, 227] width 295 height 30
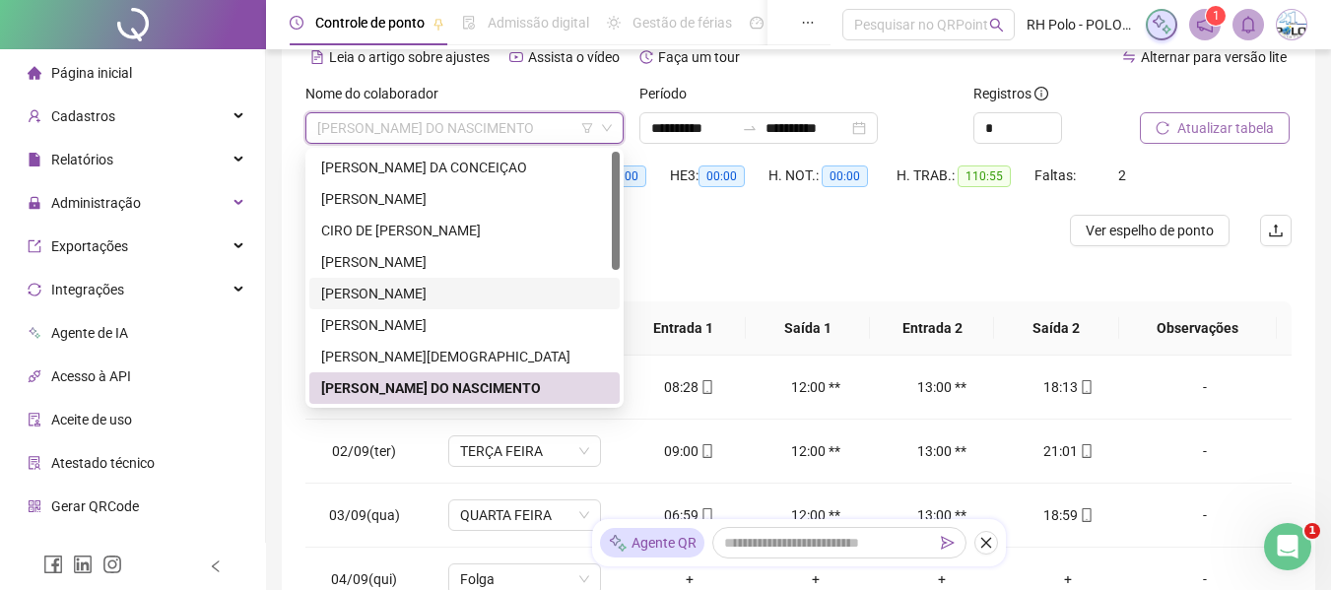
click at [370, 286] on div "[PERSON_NAME]" at bounding box center [464, 294] width 287 height 22
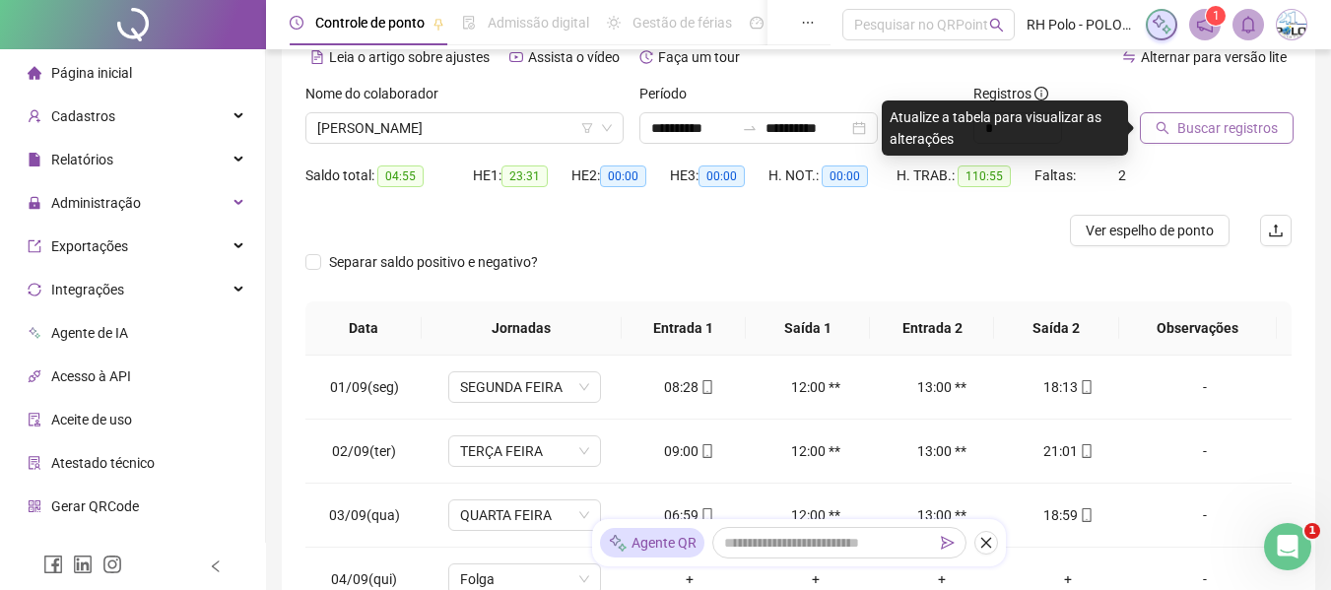
click at [1235, 135] on span "Buscar registros" at bounding box center [1228, 128] width 101 height 22
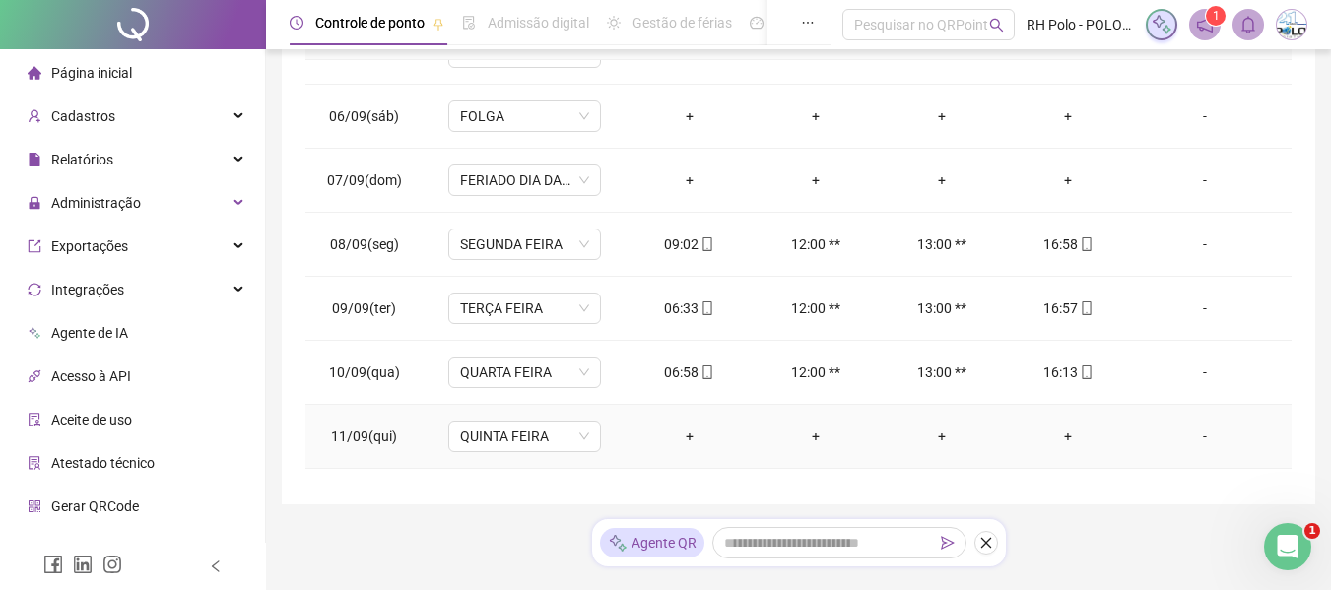
scroll to position [394, 0]
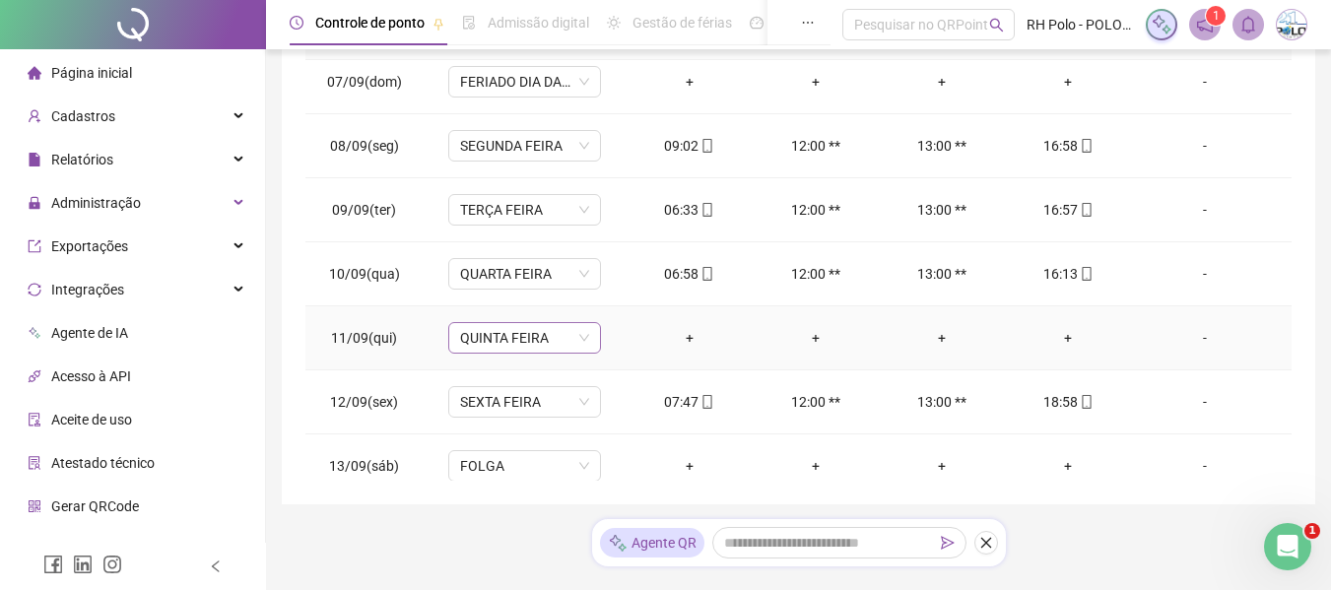
click at [479, 336] on span "QUINTA FEIRA" at bounding box center [524, 338] width 129 height 30
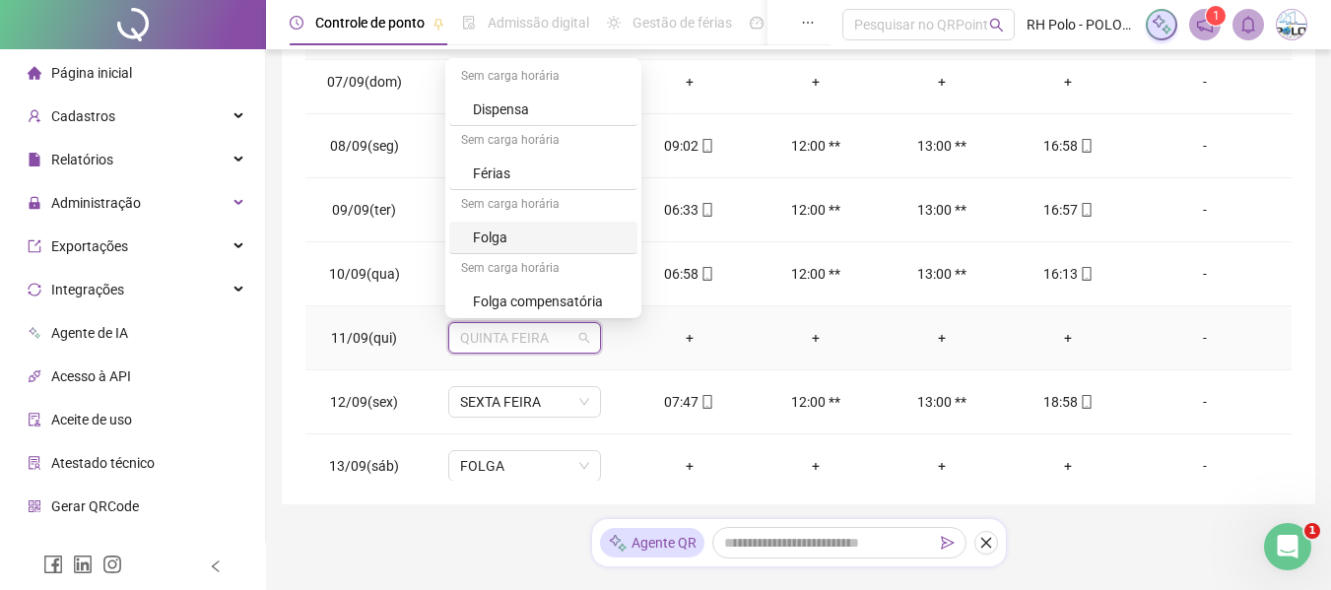
click at [495, 216] on div "Sem carga horária" at bounding box center [543, 206] width 188 height 32
click at [492, 241] on div "Folga" at bounding box center [549, 238] width 153 height 22
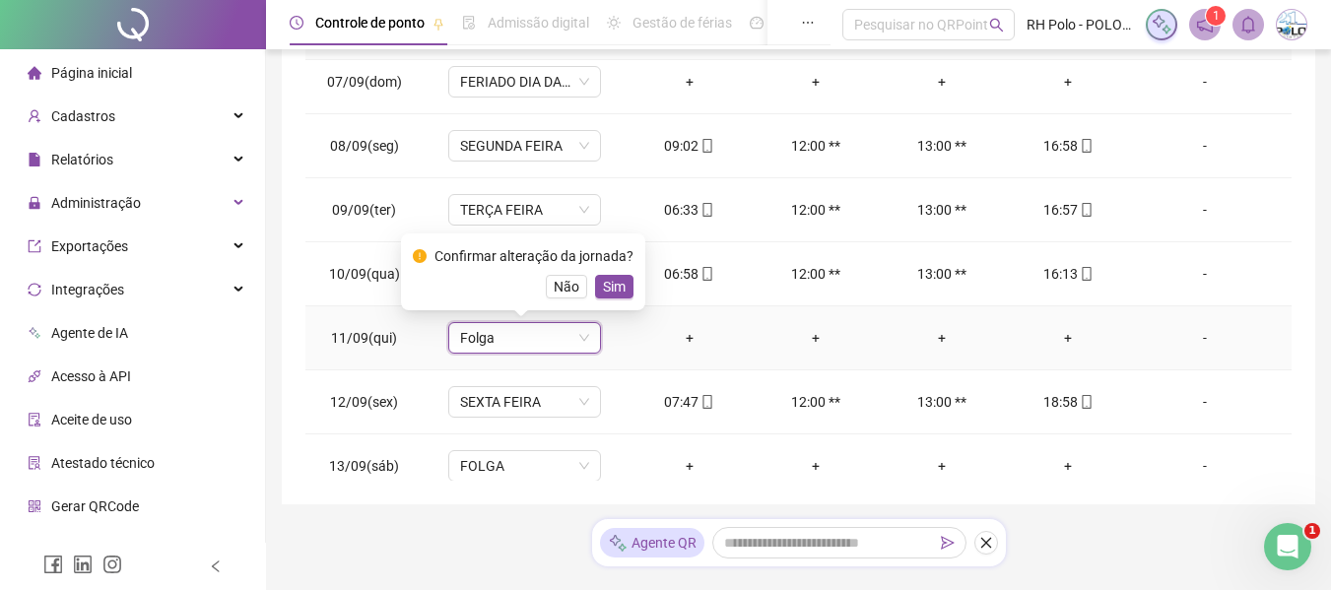
click at [604, 299] on div "Confirmar alteração da jornada? Não Sim" at bounding box center [523, 272] width 244 height 77
click at [606, 292] on span "Sim" at bounding box center [614, 287] width 23 height 22
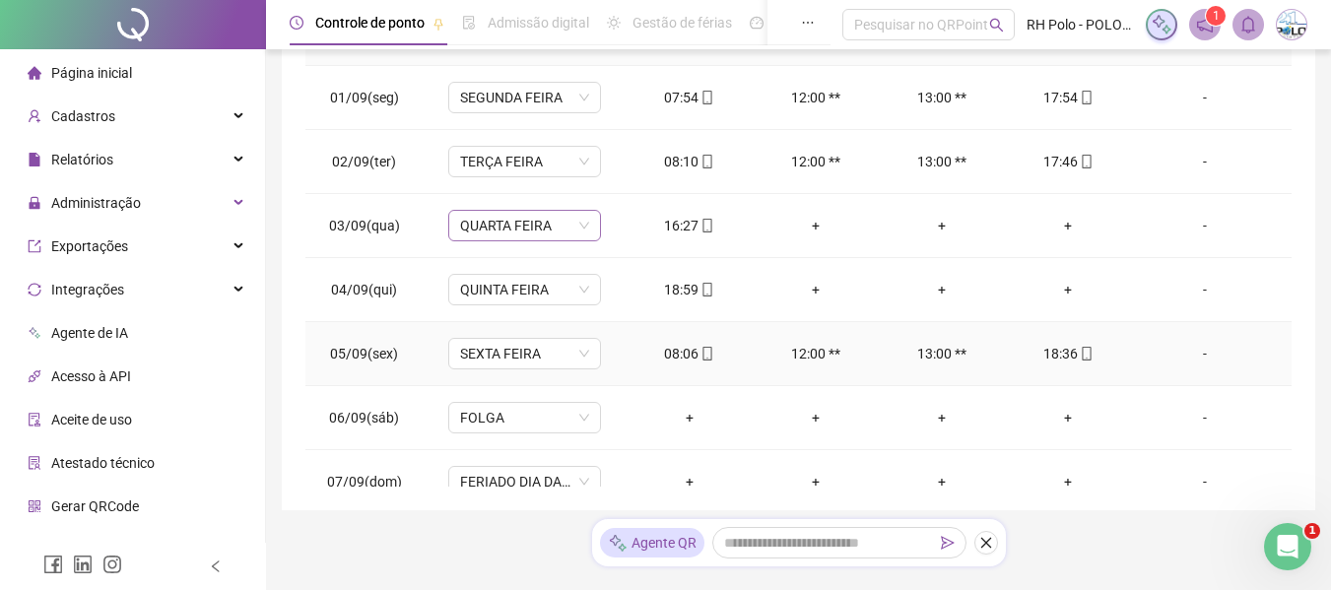
scroll to position [0, 0]
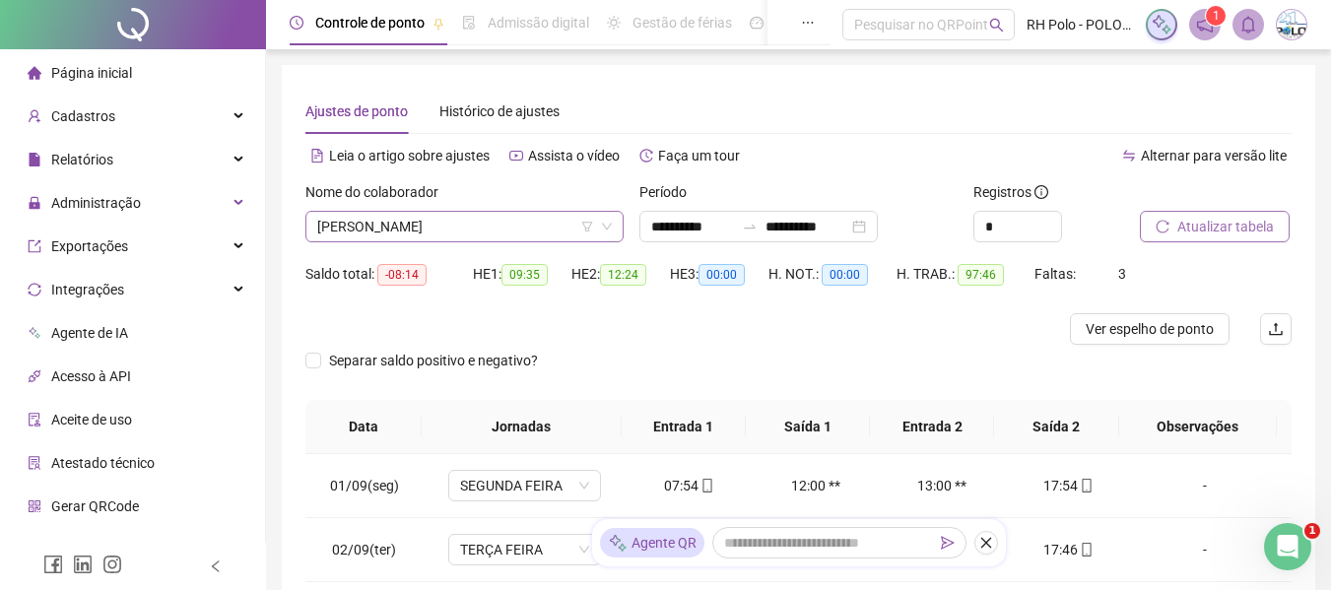
click at [416, 221] on span "[PERSON_NAME]" at bounding box center [464, 227] width 295 height 30
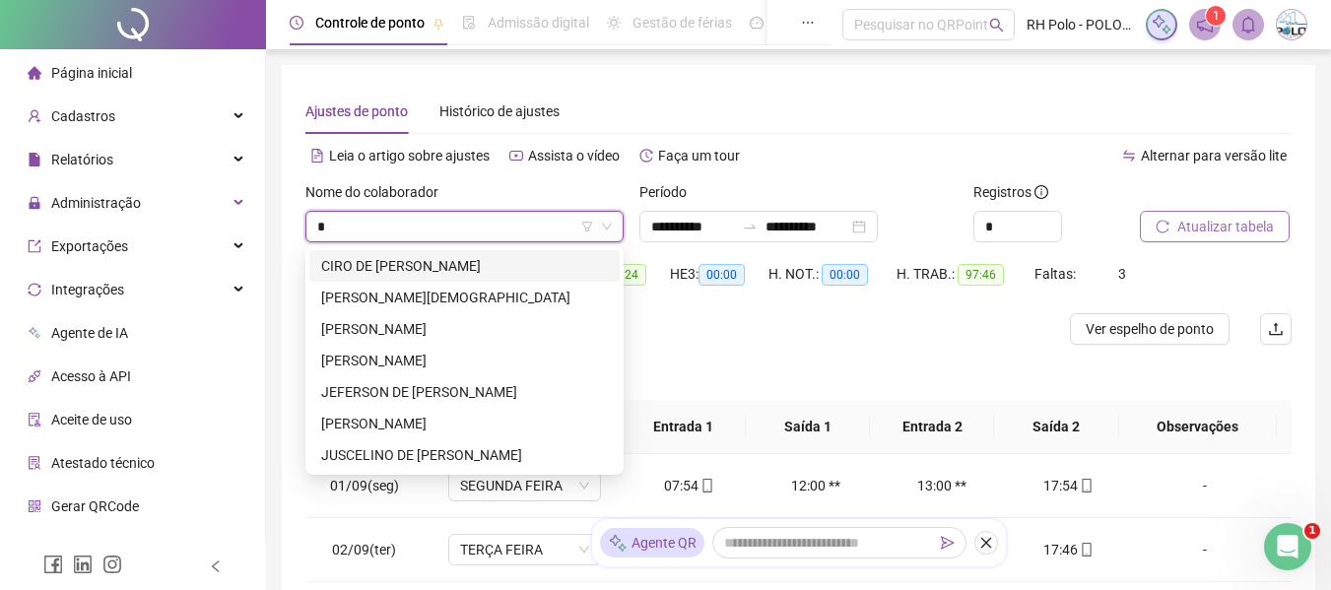
type input "**"
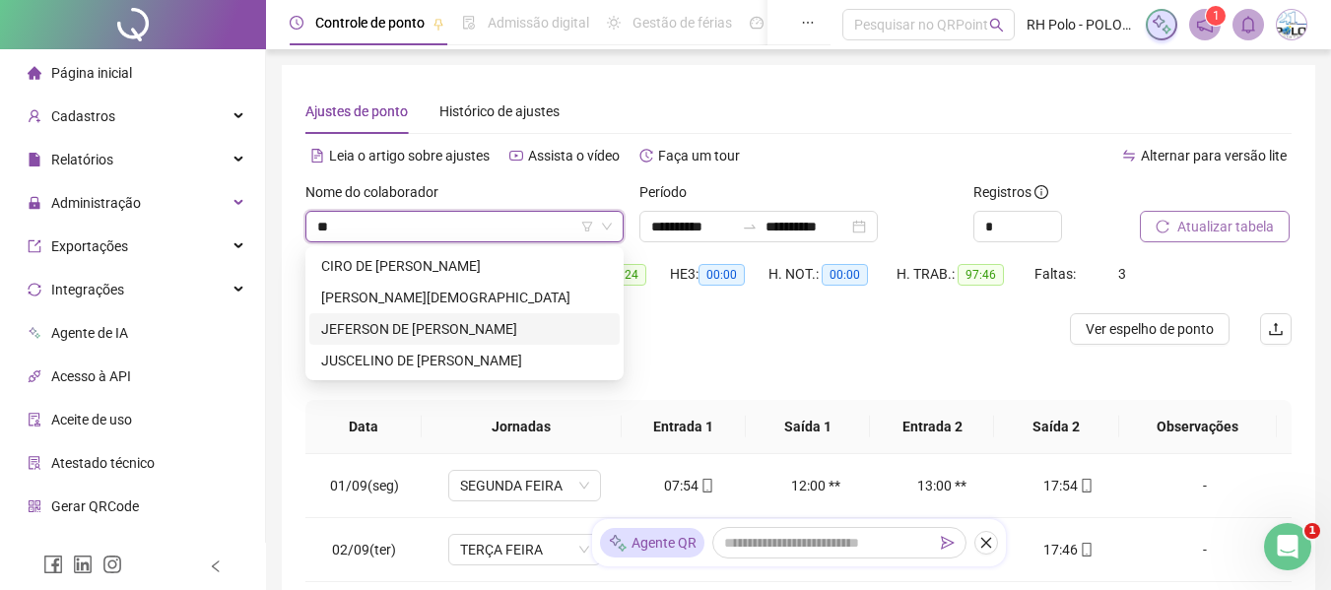
click at [397, 323] on div "JEFERSON DE [PERSON_NAME]" at bounding box center [464, 329] width 287 height 22
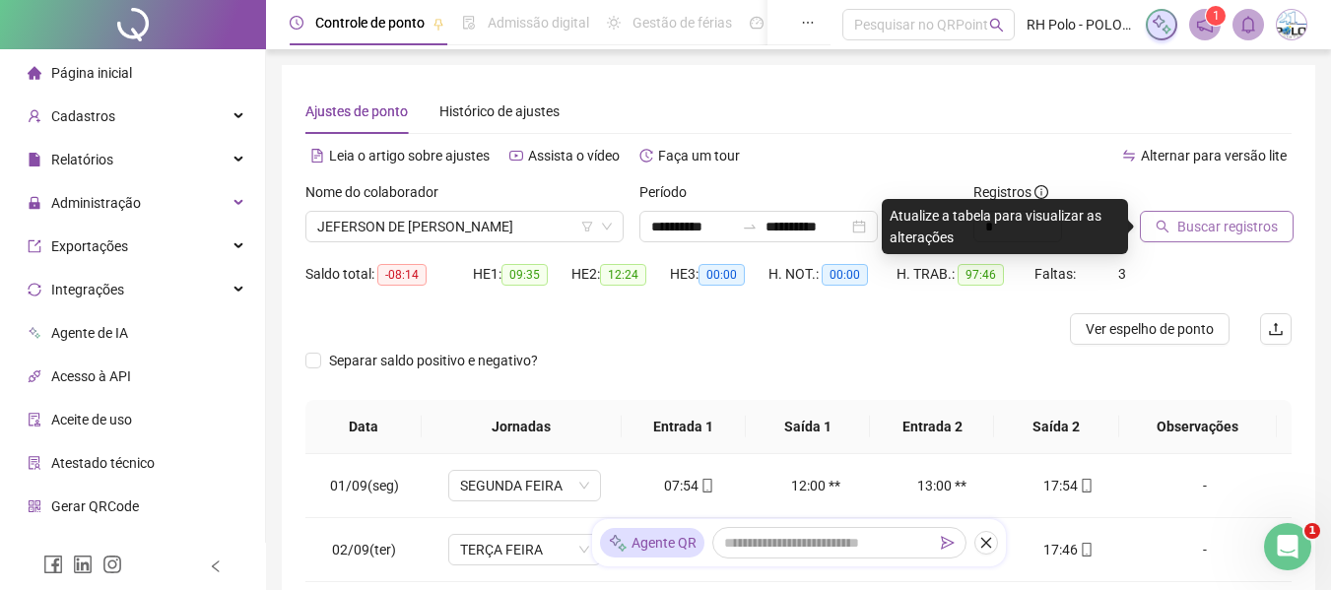
click at [1186, 231] on span "Buscar registros" at bounding box center [1228, 227] width 101 height 22
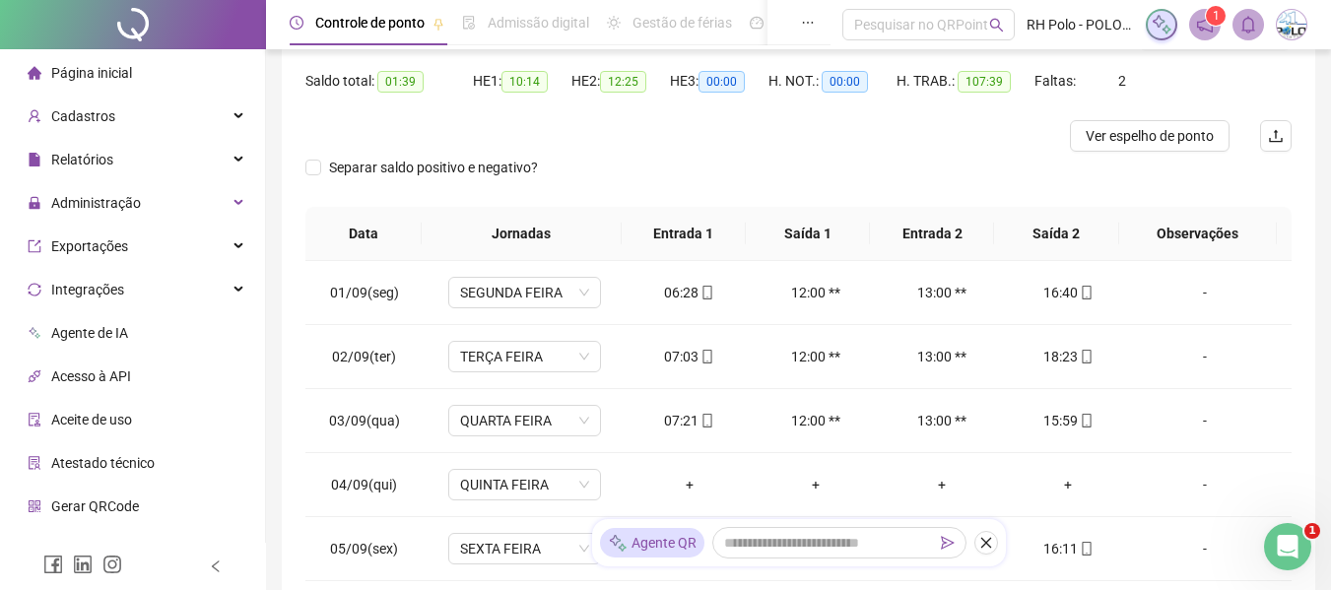
scroll to position [197, 0]
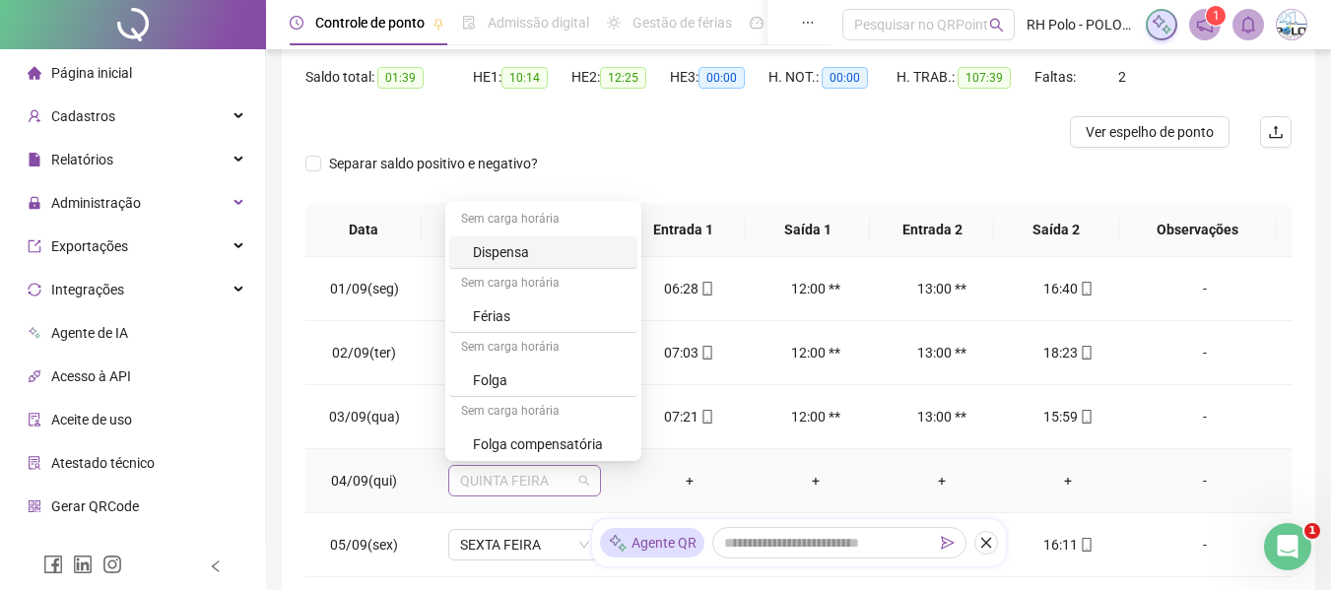
click at [542, 478] on span "QUINTA FEIRA" at bounding box center [524, 481] width 129 height 30
click at [486, 374] on div "Folga" at bounding box center [549, 381] width 153 height 22
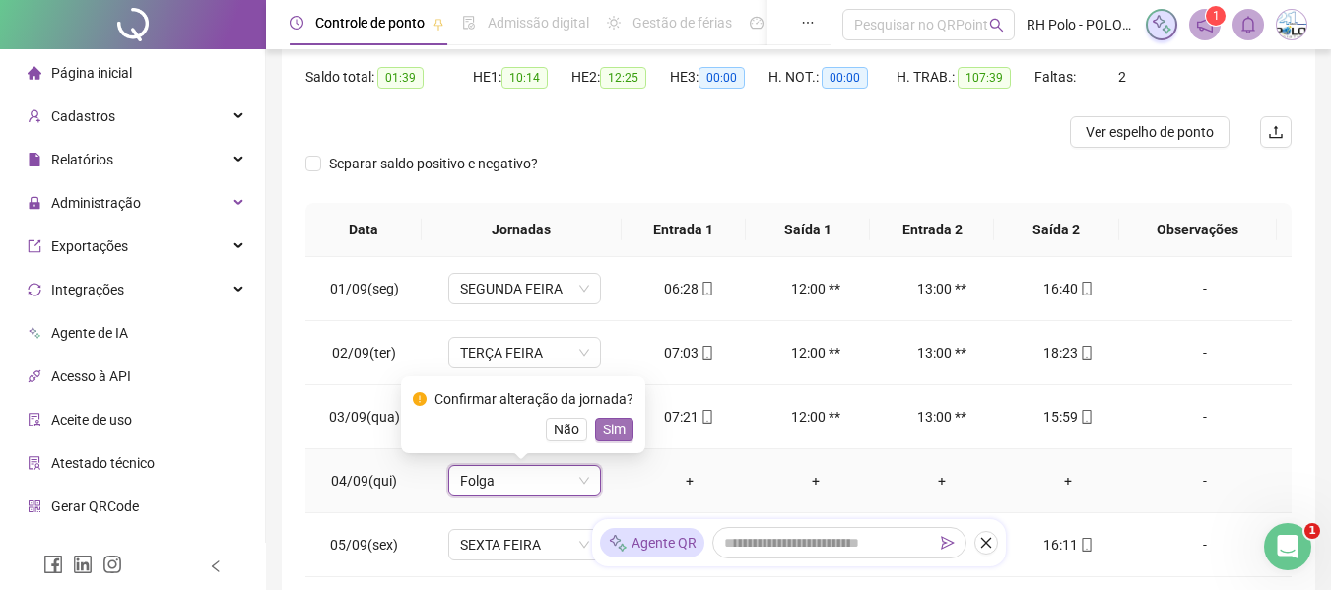
click at [600, 418] on button "Sim" at bounding box center [614, 430] width 38 height 24
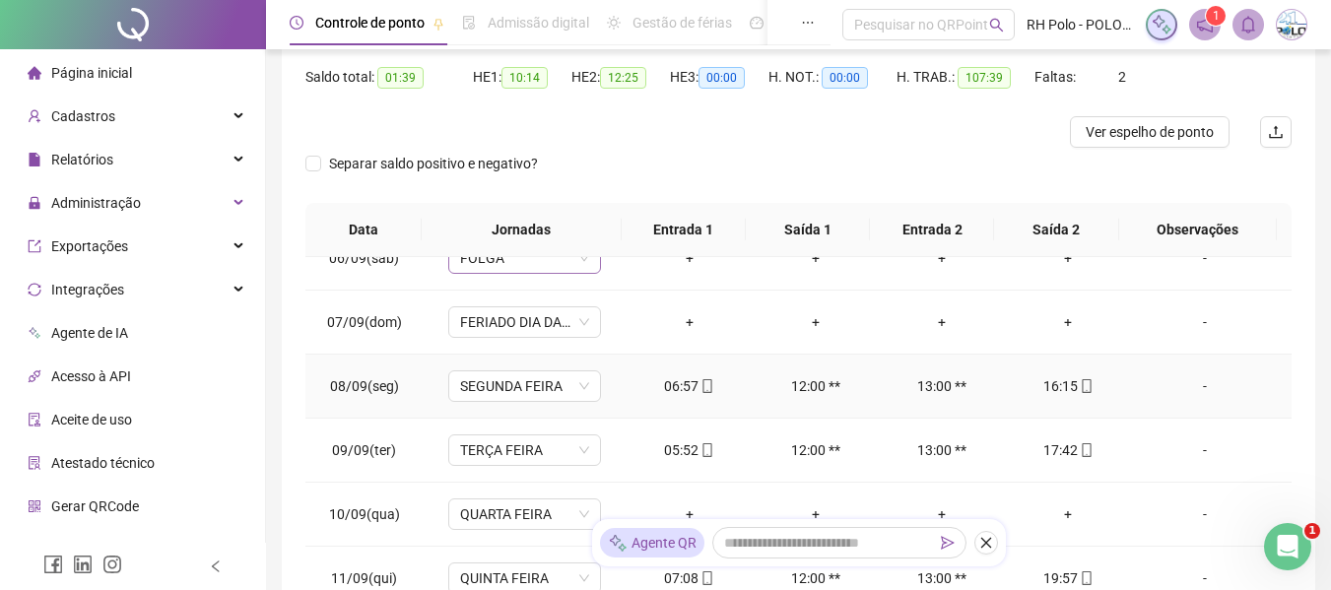
scroll to position [394, 0]
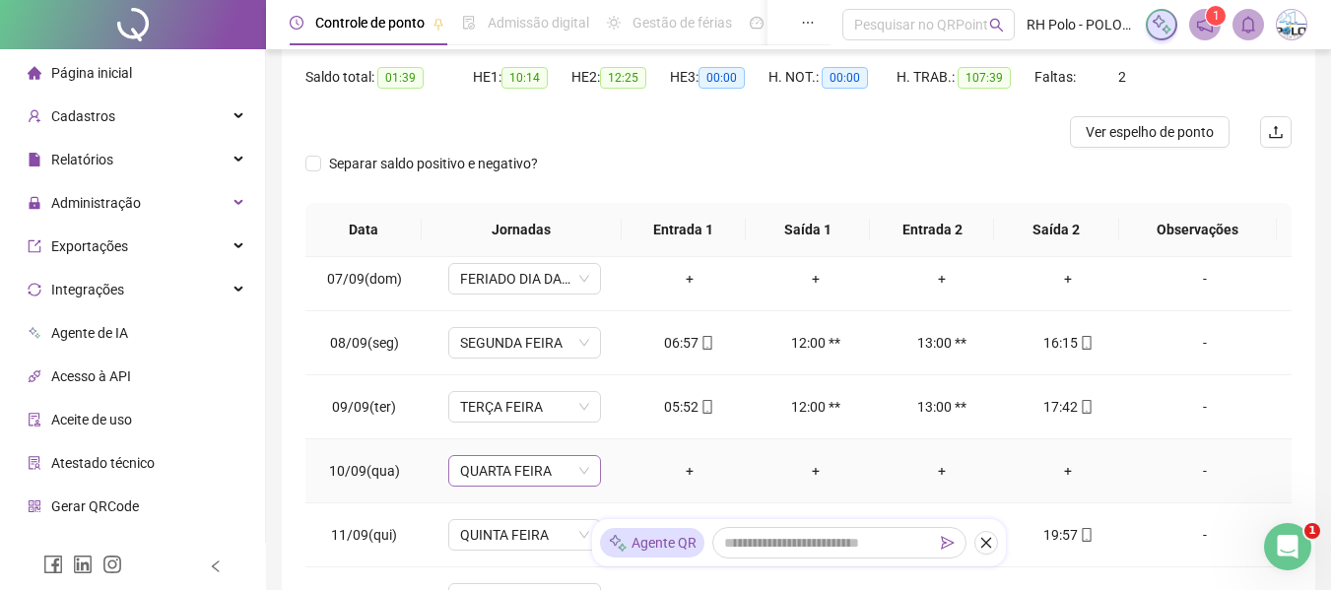
click at [521, 477] on span "QUARTA FEIRA" at bounding box center [524, 471] width 129 height 30
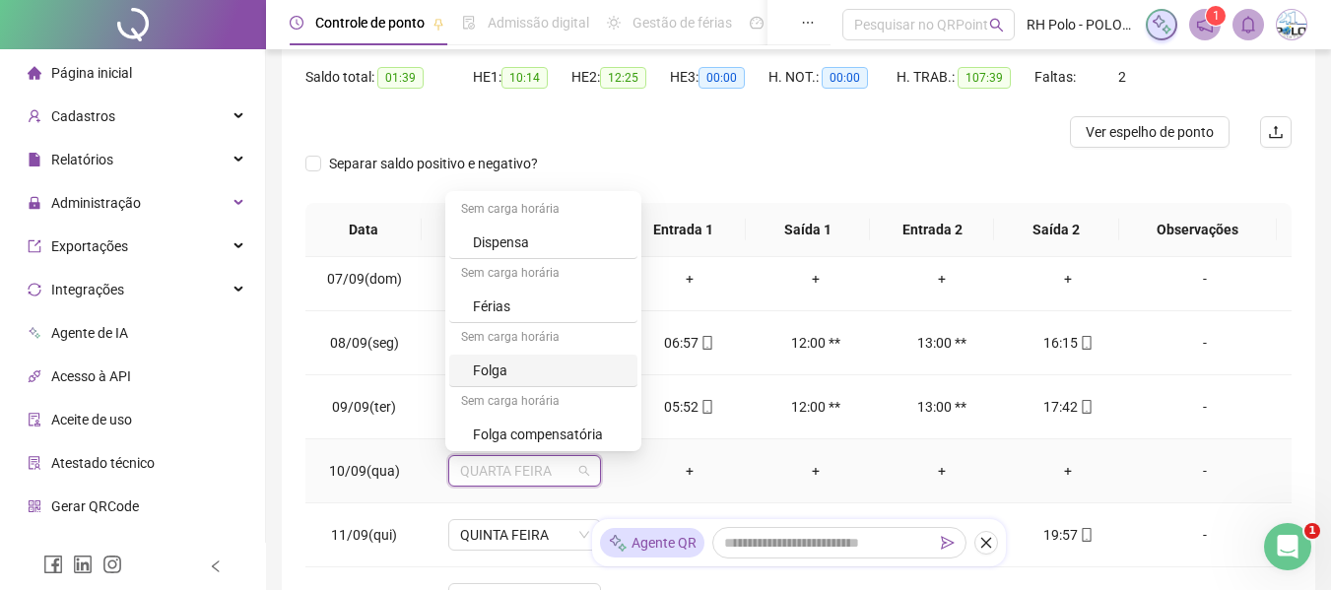
click at [504, 360] on div "Folga" at bounding box center [549, 371] width 153 height 22
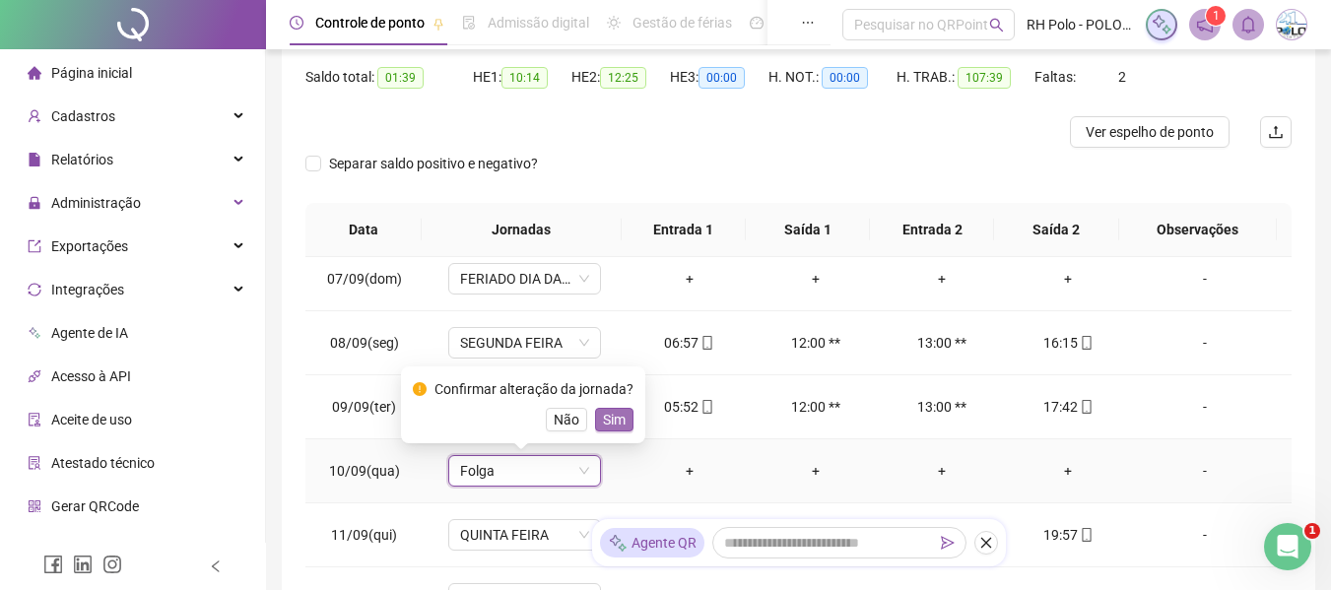
click at [595, 422] on button "Sim" at bounding box center [614, 420] width 38 height 24
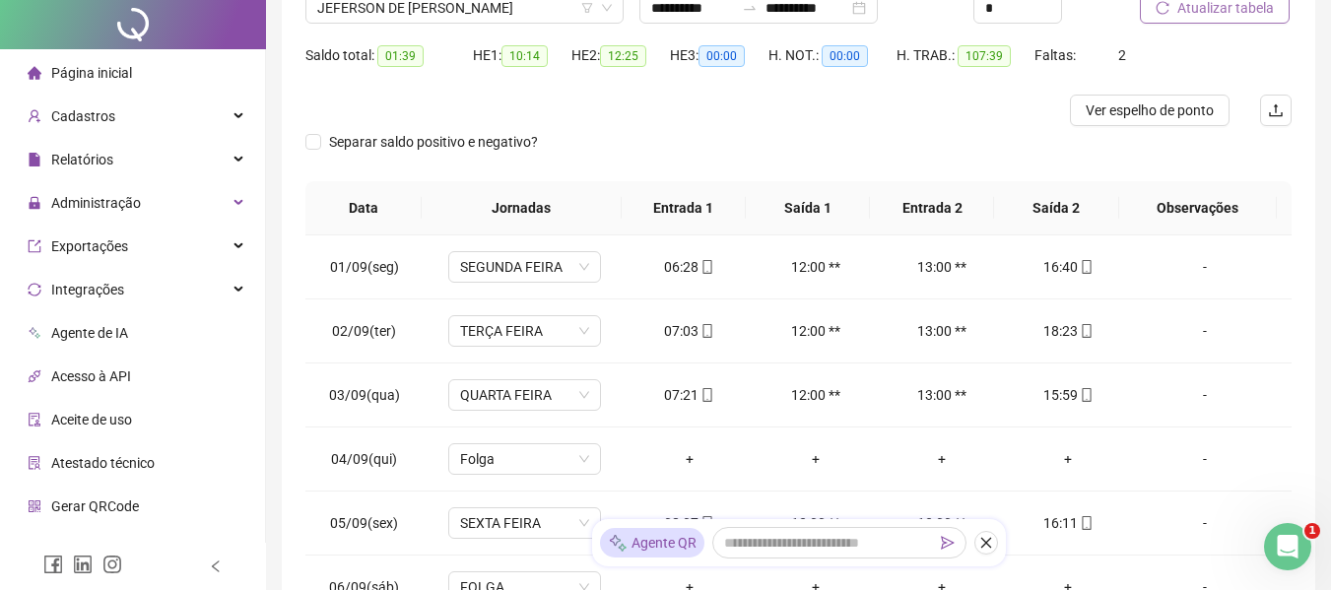
scroll to position [0, 0]
